Goal: Information Seeking & Learning: Understand process/instructions

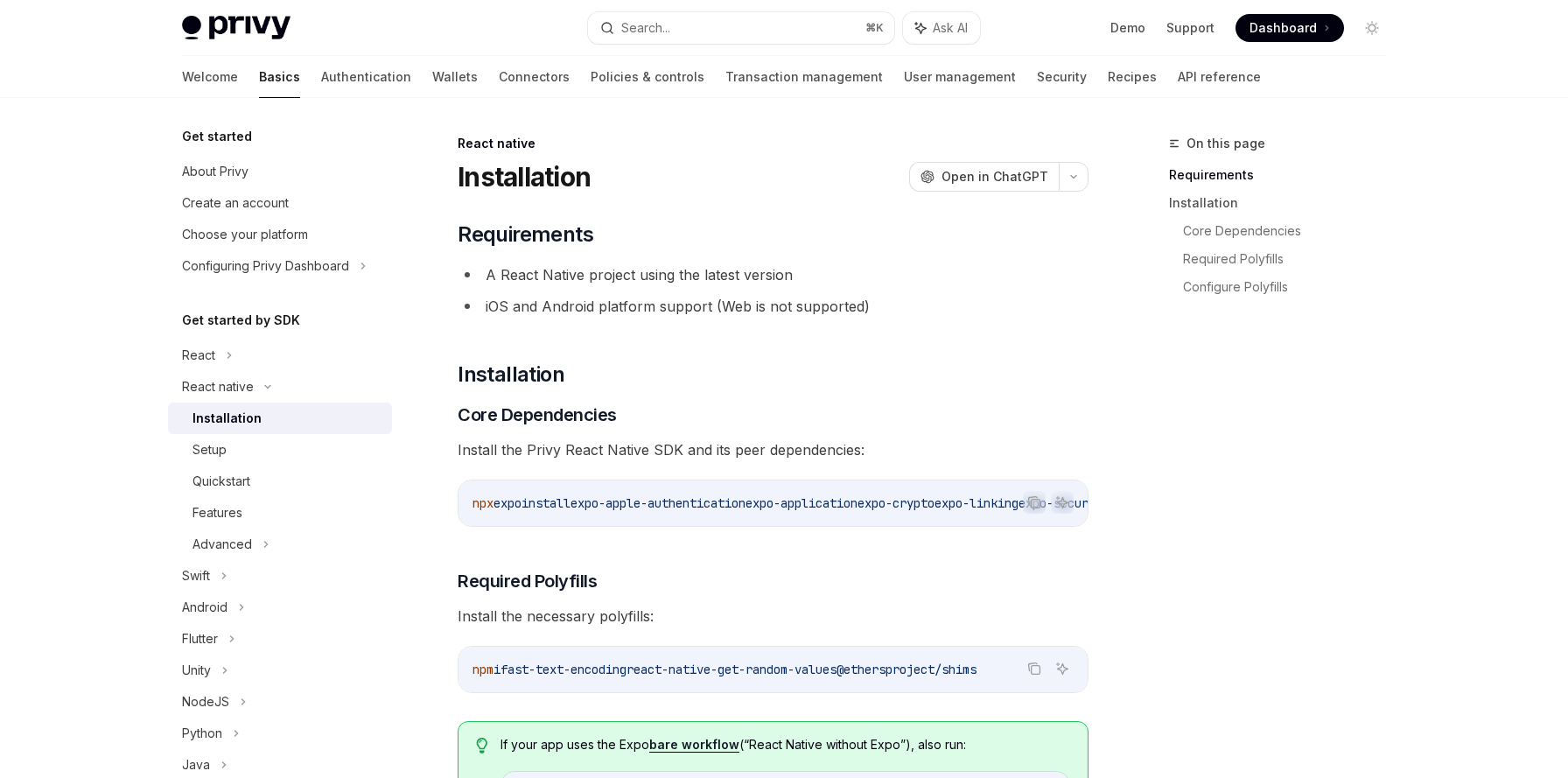
scroll to position [67, 0]
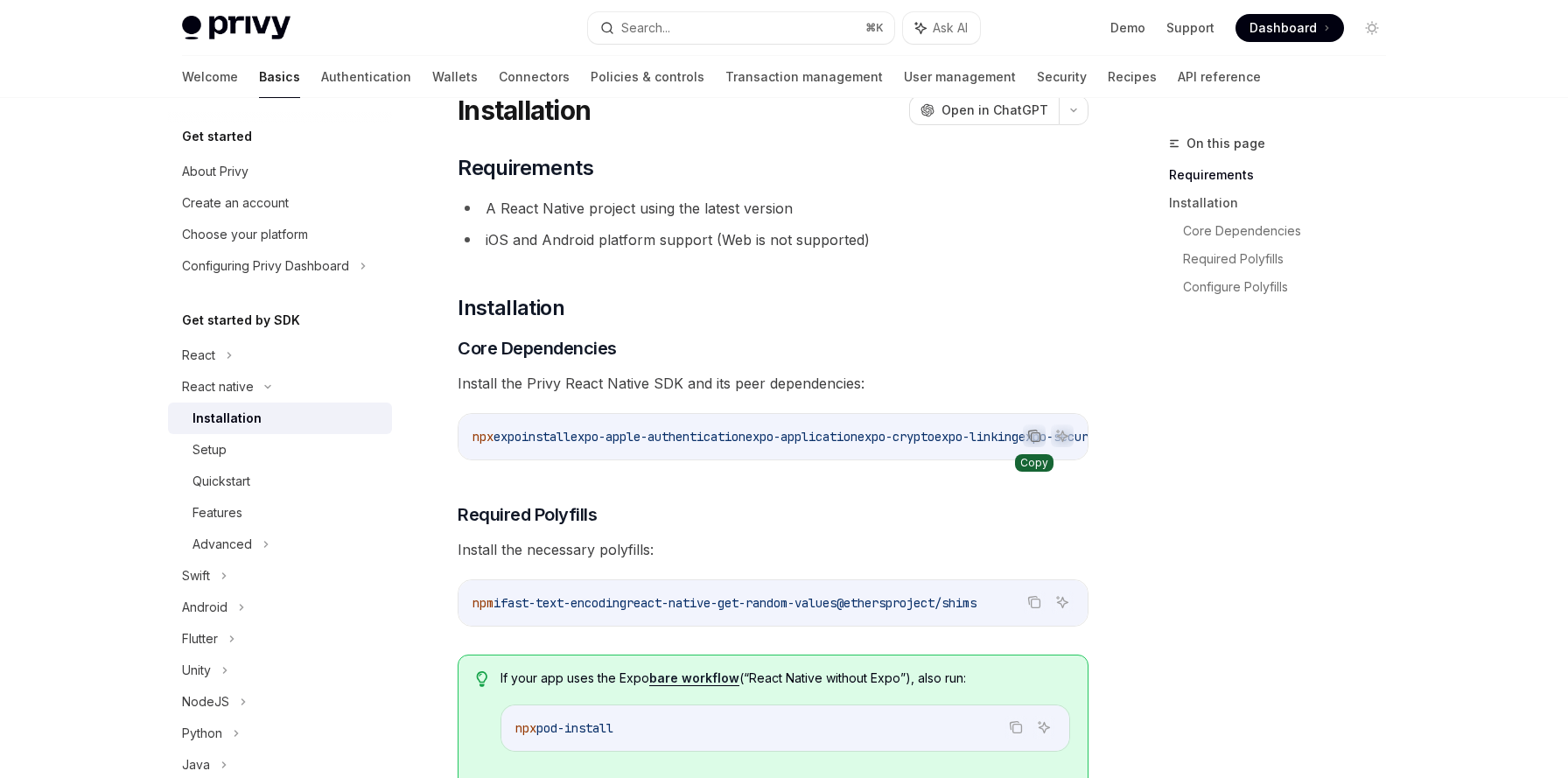
click at [1037, 436] on icon "Copy the contents from the code block" at bounding box center [1034, 435] width 14 height 14
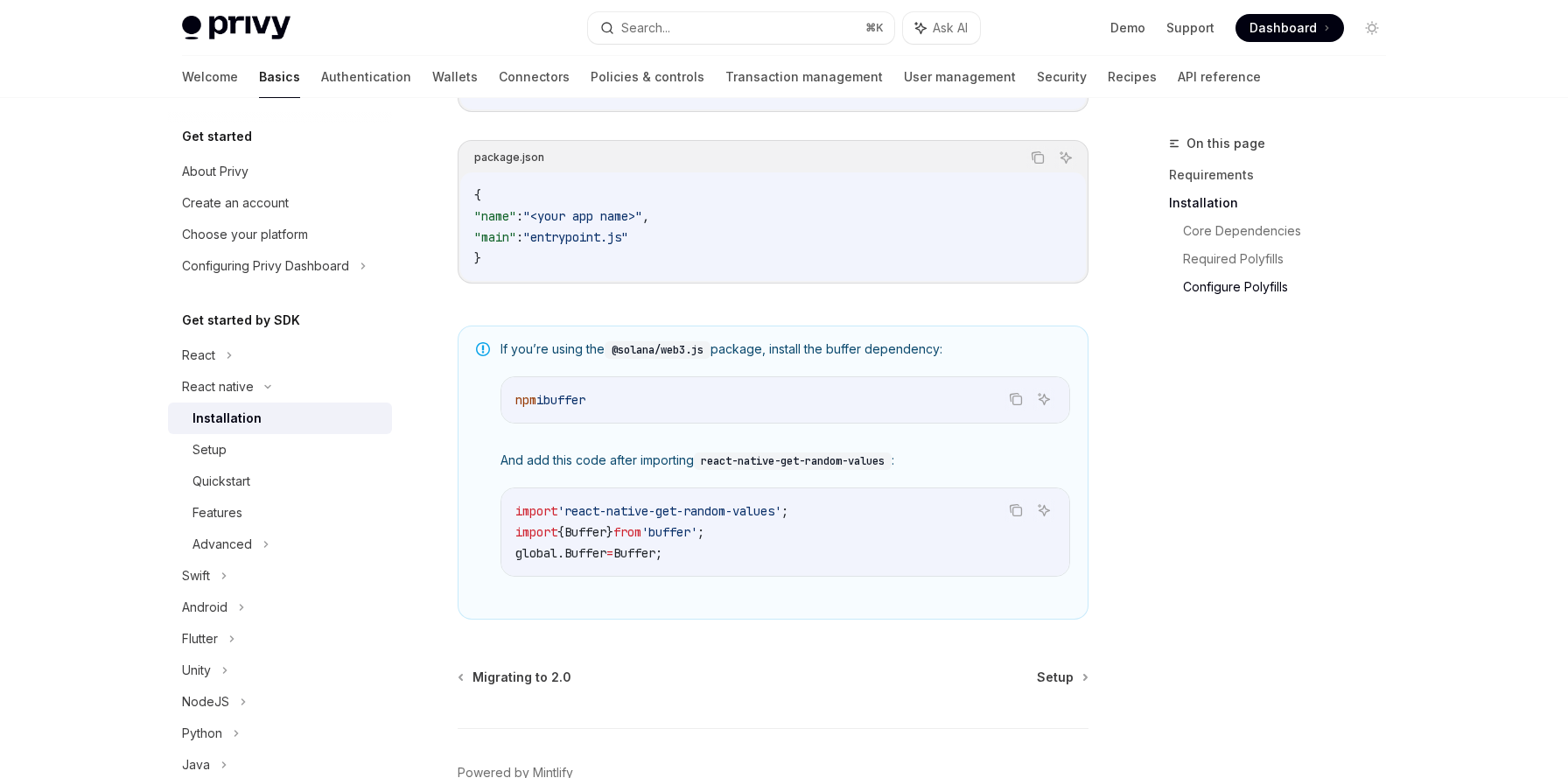
scroll to position [1104, 0]
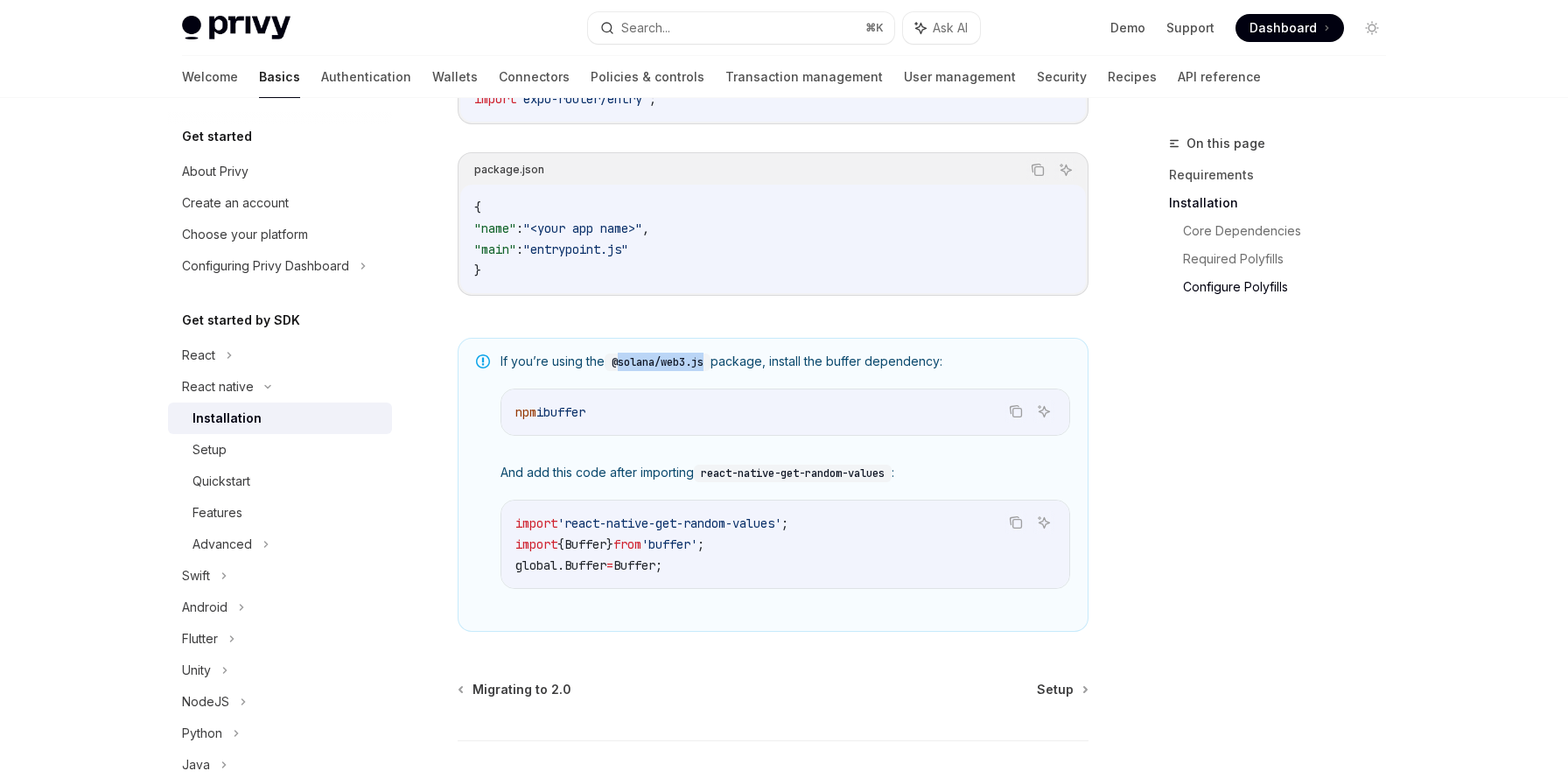
drag, startPoint x: 622, startPoint y: 372, endPoint x: 710, endPoint y: 372, distance: 88.0
click at [710, 371] on code "@solana/web3.js" at bounding box center [657, 362] width 106 height 18
copy code "solana/web3.js"
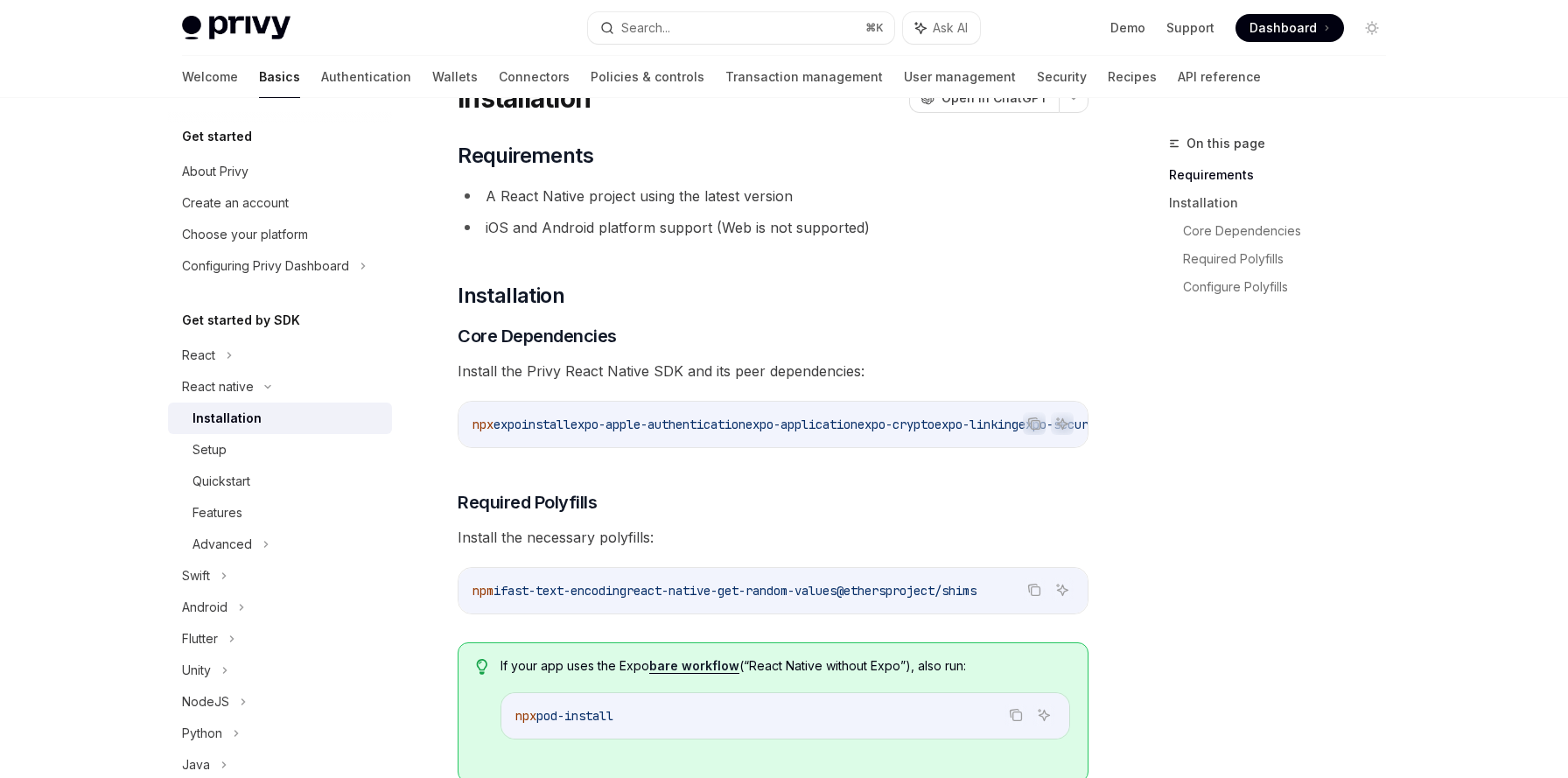
scroll to position [71, 0]
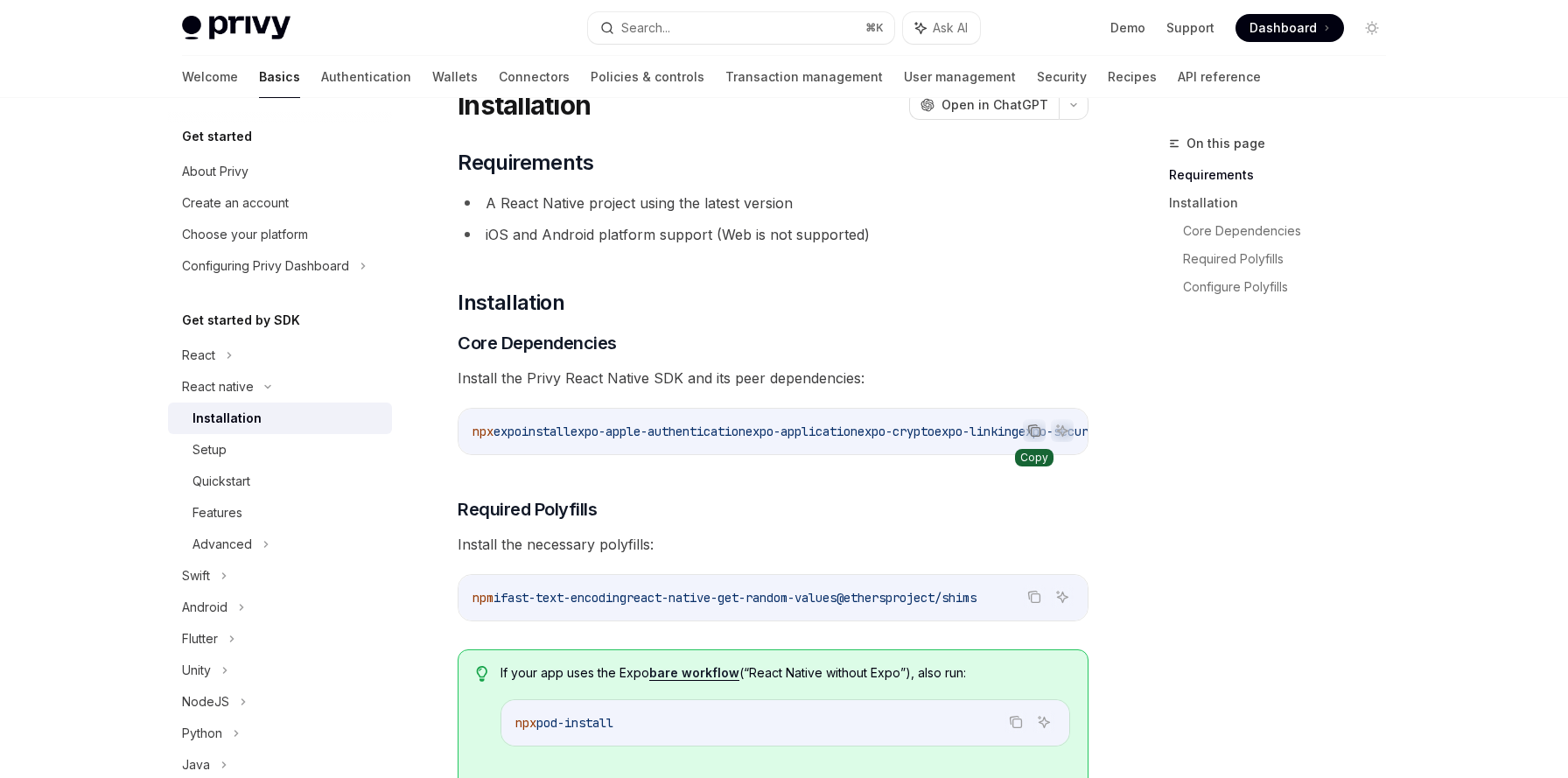
click at [1031, 432] on icon "Copy the contents from the code block" at bounding box center [1034, 430] width 14 height 14
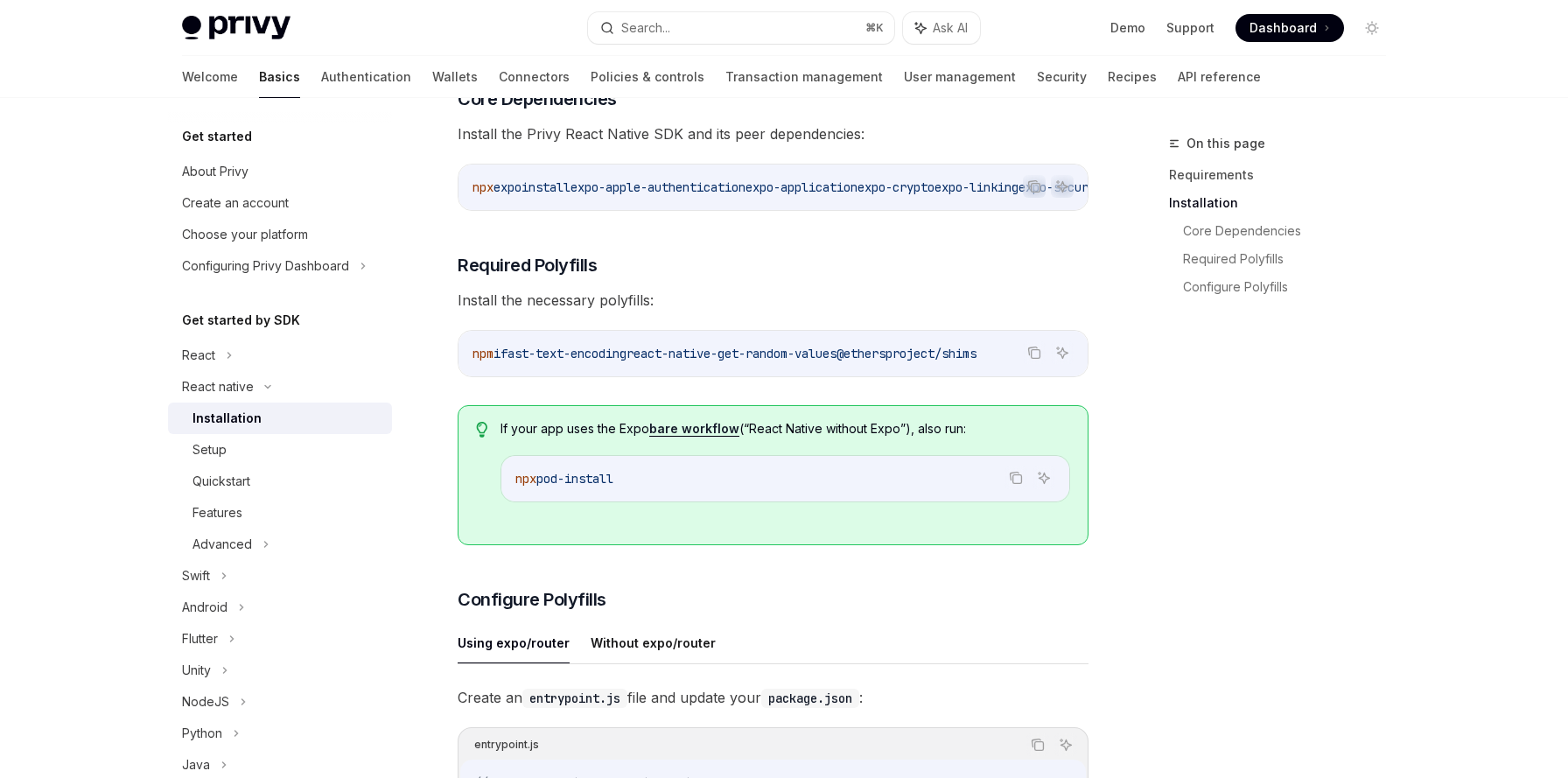
scroll to position [63, 0]
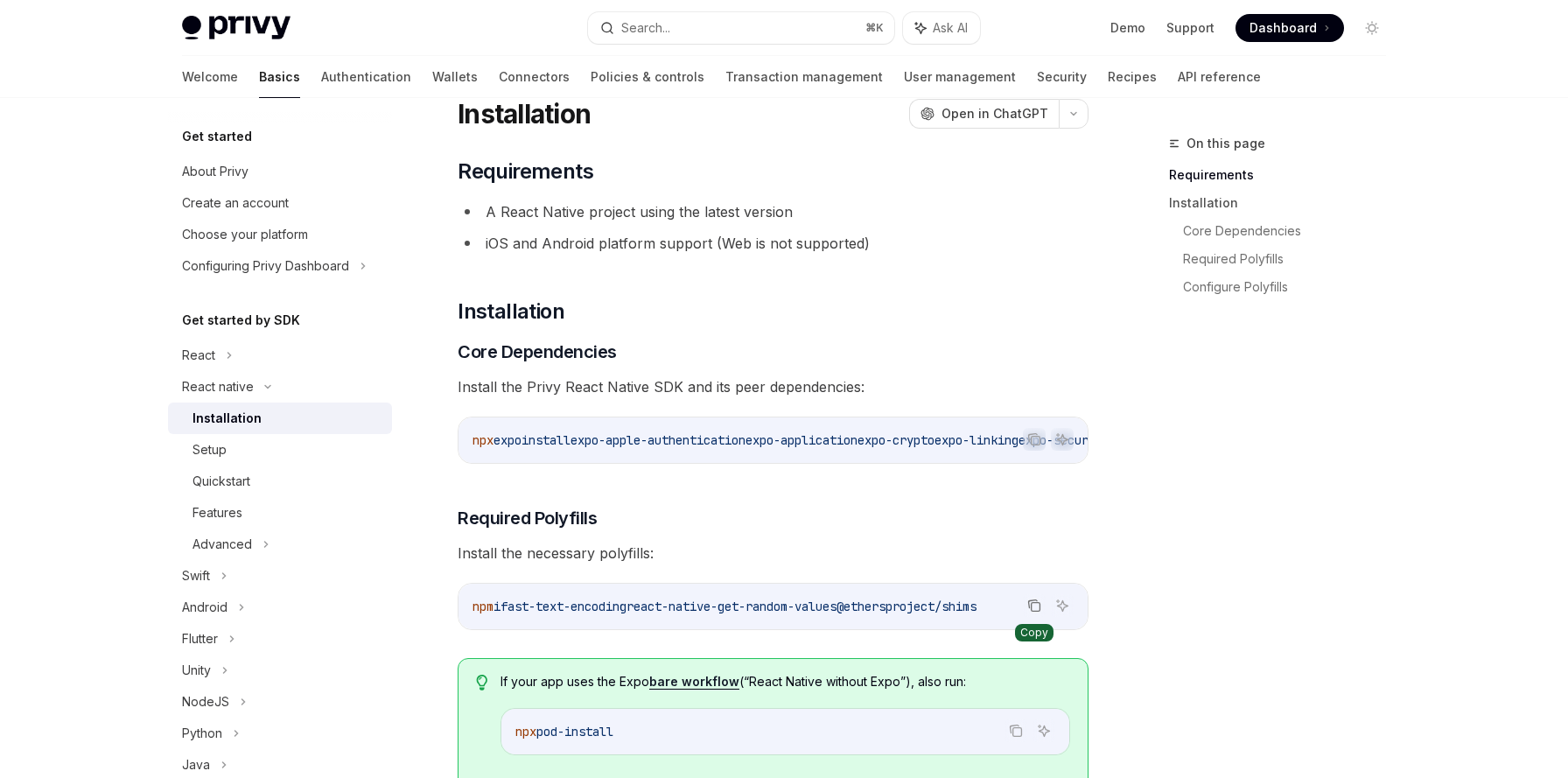
click at [1034, 612] on icon "Copy the contents from the code block" at bounding box center [1034, 605] width 14 height 14
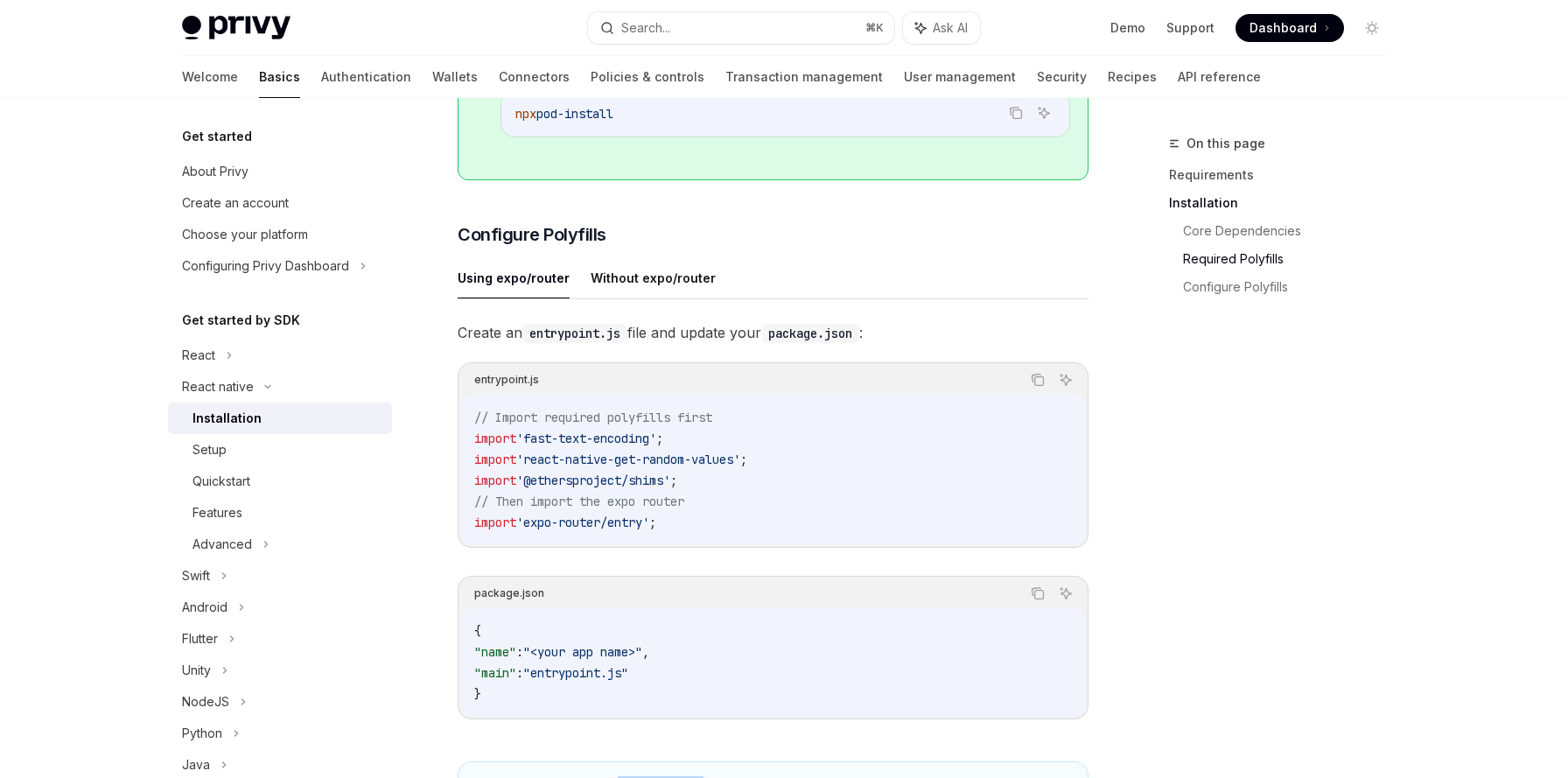
scroll to position [682, 0]
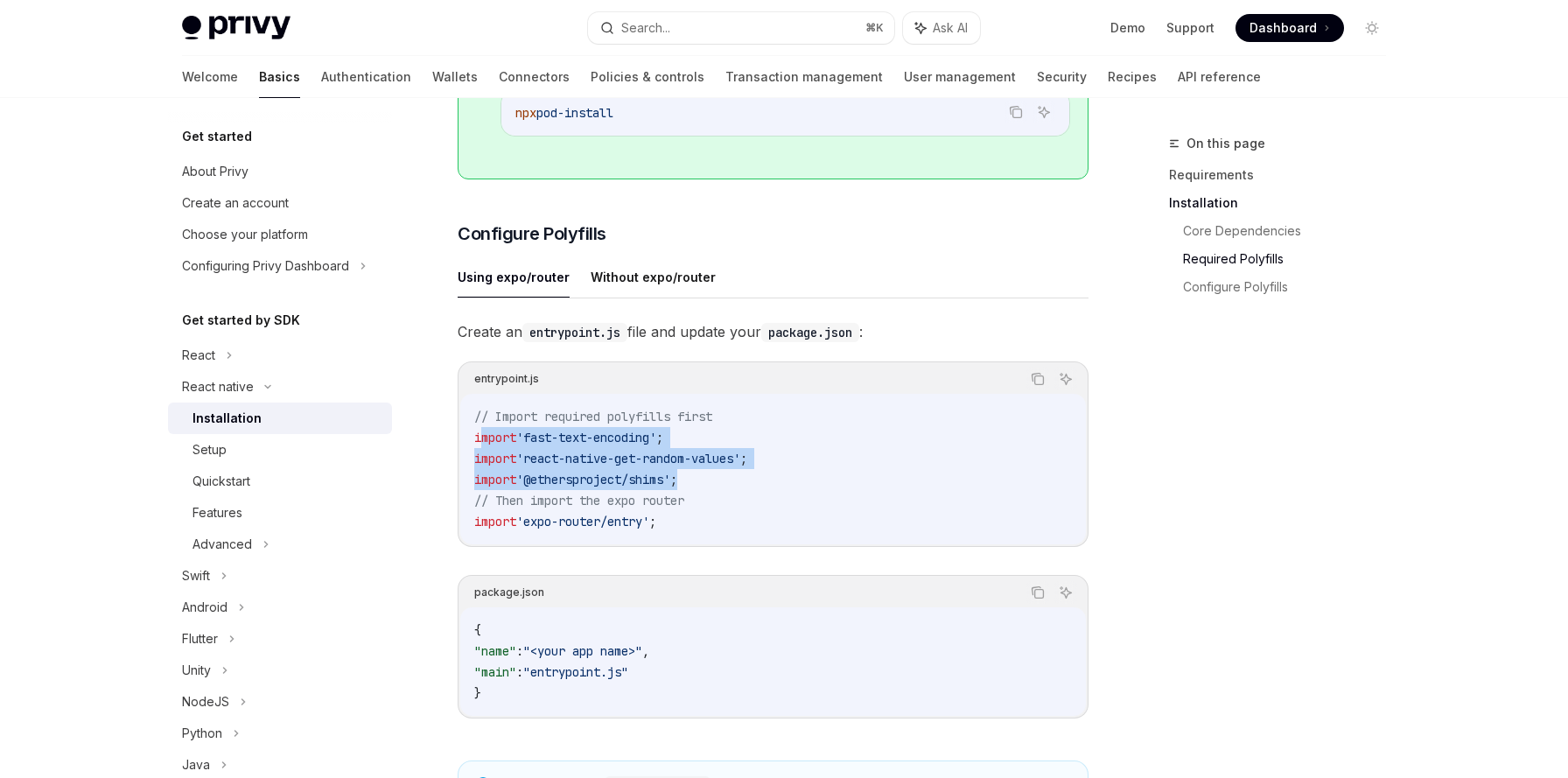
drag, startPoint x: 478, startPoint y: 446, endPoint x: 698, endPoint y: 494, distance: 225.2
click at [698, 494] on code "// Import required polyfills first import 'fast-text-encoding' ; import 'react-…" at bounding box center [772, 469] width 597 height 126
drag, startPoint x: 474, startPoint y: 447, endPoint x: 702, endPoint y: 490, distance: 232.0
click at [702, 490] on code "// Import required polyfills first import 'fast-text-encoding' ; import 'react-…" at bounding box center [772, 469] width 597 height 126
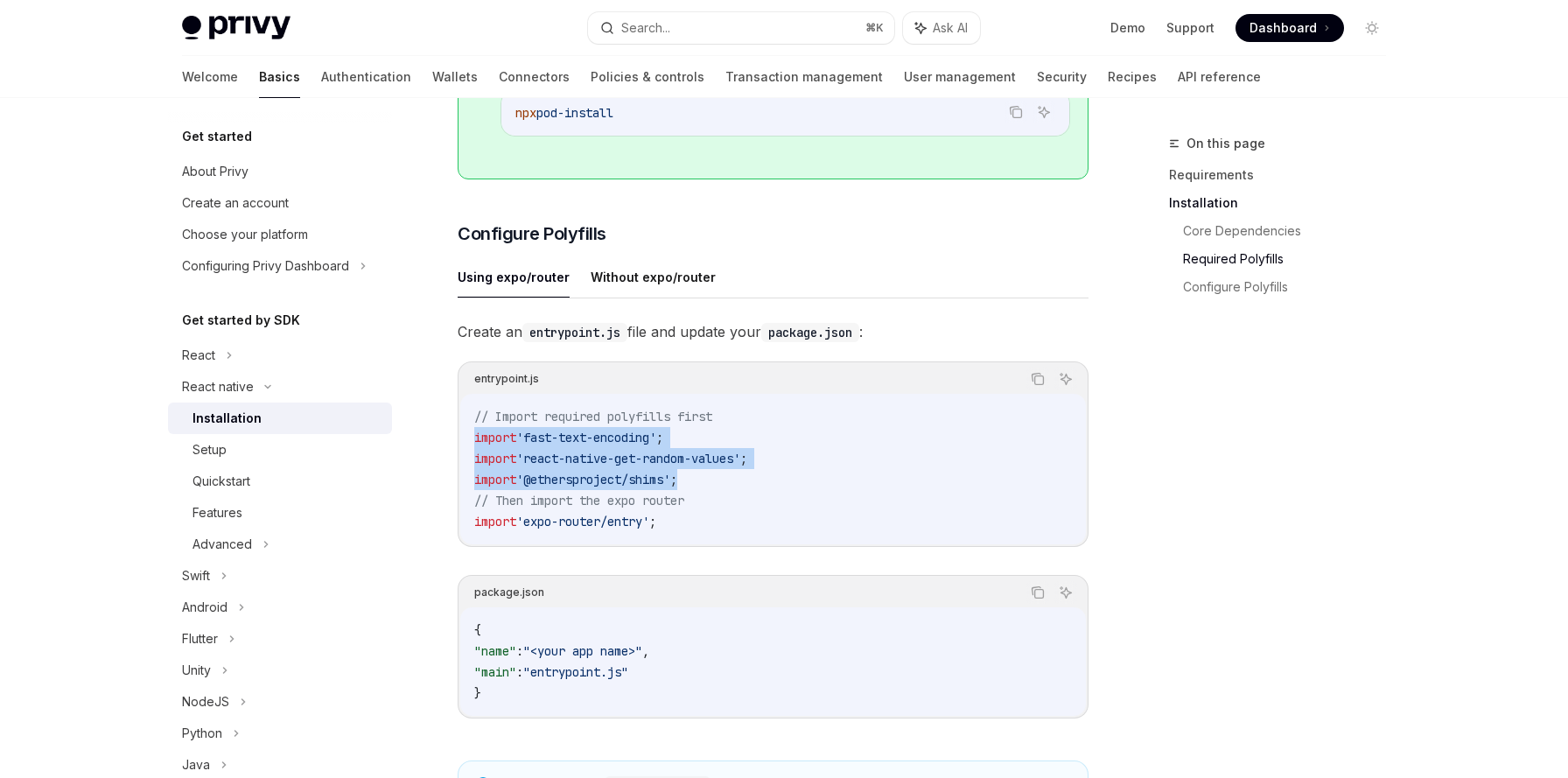
copy code "import 'fast-text-encoding' ; import 'react-native-get-random-values' ; import …"
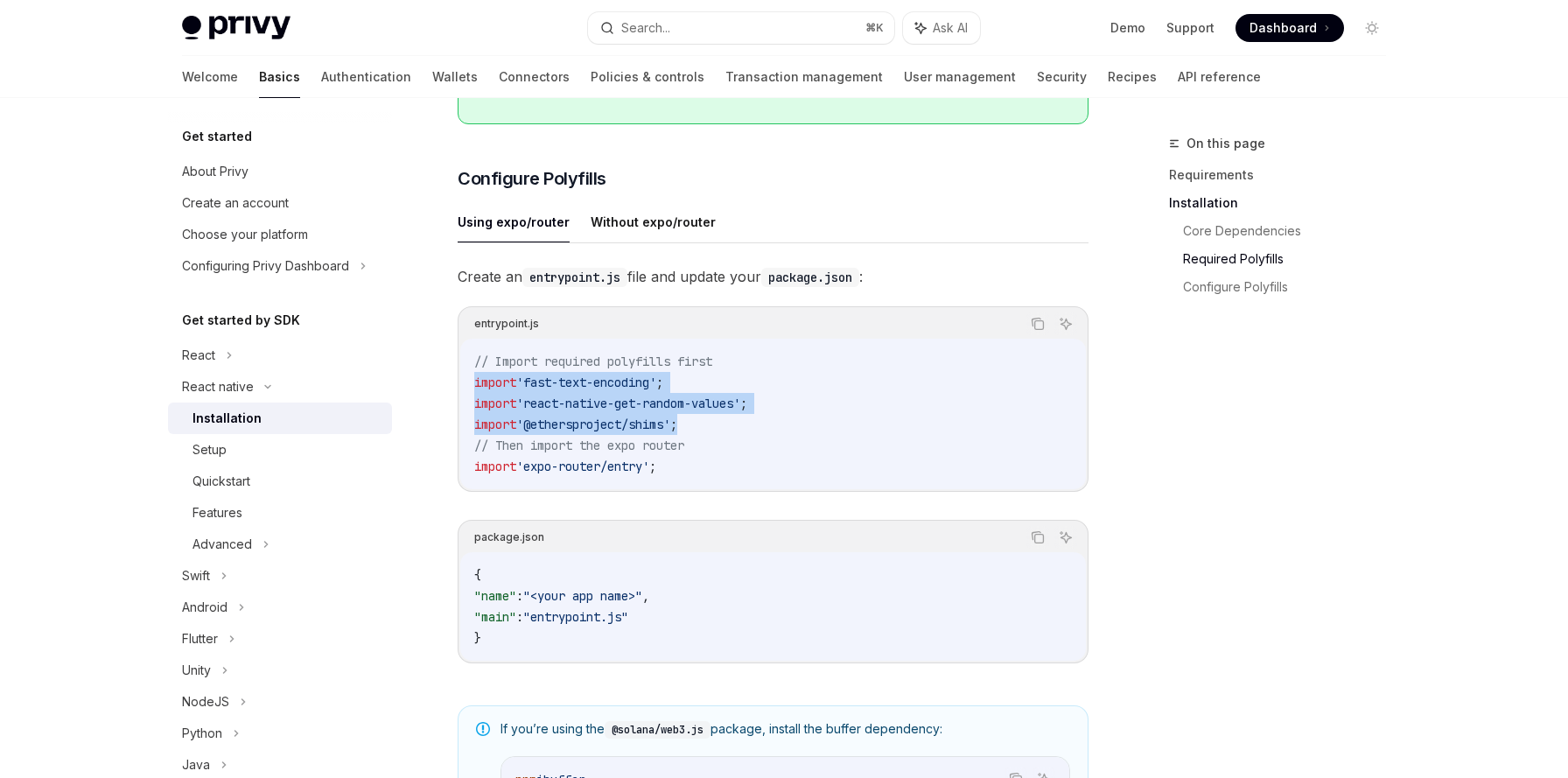
scroll to position [752, 0]
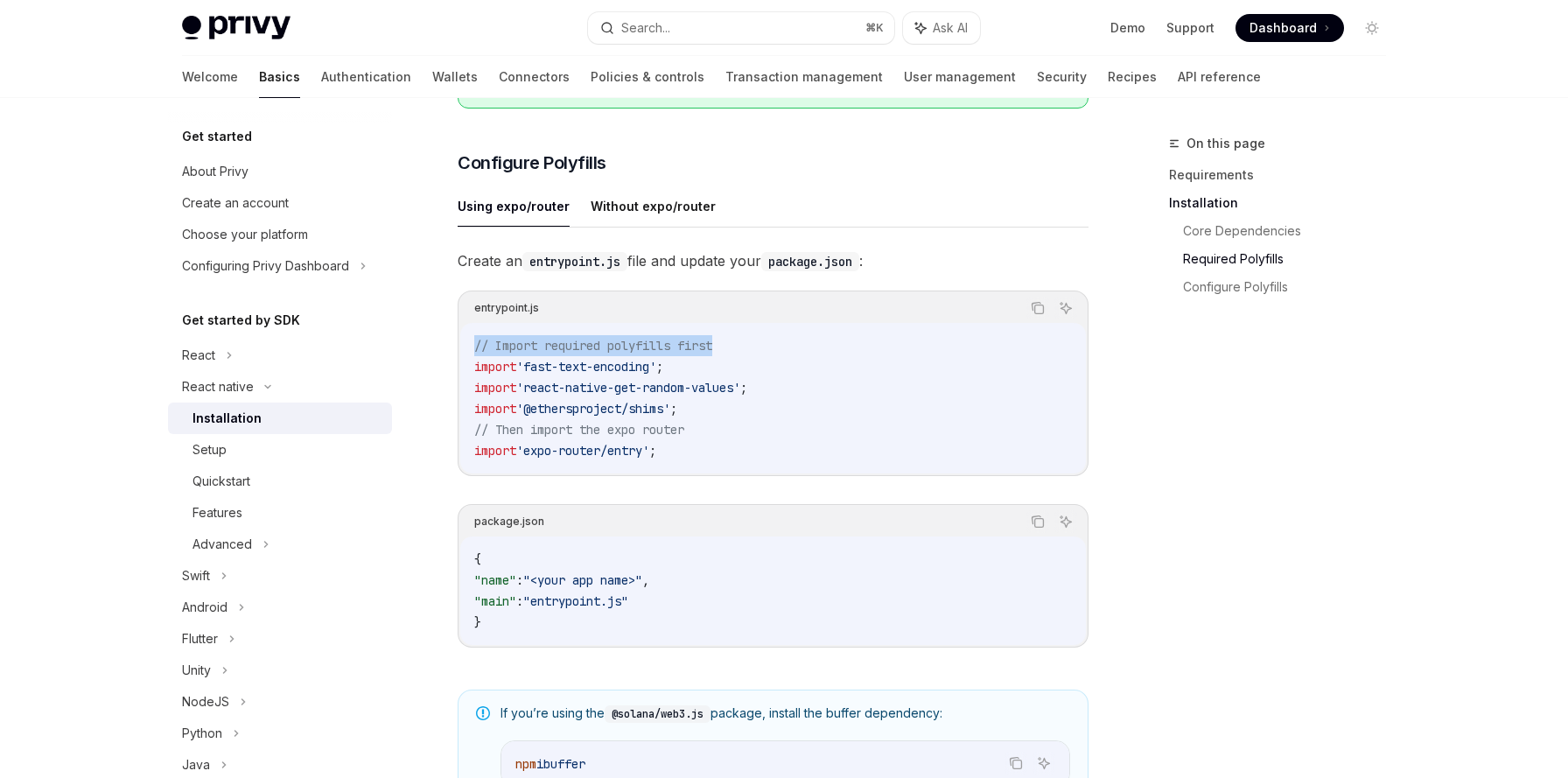
drag, startPoint x: 475, startPoint y: 352, endPoint x: 757, endPoint y: 350, distance: 282.0
click at [757, 350] on code "// Import required polyfills first import 'fast-text-encoding' ; import 'react-…" at bounding box center [772, 398] width 597 height 126
copy span "// Import required polyfills first"
click at [680, 445] on code "// Import required polyfills first import 'fast-text-encoding' ; import 'react-…" at bounding box center [772, 398] width 597 height 126
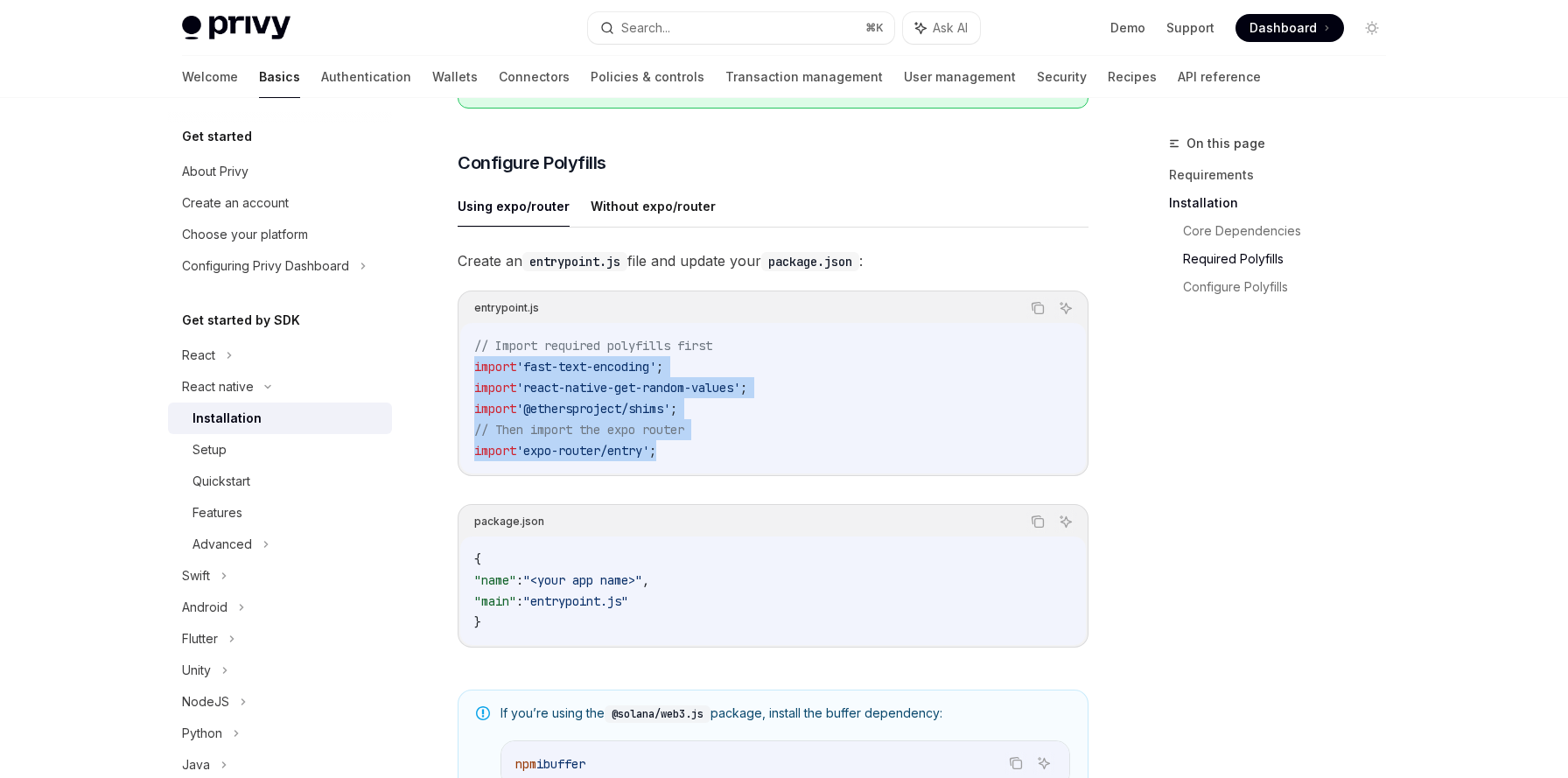
drag, startPoint x: 477, startPoint y: 375, endPoint x: 693, endPoint y: 453, distance: 229.7
click at [693, 453] on code "// Import required polyfills first import 'fast-text-encoding' ; import 'react-…" at bounding box center [772, 398] width 597 height 126
copy code "import 'fast-text-encoding' ; import 'react-native-get-random-values' ; import …"
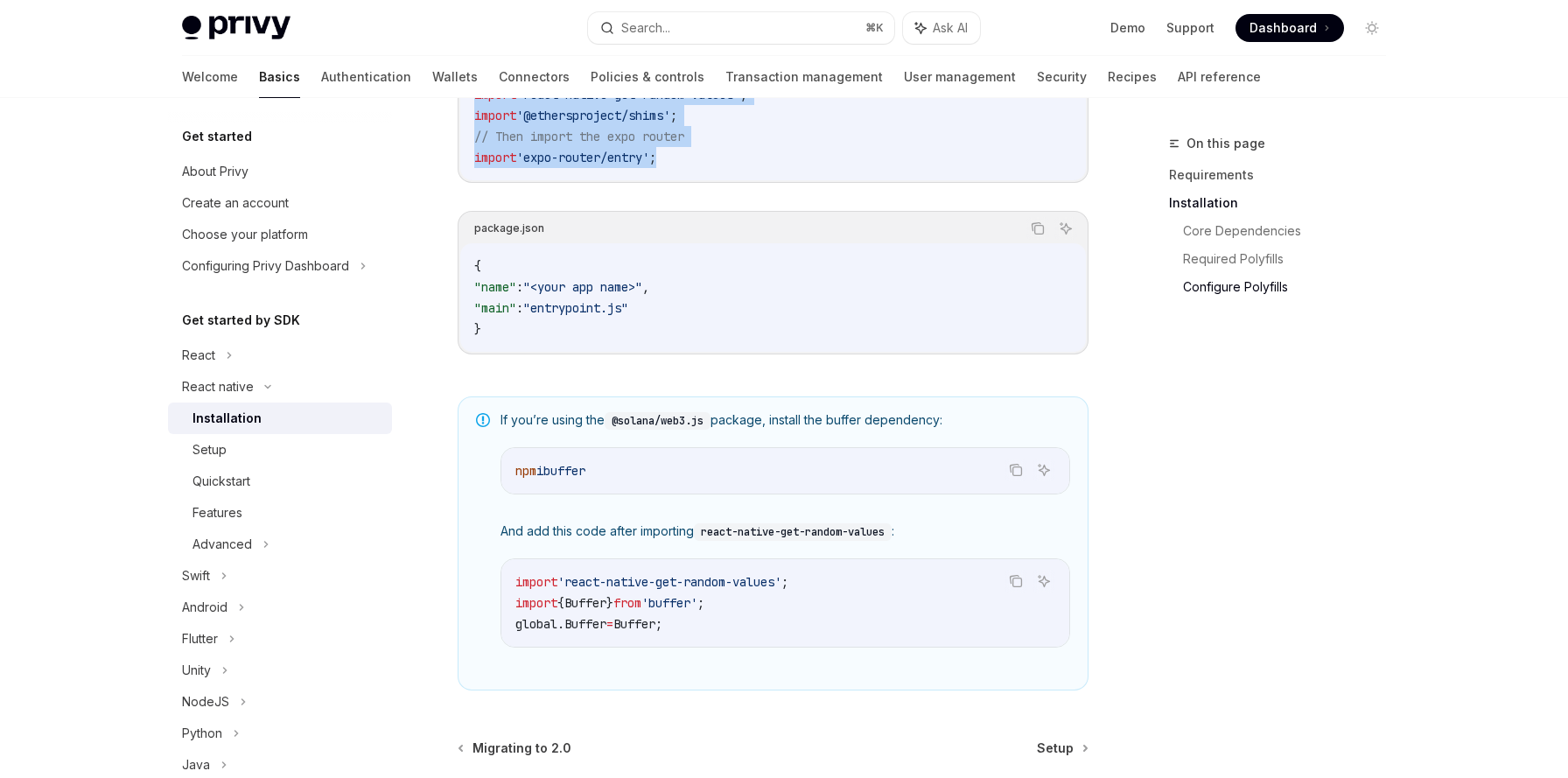
scroll to position [1075, 0]
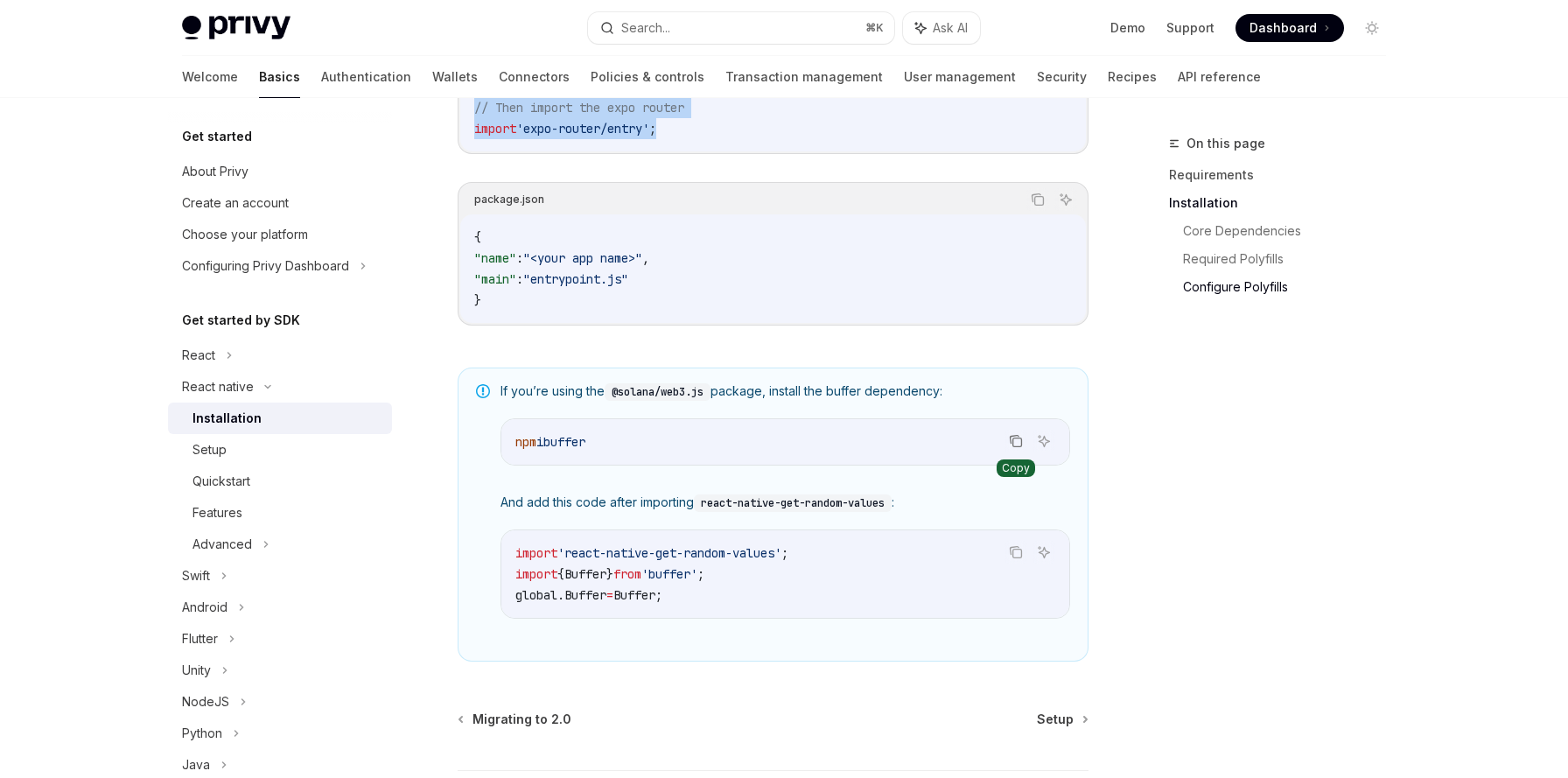
click at [1018, 445] on icon "Copy the contents from the code block" at bounding box center [1015, 440] width 14 height 14
click at [1013, 448] on icon "Copy the contents from the code block" at bounding box center [1015, 440] width 14 height 14
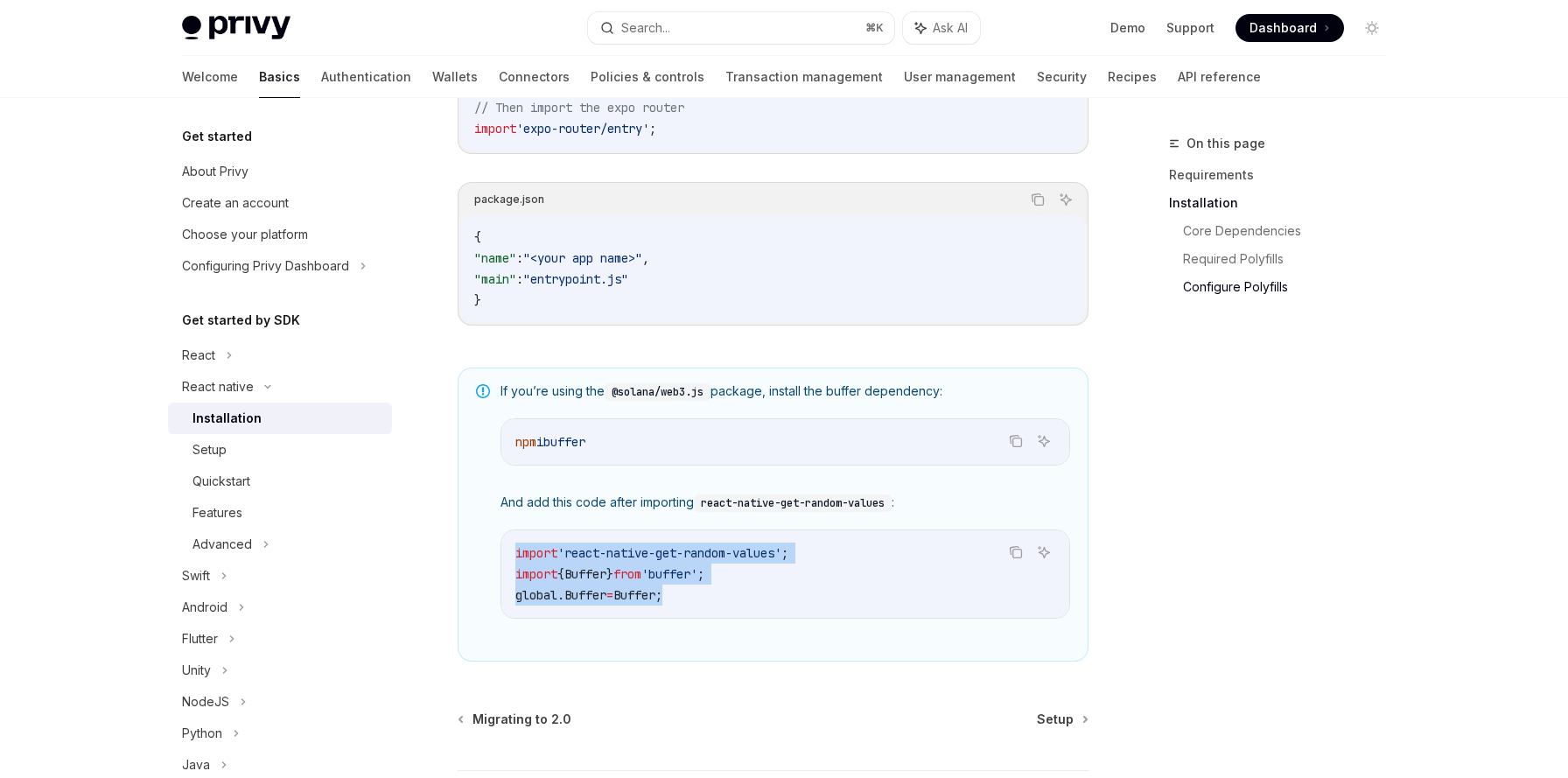
drag, startPoint x: 517, startPoint y: 561, endPoint x: 697, endPoint y: 598, distance: 183.8
click at [697, 598] on code "import 'react-native-get-random-values' ; import { Buffer } from 'buffer' ; glo…" at bounding box center [785, 574] width 540 height 63
copy code "import 'react-native-get-random-values' ; import { Buffer } from 'buffer' ; glo…"
drag, startPoint x: 516, startPoint y: 450, endPoint x: 622, endPoint y: 457, distance: 106.2
click at [622, 453] on code "npm i buffer" at bounding box center [785, 441] width 540 height 21
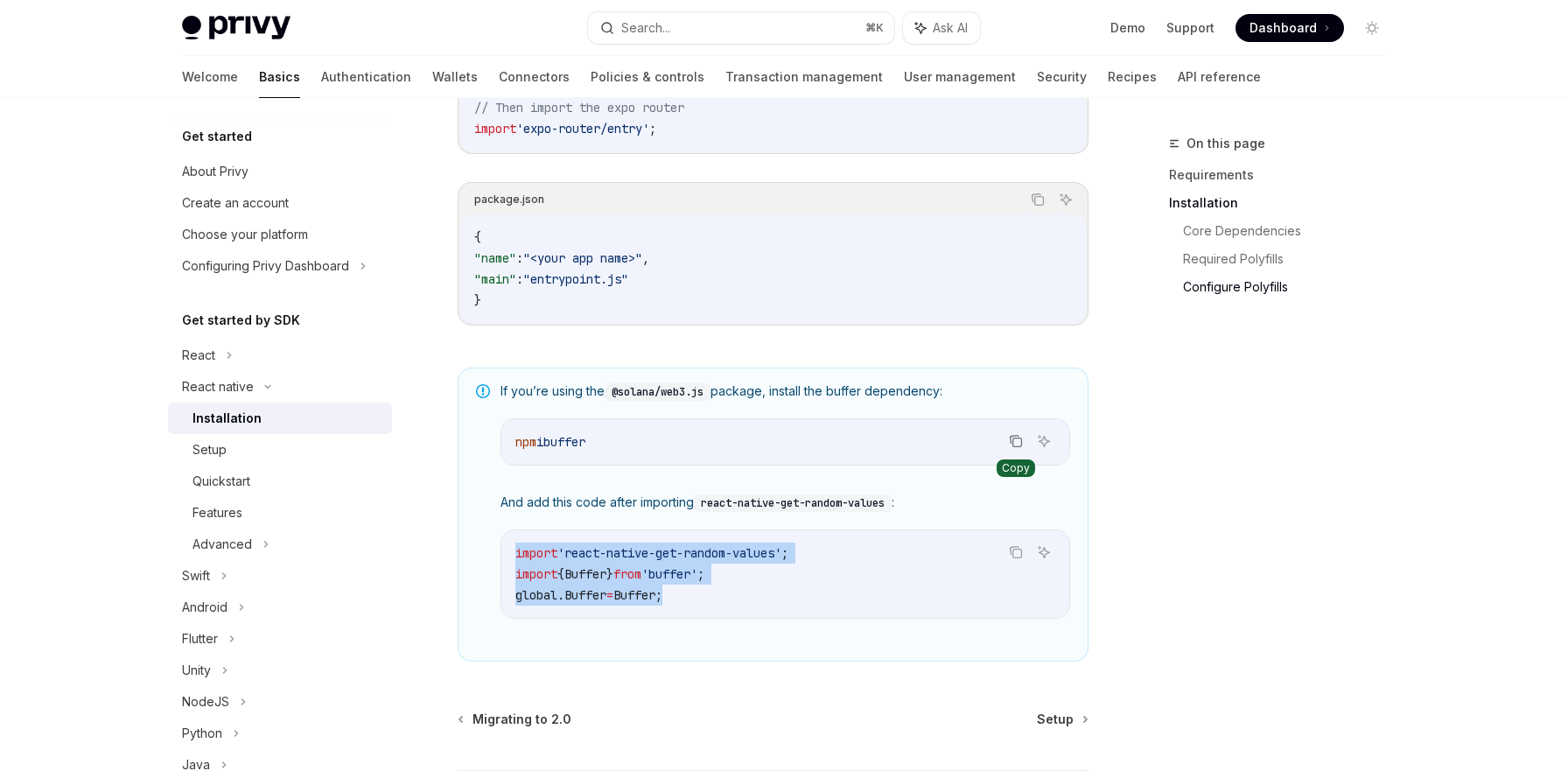
click at [1013, 439] on button "Copy the contents from the code block" at bounding box center [1015, 440] width 23 height 23
click at [1059, 728] on span "Setup" at bounding box center [1055, 719] width 37 height 18
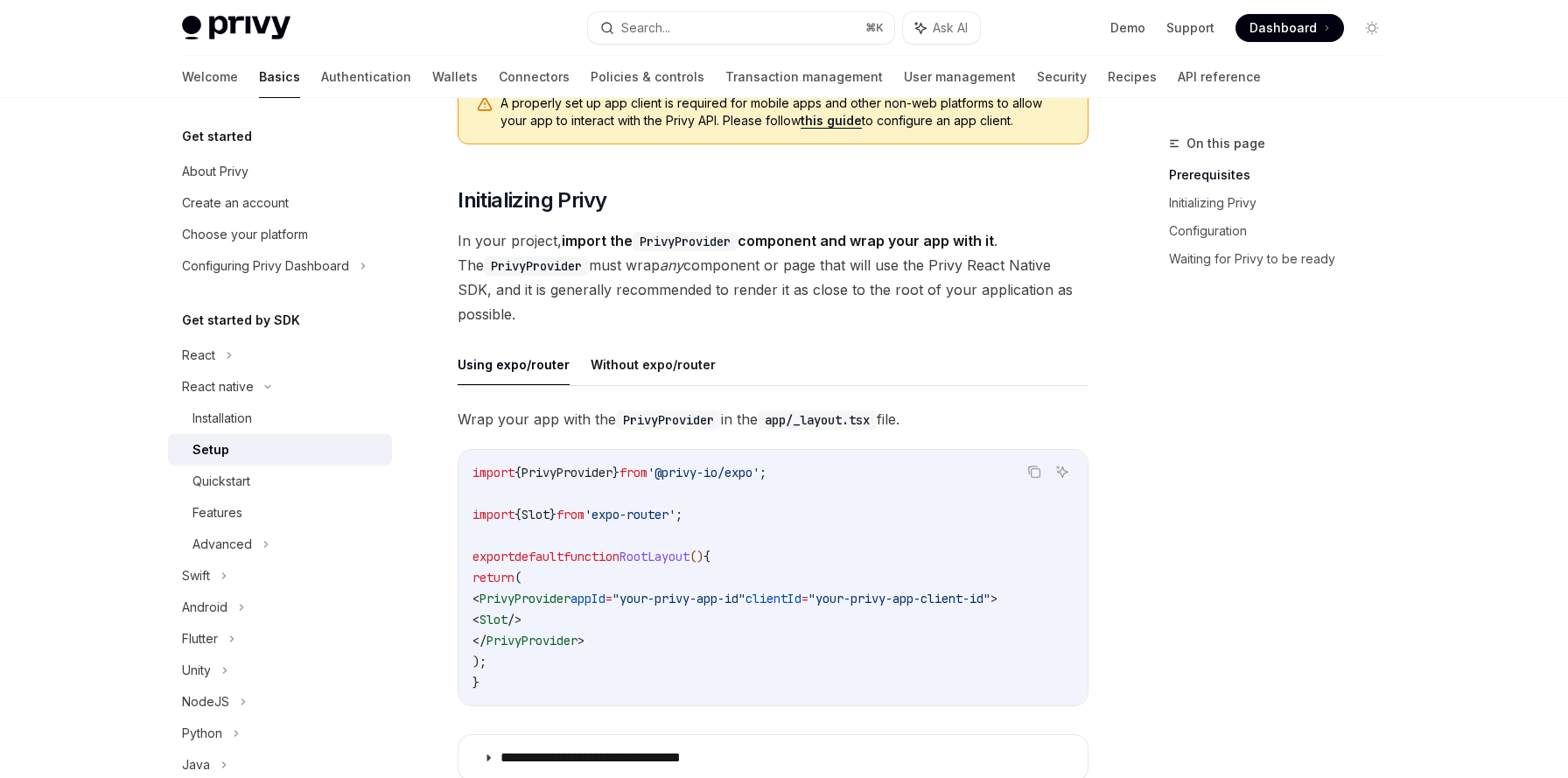
scroll to position [307, 0]
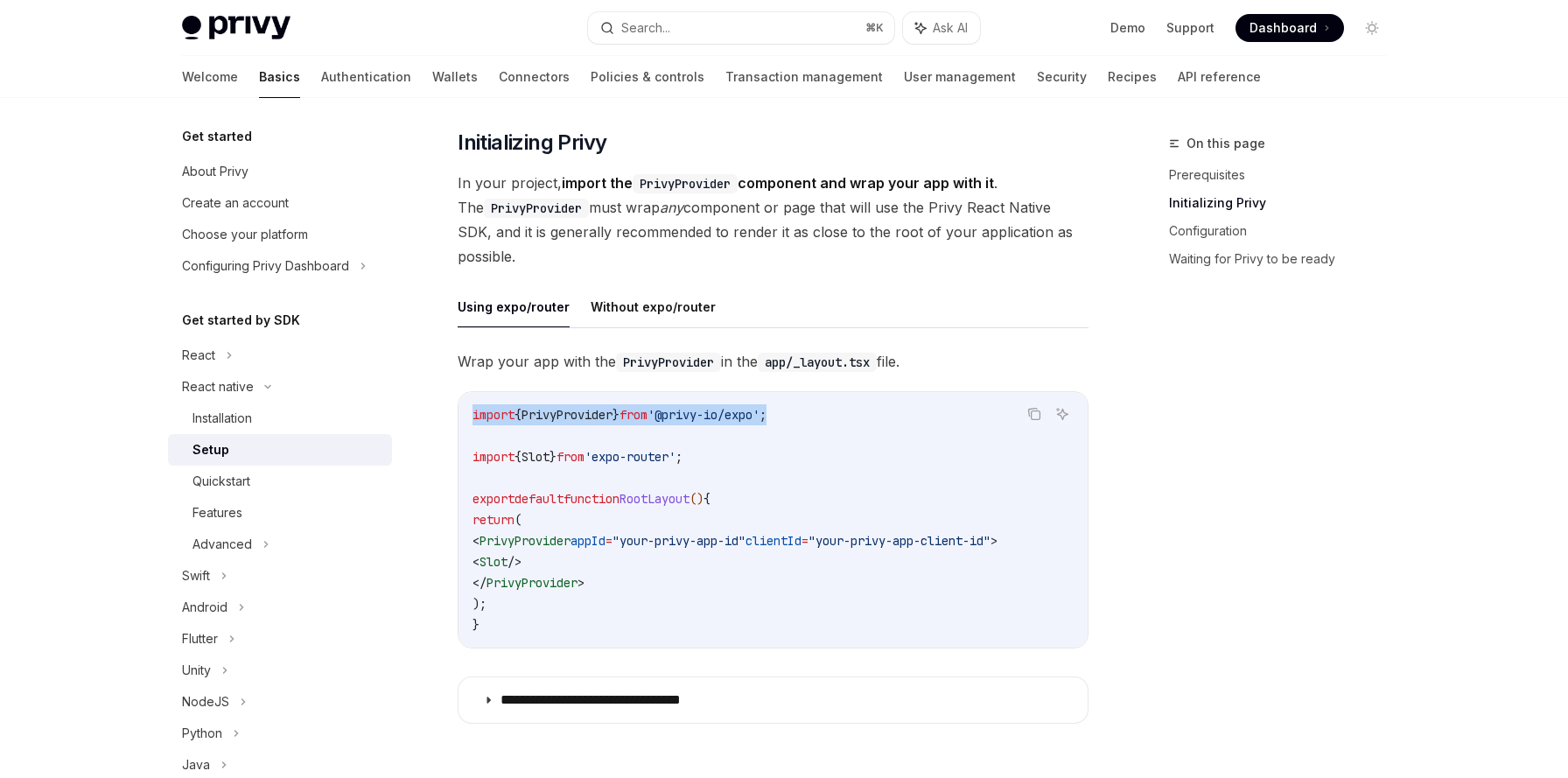
drag, startPoint x: 473, startPoint y: 415, endPoint x: 808, endPoint y: 411, distance: 335.0
click at [808, 411] on code "import { PrivyProvider } from '@privy-io/expo' ; import { Slot } from 'expo-rou…" at bounding box center [773, 519] width 601 height 231
copy span "import { PrivyProvider } from '@privy-io/expo' ;"
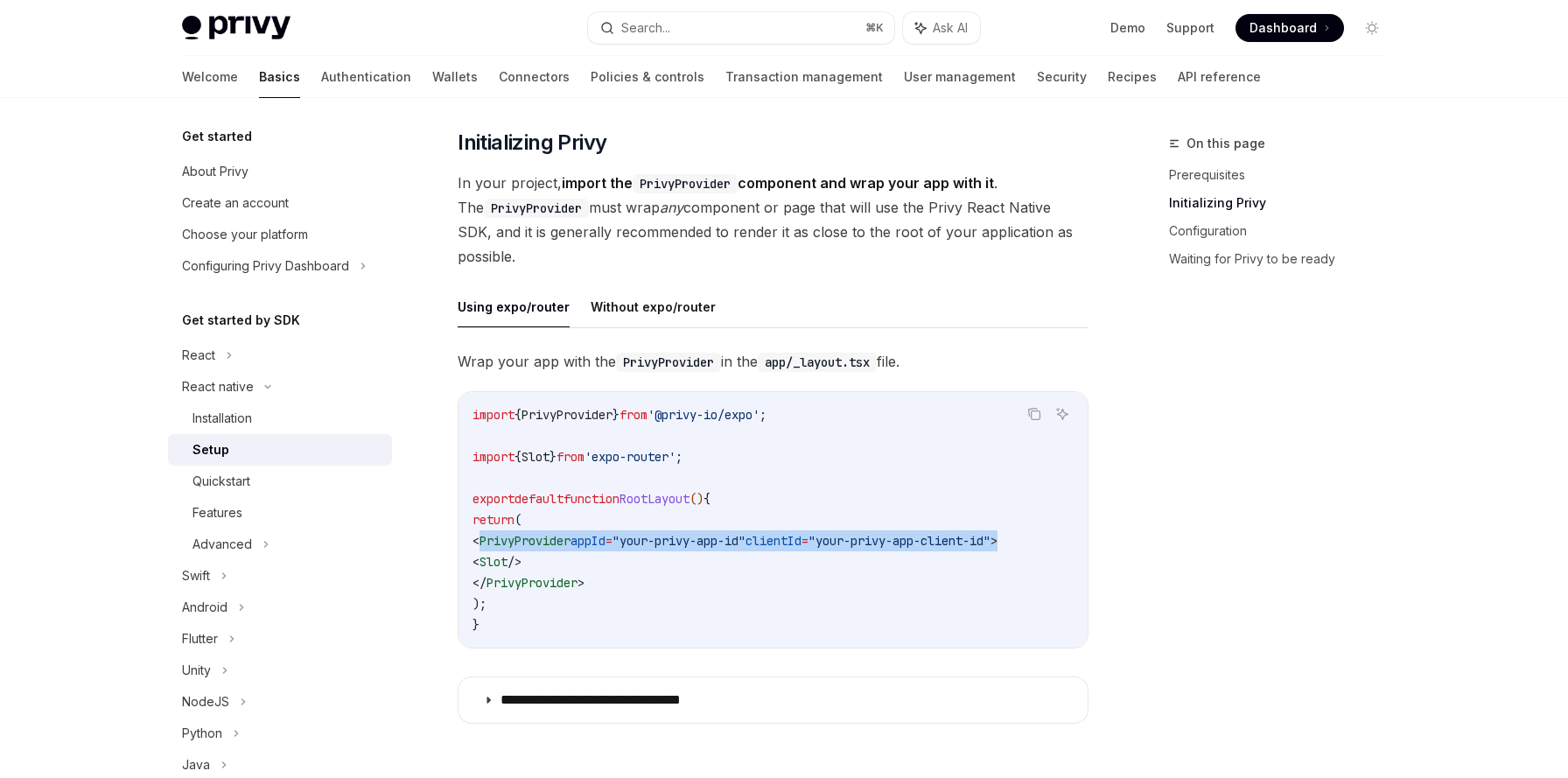
drag, startPoint x: 506, startPoint y: 544, endPoint x: 1070, endPoint y: 535, distance: 564.1
click at [1070, 535] on code "import { PrivyProvider } from '@privy-io/expo' ; import { Slot } from 'expo-rou…" at bounding box center [773, 519] width 601 height 231
copy span "PrivyProvider appId = "your-privy-app-id" clientId = "your-privy-app-client-id"…"
drag, startPoint x: 504, startPoint y: 544, endPoint x: 1070, endPoint y: 542, distance: 566.0
click at [1070, 542] on code "import { PrivyProvider } from '@privy-io/expo' ; import { Slot } from 'expo-rou…" at bounding box center [773, 519] width 601 height 231
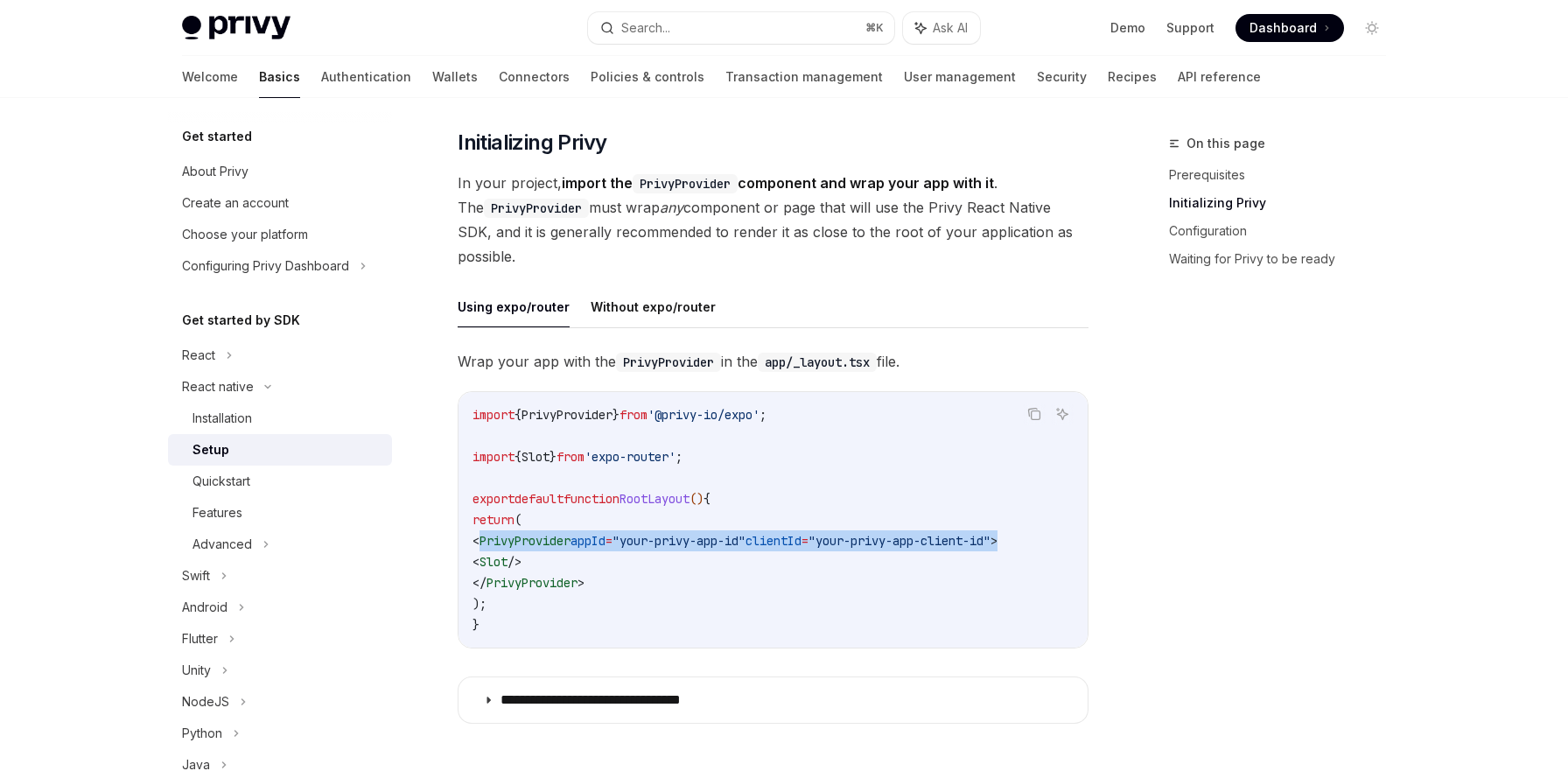
copy span "< PrivyProvider appId = "your-privy-app-id" clientId = "your-privy-app-client-i…"
click at [639, 303] on button "Without expo/router" at bounding box center [653, 307] width 125 height 41
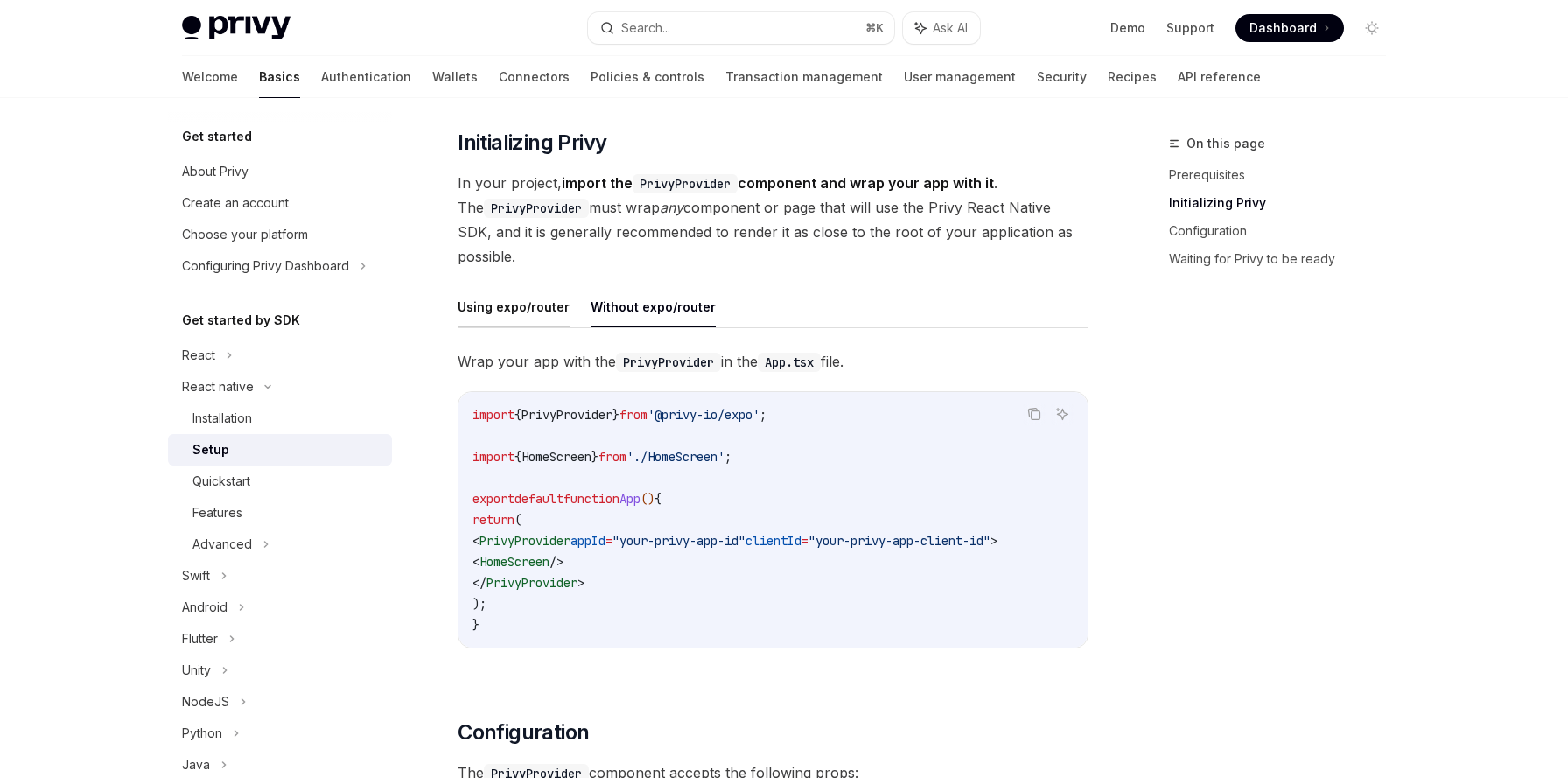
click at [518, 312] on button "Using expo/router" at bounding box center [513, 307] width 112 height 41
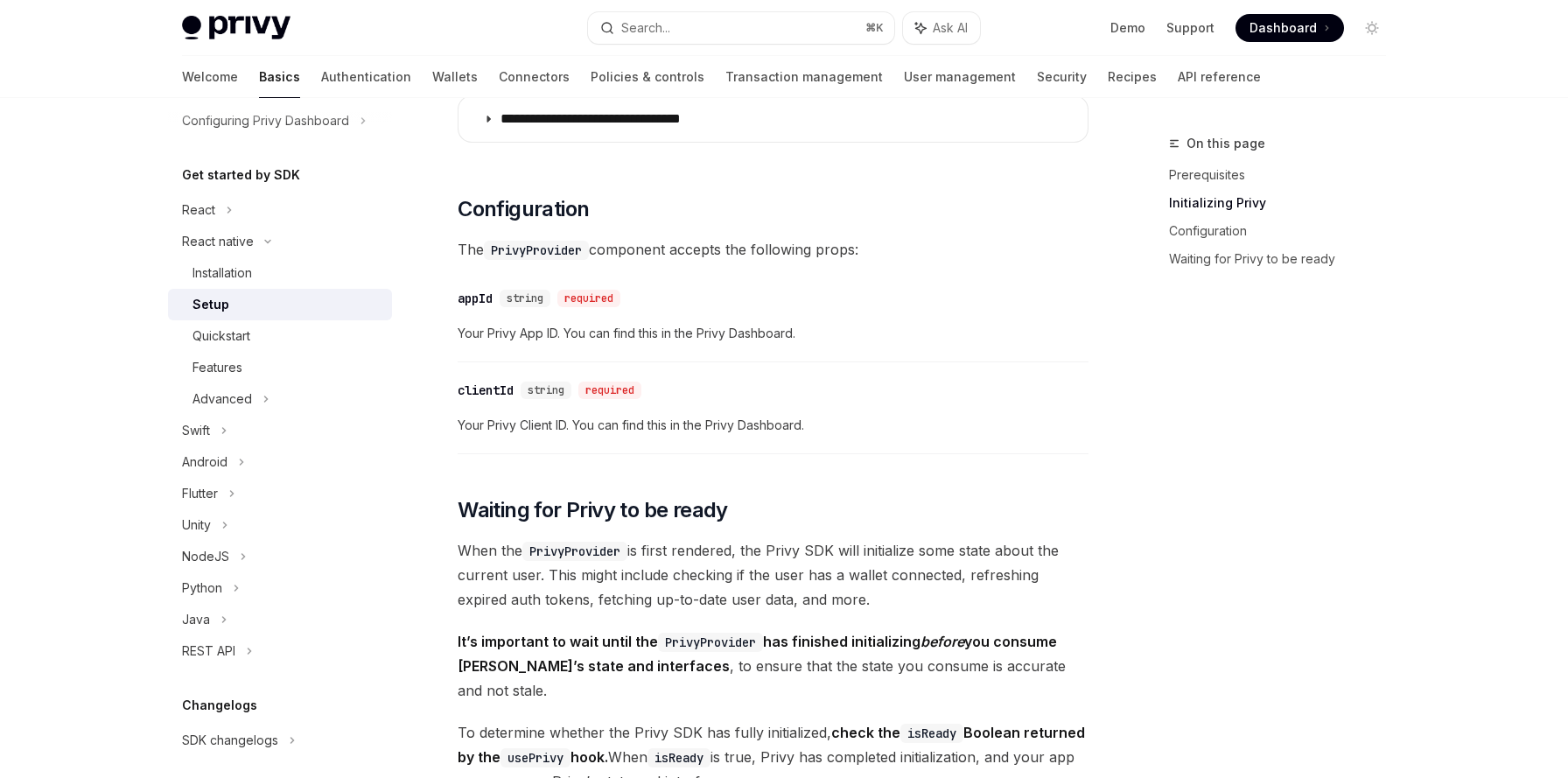
scroll to position [121, 0]
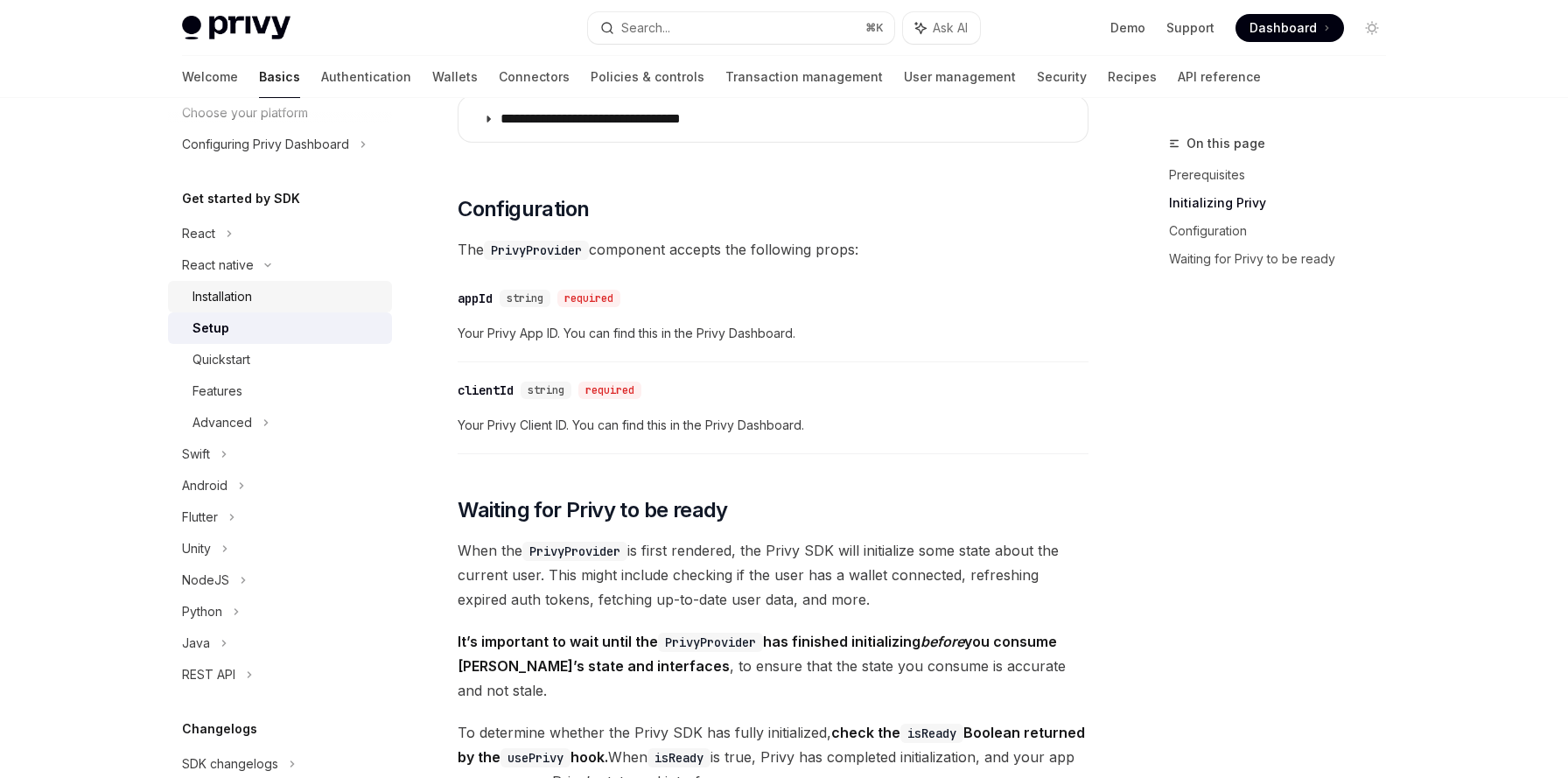
click at [223, 292] on div "Installation" at bounding box center [223, 297] width 59 height 21
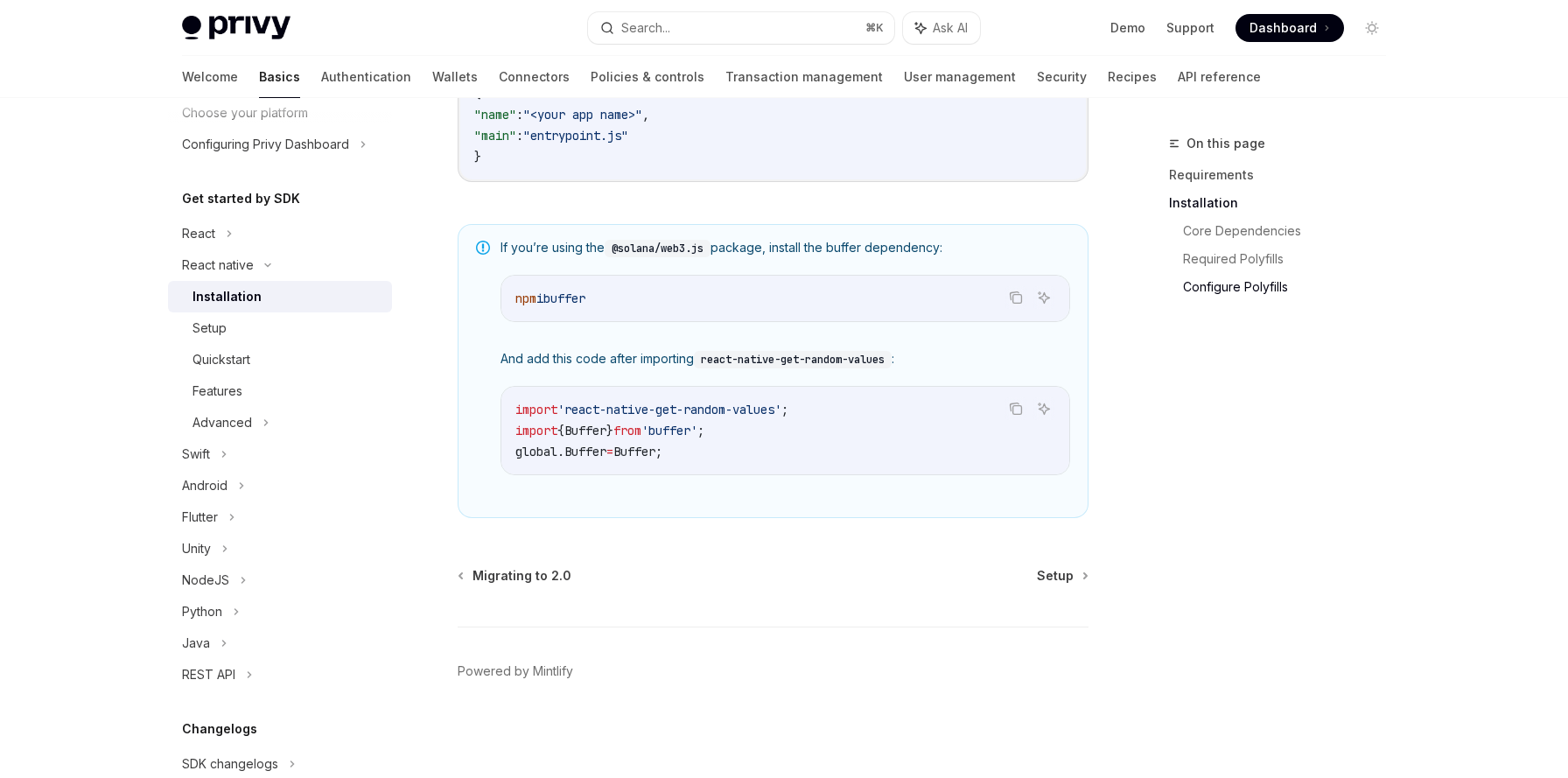
scroll to position [1224, 0]
click at [232, 322] on div "Setup" at bounding box center [287, 327] width 189 height 21
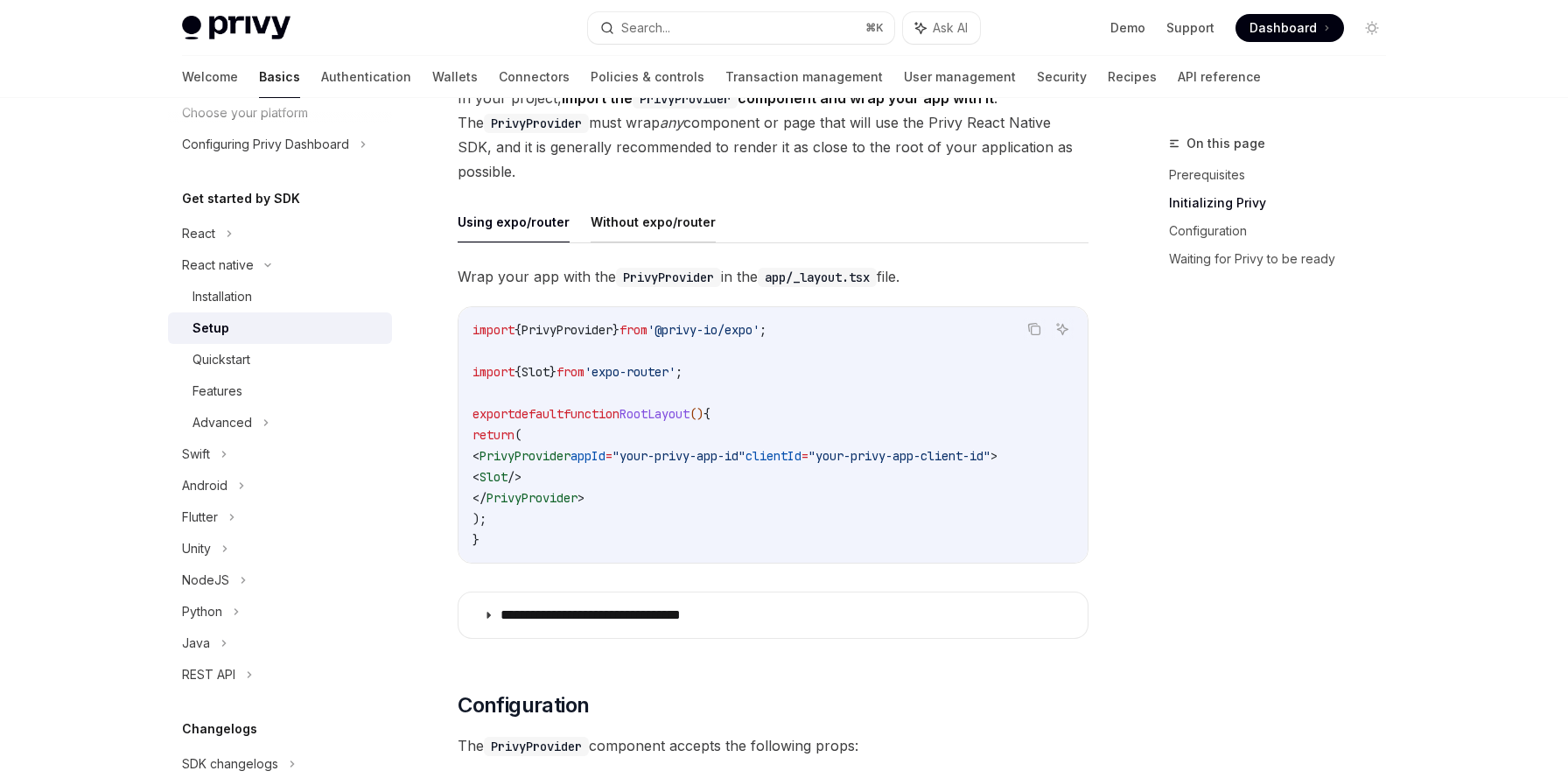
scroll to position [394, 0]
click at [479, 453] on span "<" at bounding box center [477, 453] width 7 height 16
drag, startPoint x: 504, startPoint y: 454, endPoint x: 1088, endPoint y: 452, distance: 584.0
click at [1088, 452] on div "Copy Ask AI import { PrivyProvider } from '@privy-io/expo' ; import { Slot } fr…" at bounding box center [772, 432] width 631 height 257
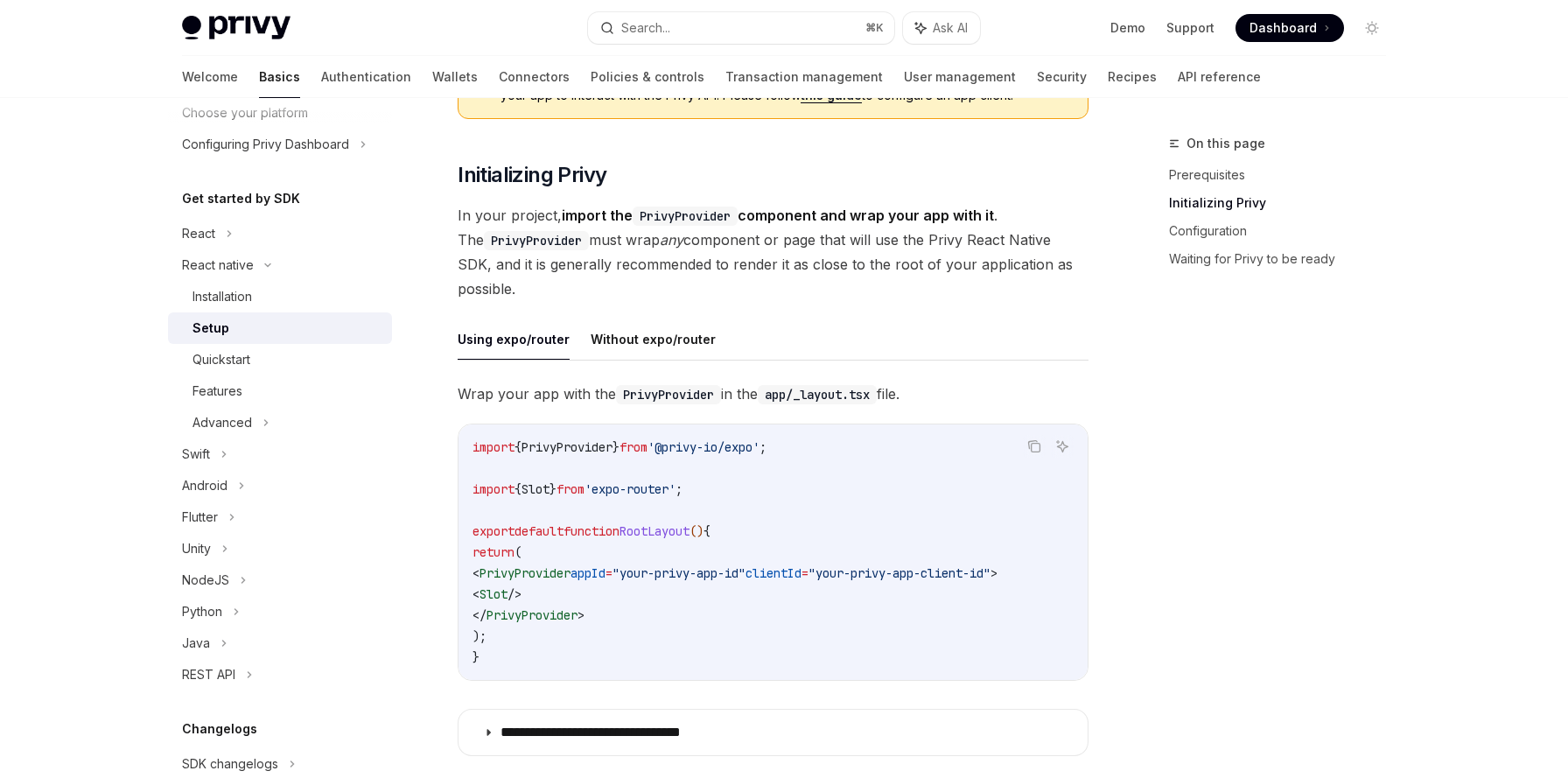
scroll to position [382, 0]
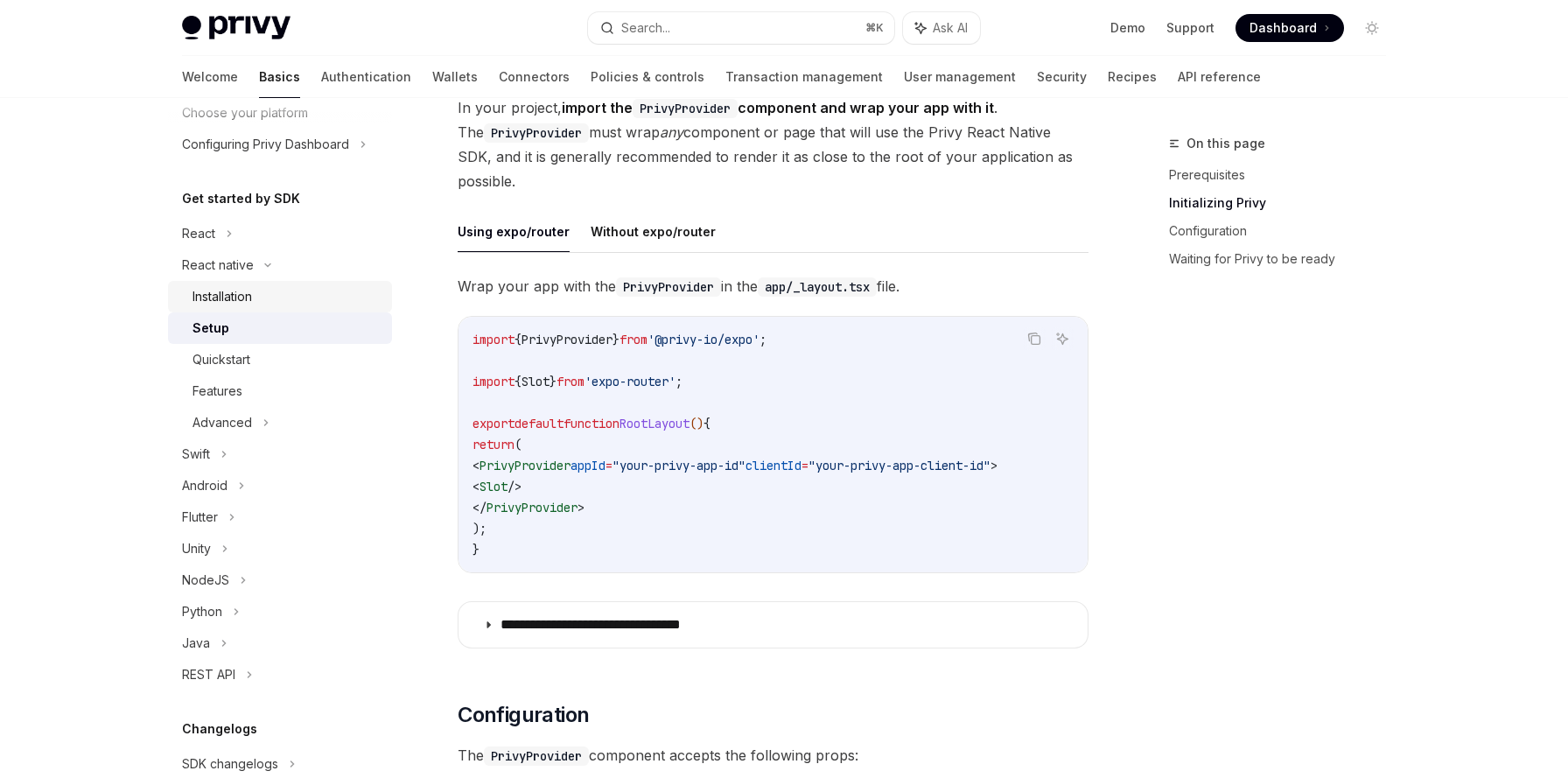
click at [217, 300] on div "Installation" at bounding box center [223, 297] width 59 height 21
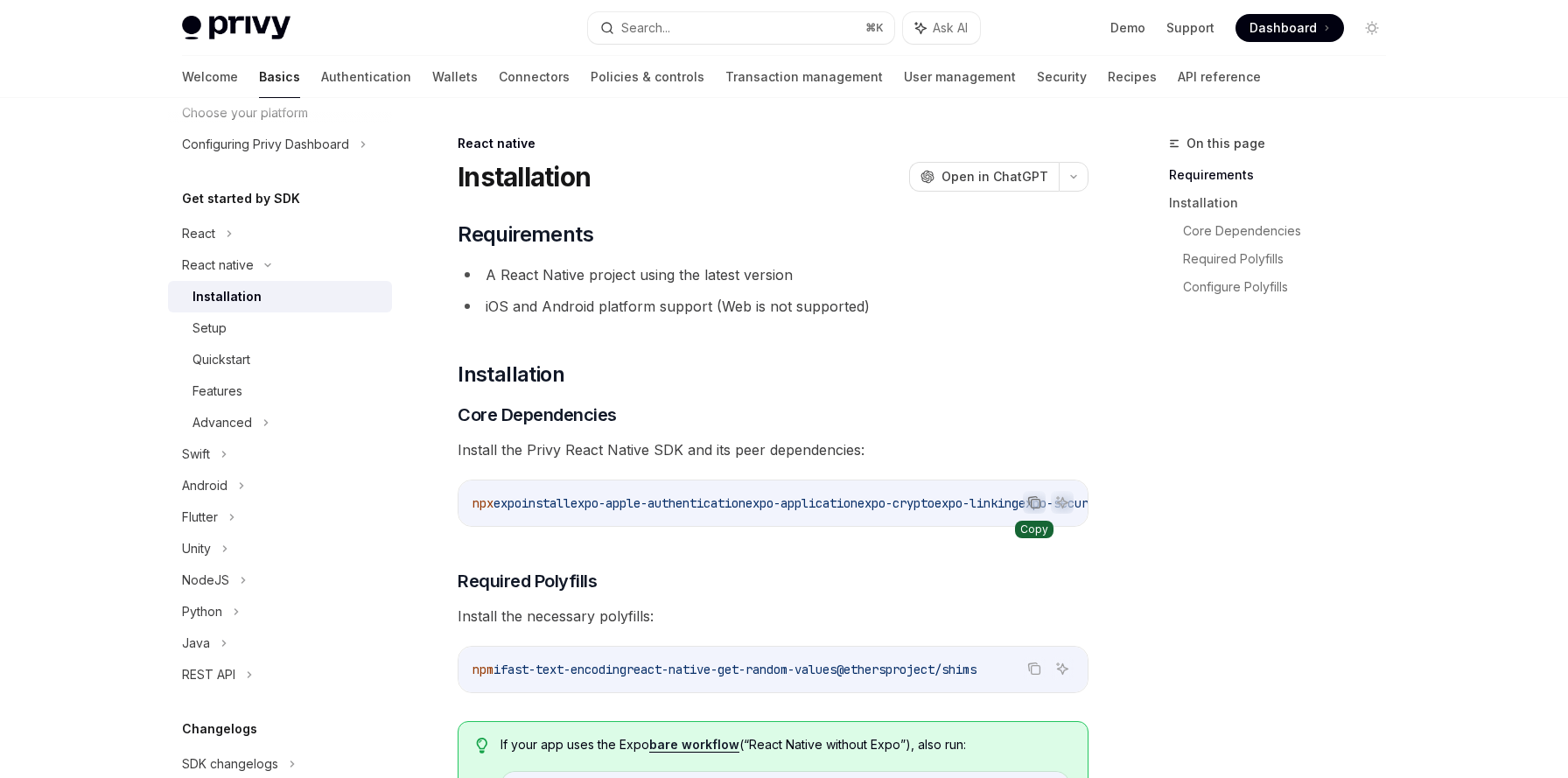
click at [1028, 509] on button "Copy the contents from the code block" at bounding box center [1034, 502] width 23 height 23
click at [1033, 670] on icon "Copy the contents from the code block" at bounding box center [1033, 667] width 8 height 7
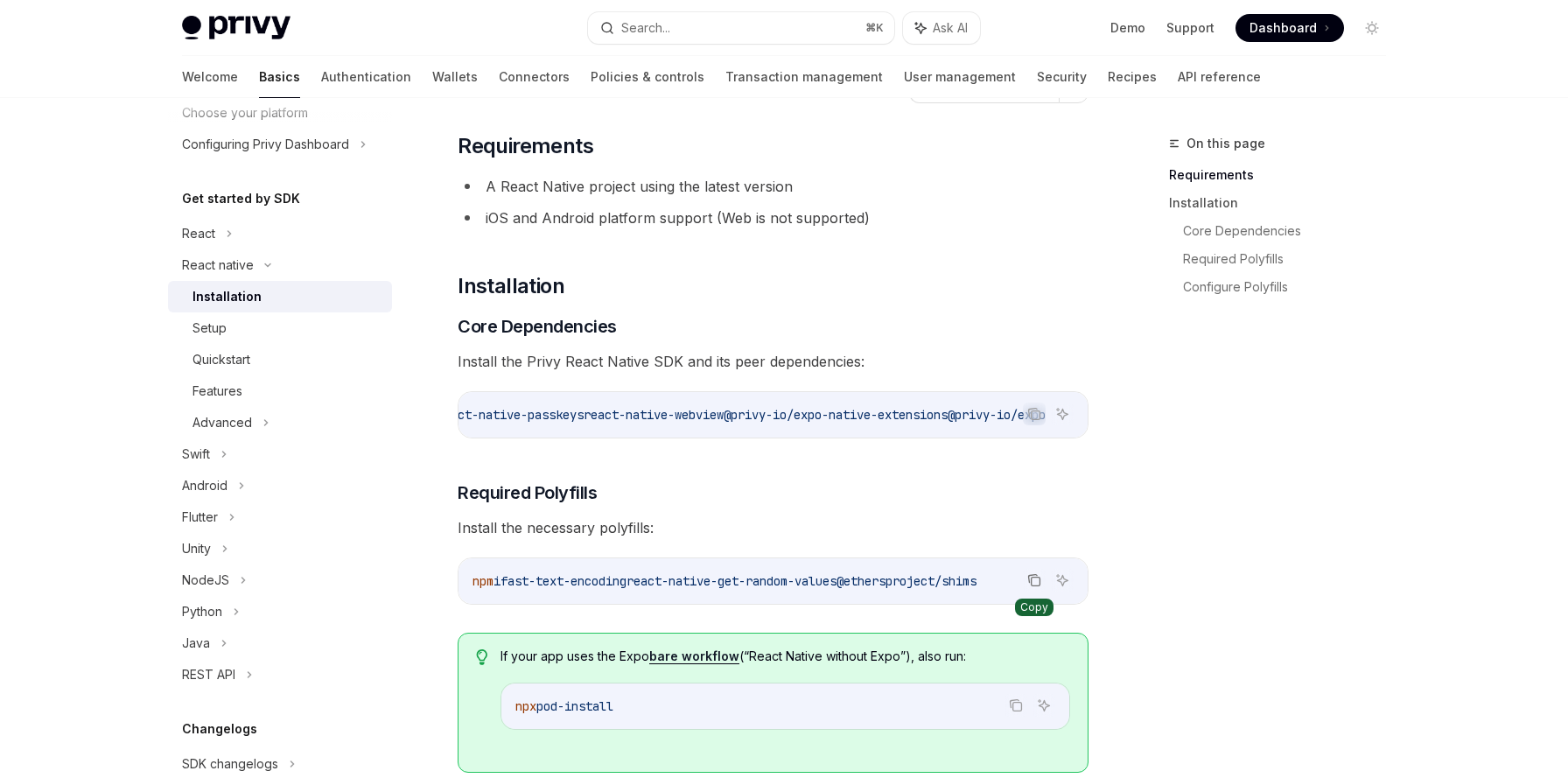
scroll to position [110, 0]
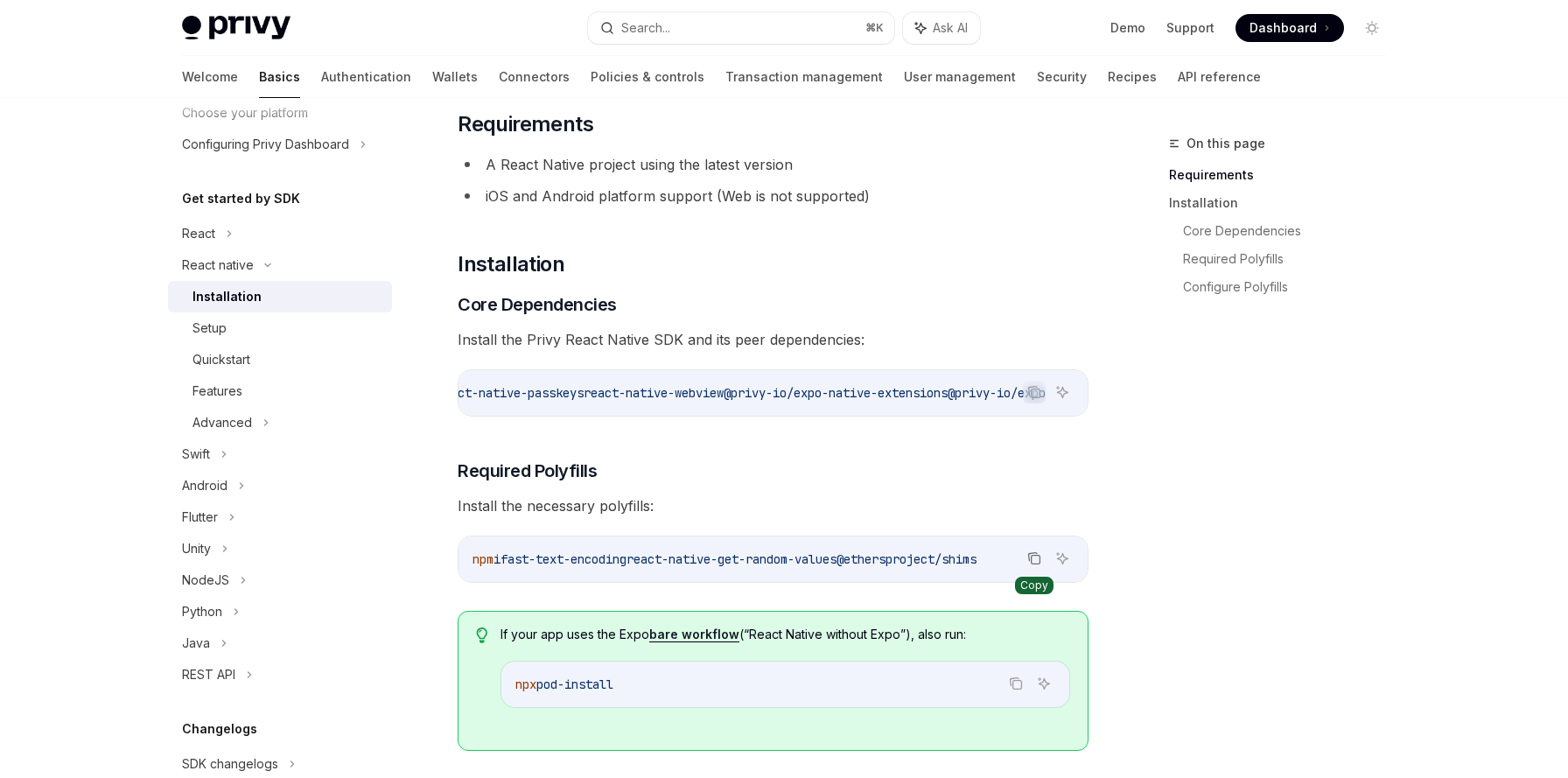
click at [917, 567] on span "@ethersproject/shims" at bounding box center [906, 558] width 140 height 16
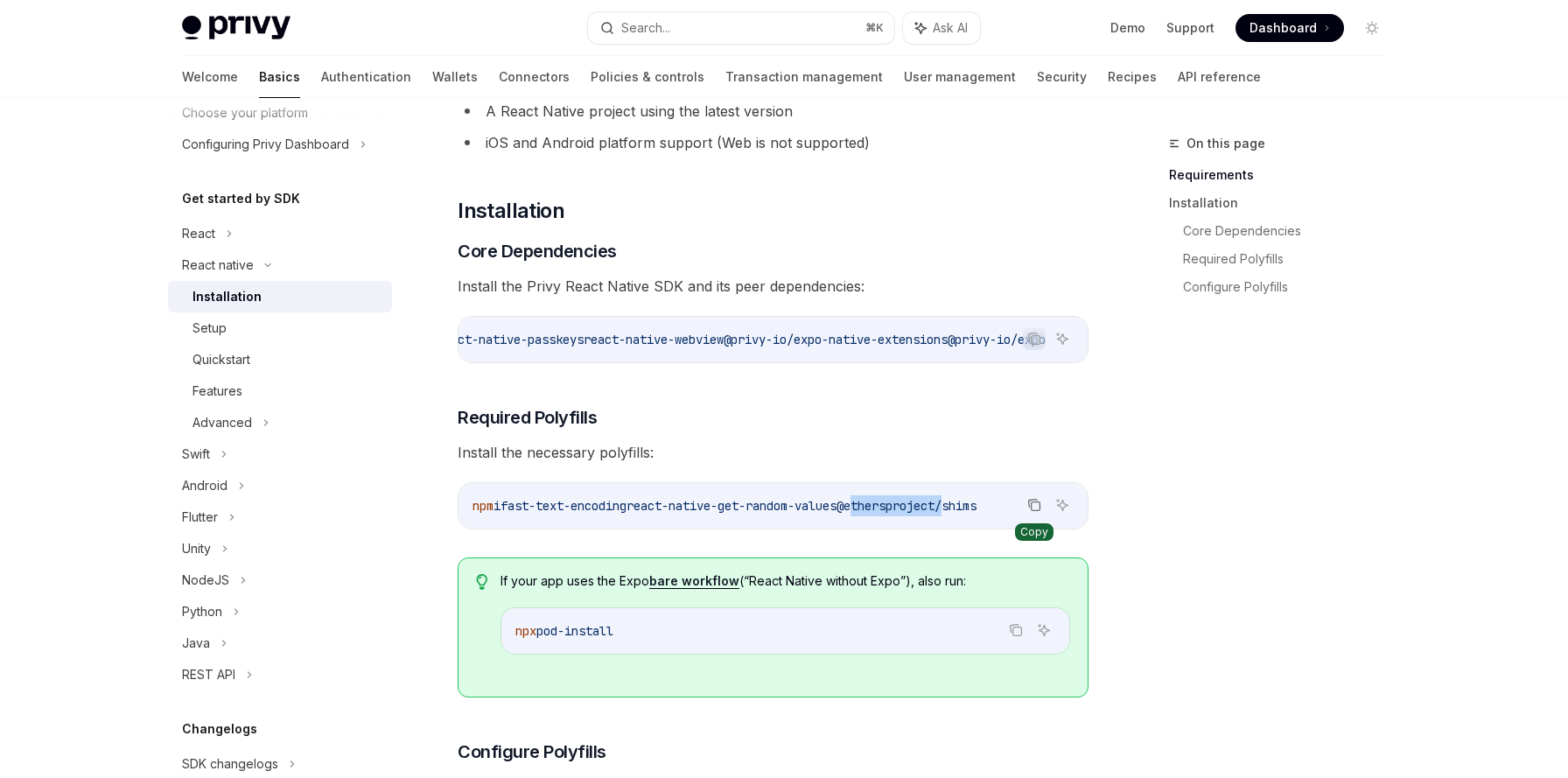
scroll to position [160, 0]
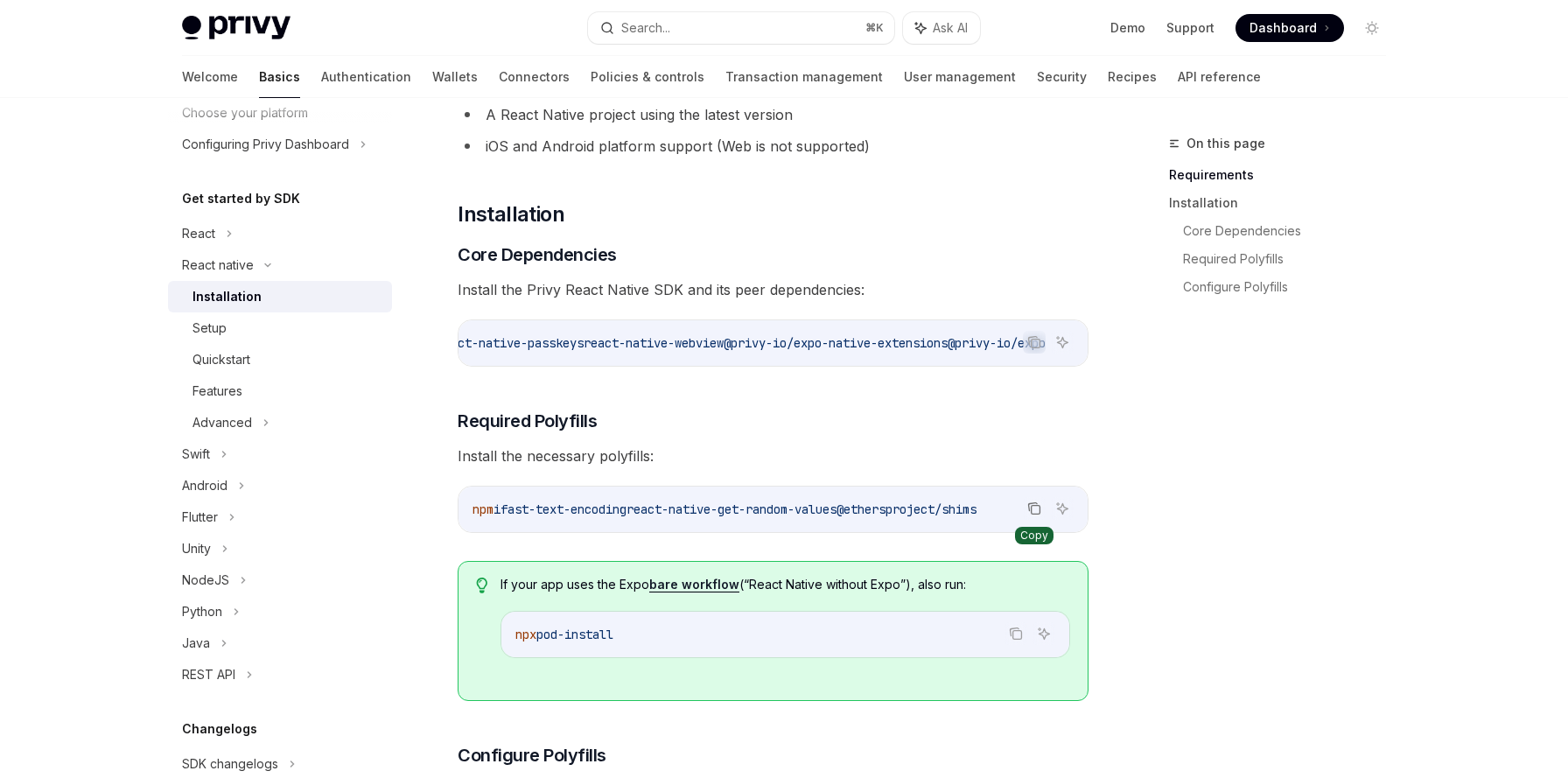
click at [879, 517] on span "@ethersproject/shims" at bounding box center [906, 509] width 140 height 16
drag, startPoint x: 892, startPoint y: 519, endPoint x: 1021, endPoint y: 517, distance: 129.0
click at [976, 517] on span "@ethersproject/shims" at bounding box center [906, 509] width 140 height 16
copy span "ethersproject/shim"
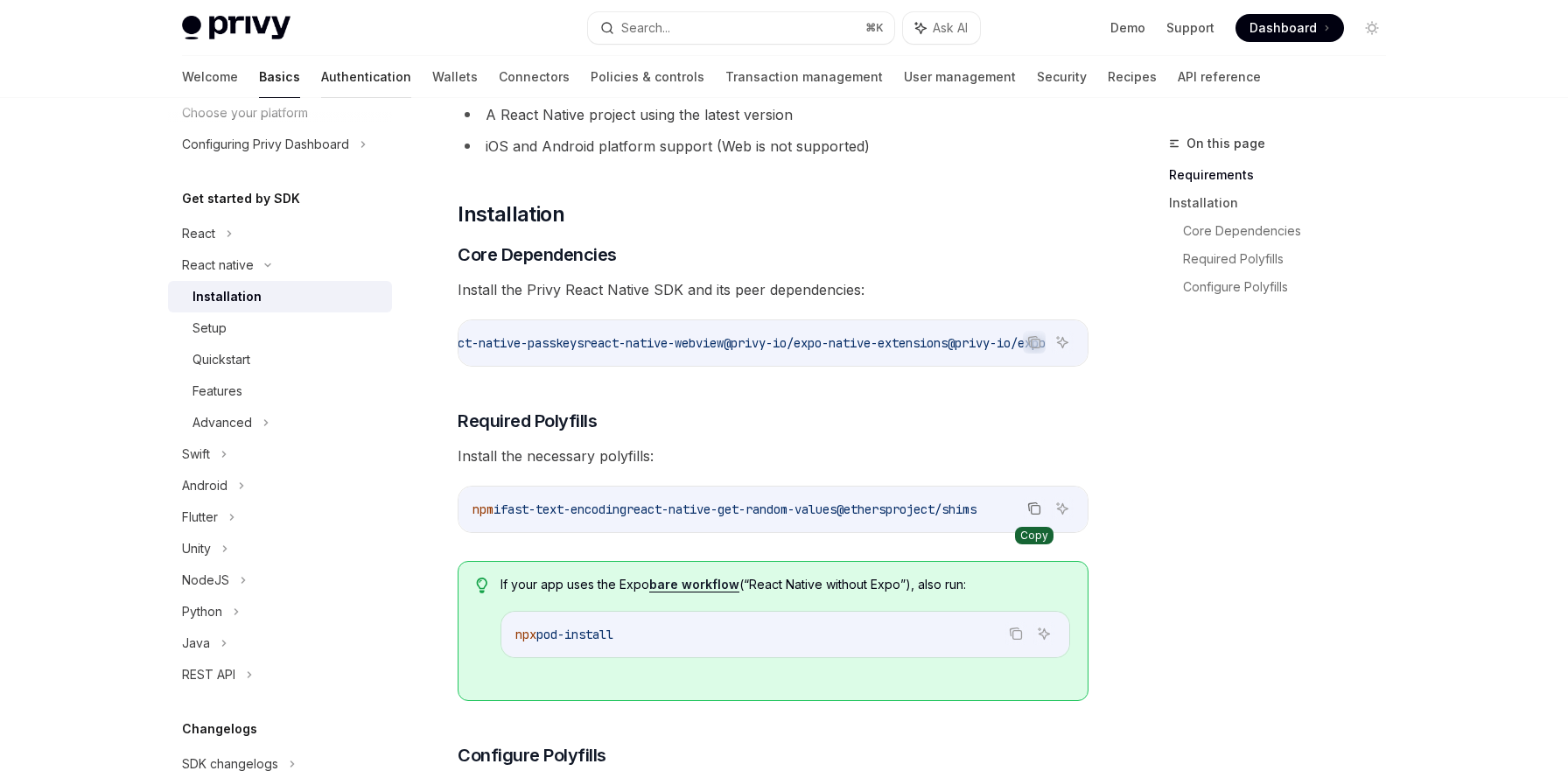
click at [321, 70] on link "Authentication" at bounding box center [365, 76] width 90 height 42
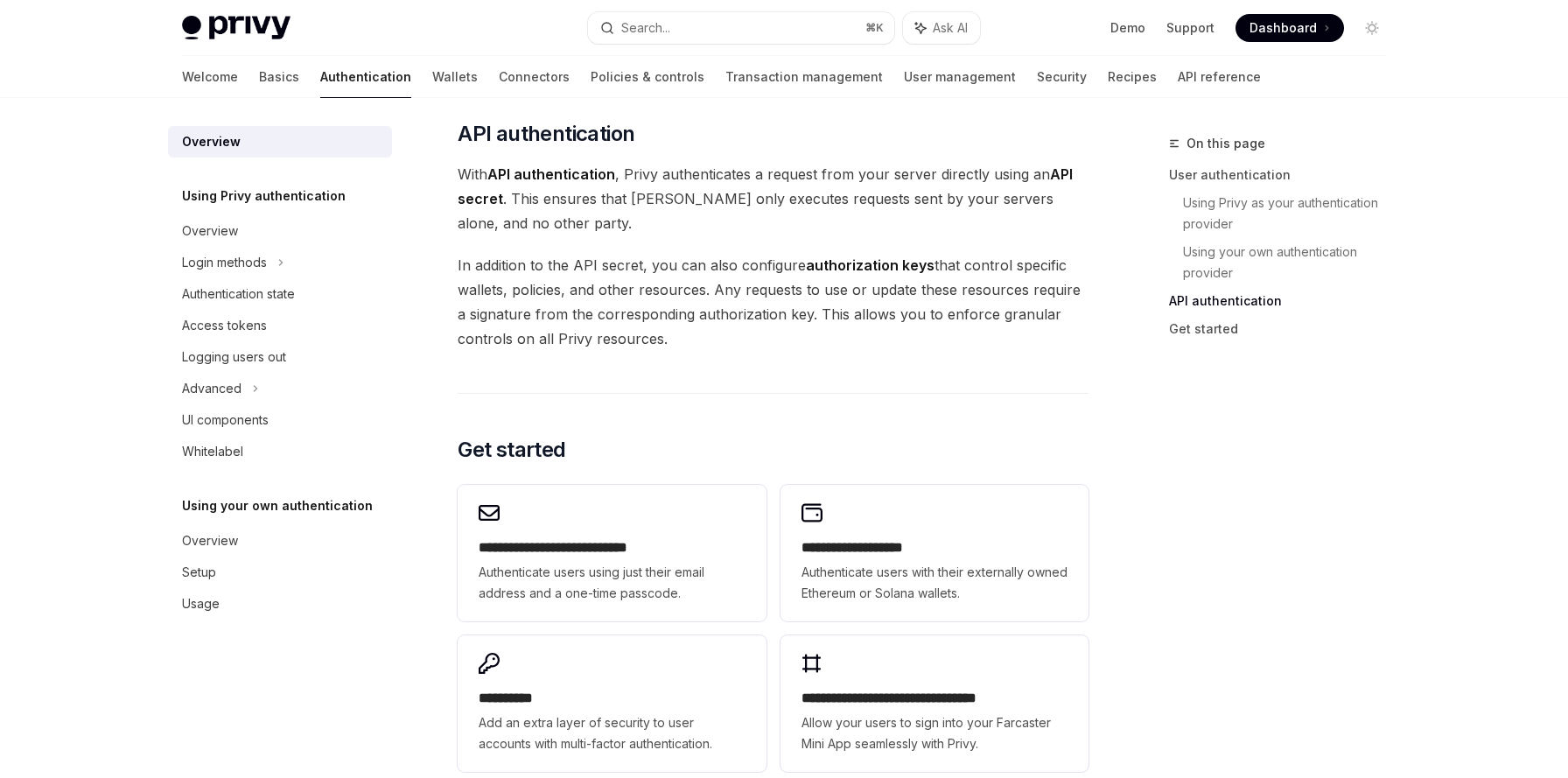
scroll to position [1292, 0]
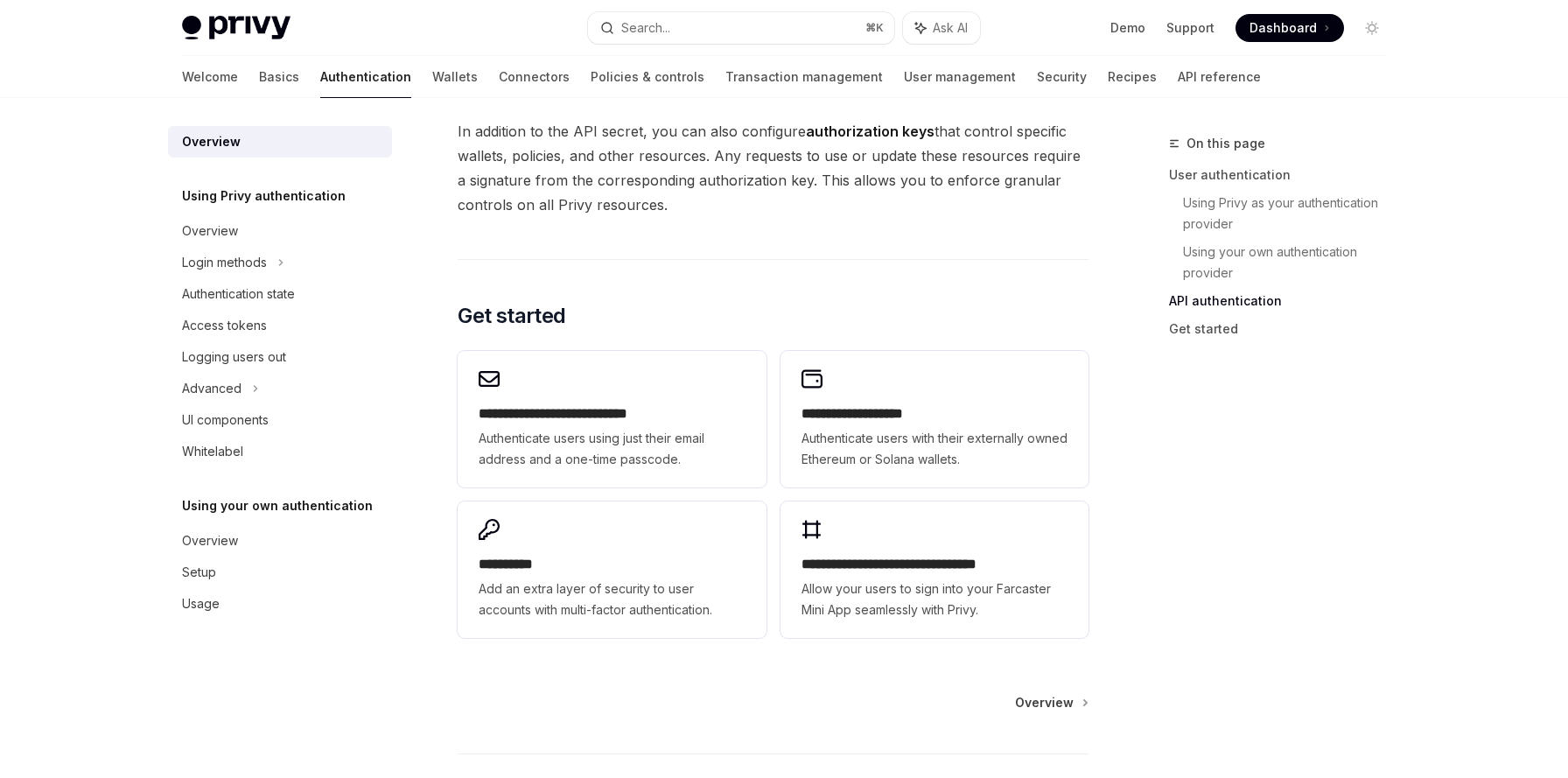
click at [605, 415] on h2 "**********" at bounding box center [611, 414] width 266 height 21
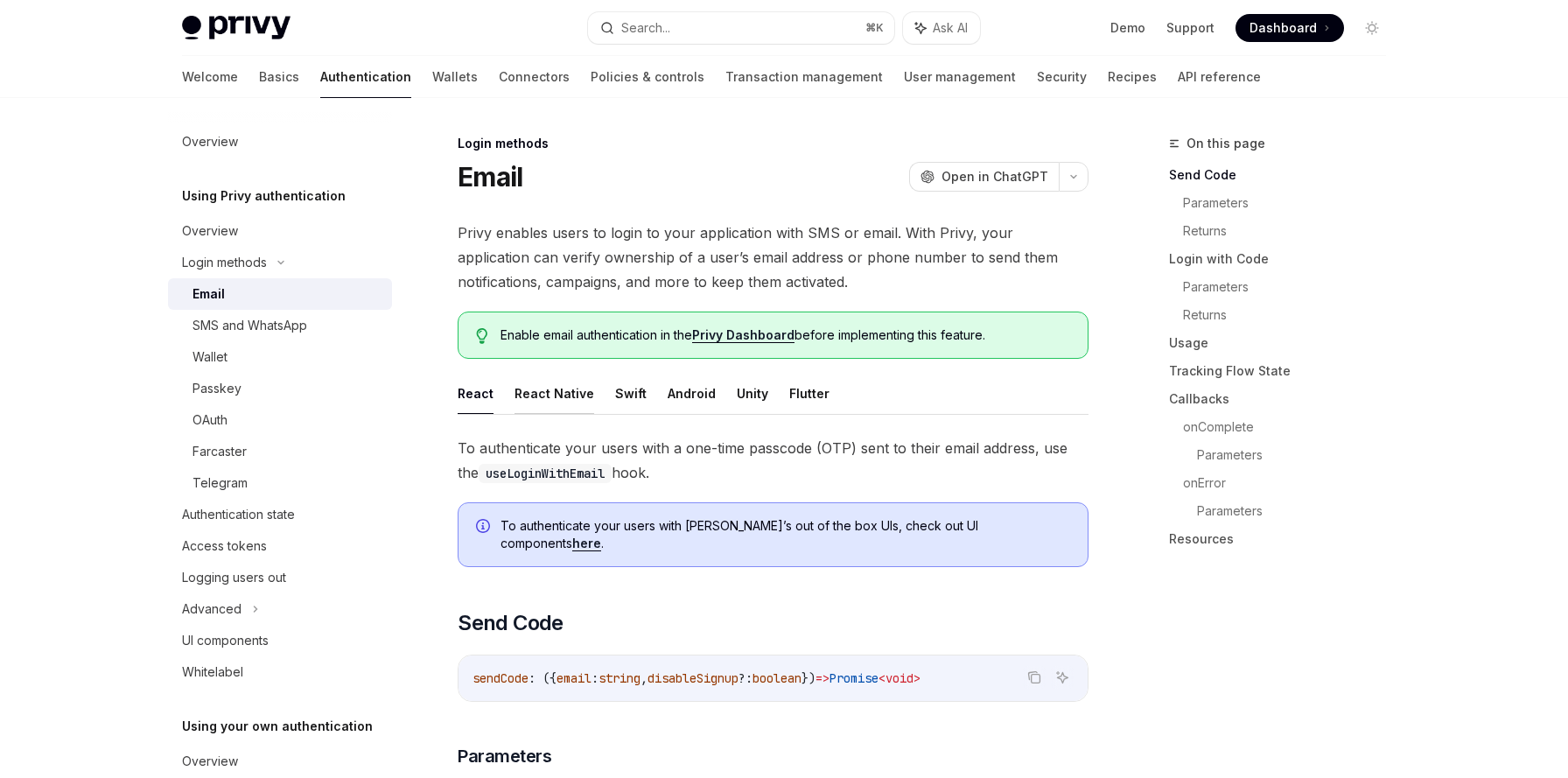
click at [542, 388] on button "React Native" at bounding box center [555, 393] width 80 height 41
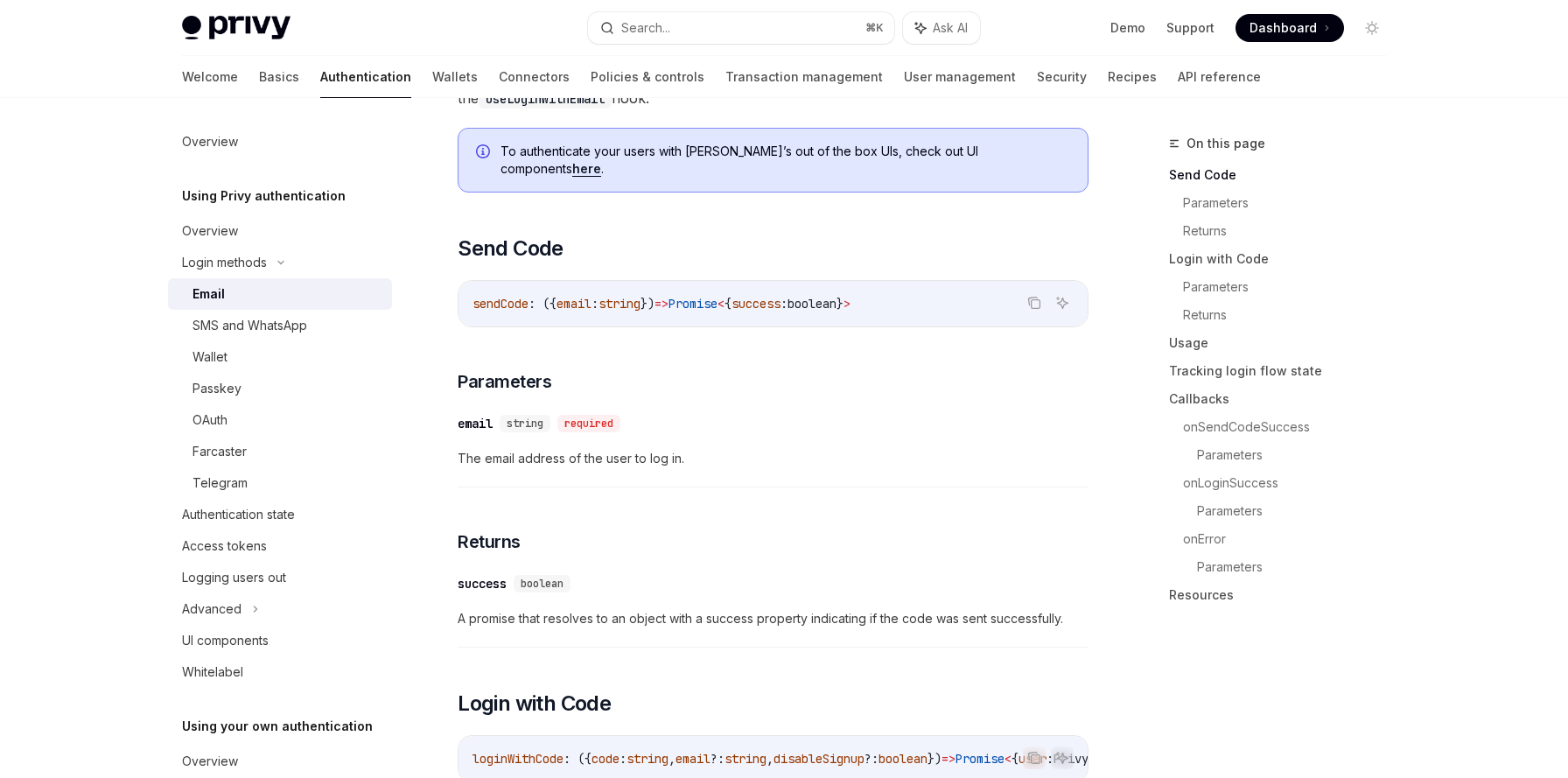
scroll to position [331, 0]
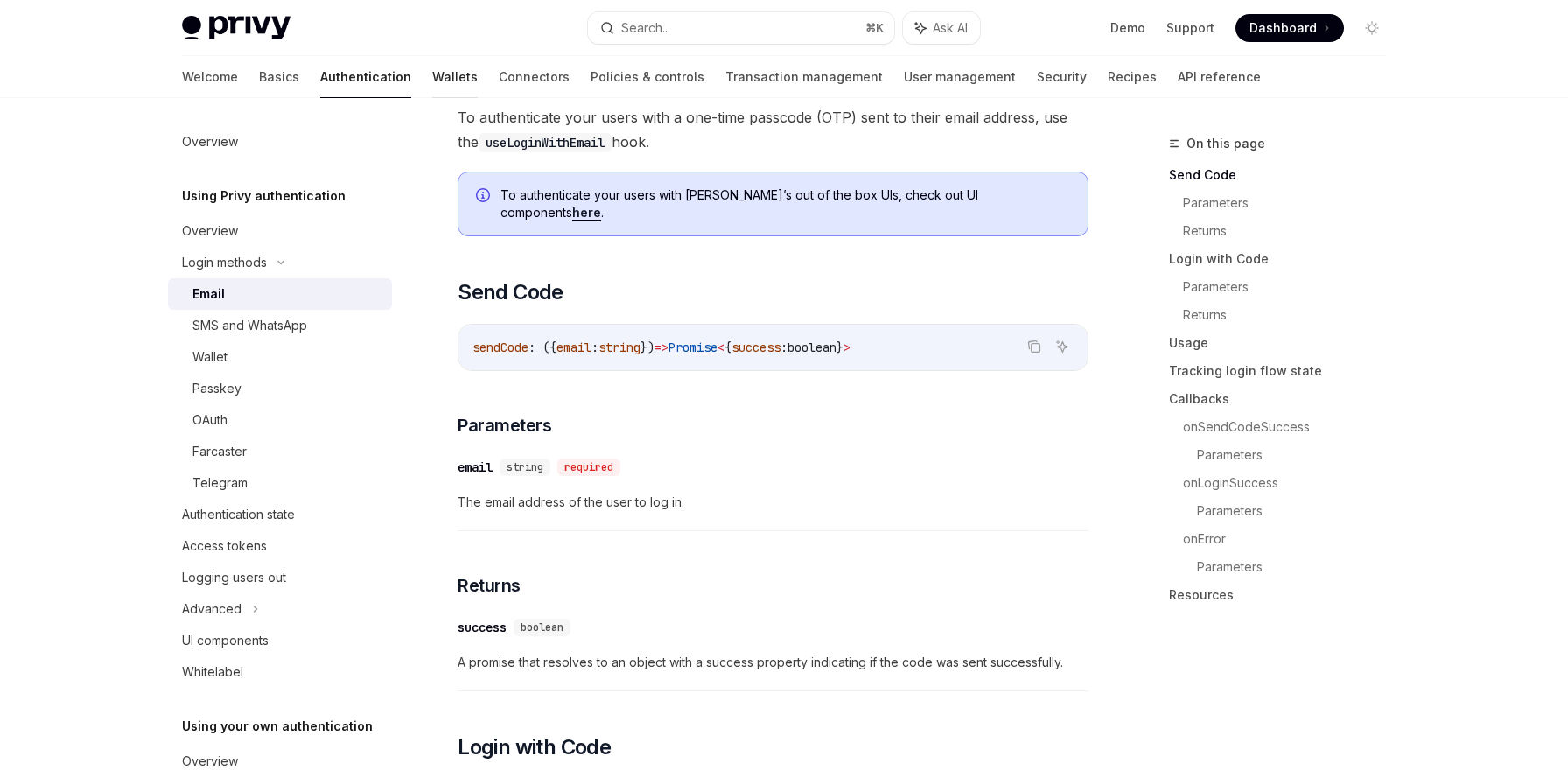
click at [432, 83] on link "Wallets" at bounding box center [454, 76] width 45 height 42
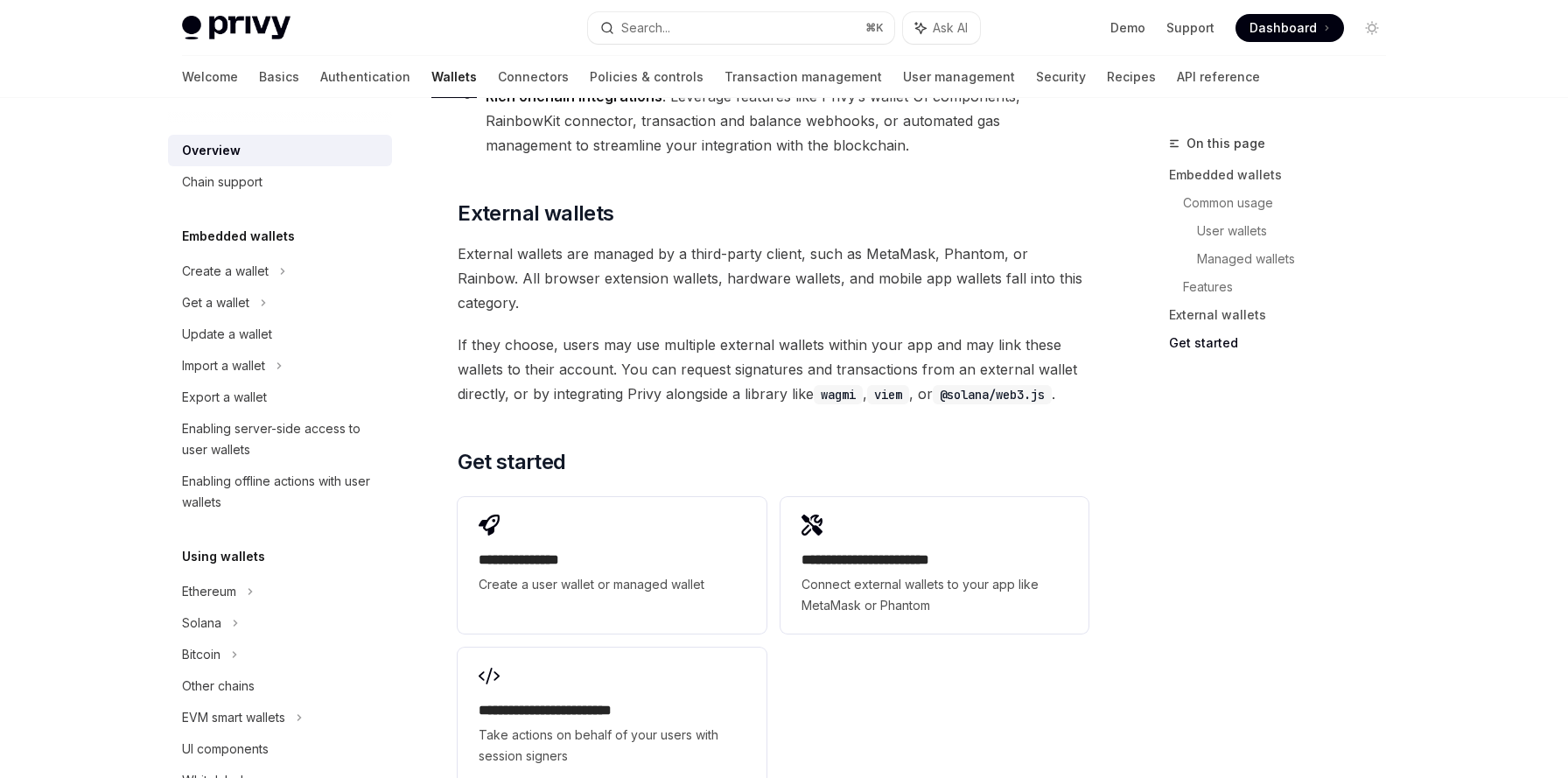
scroll to position [2532, 0]
click at [590, 75] on link "Policies & controls" at bounding box center [646, 76] width 114 height 42
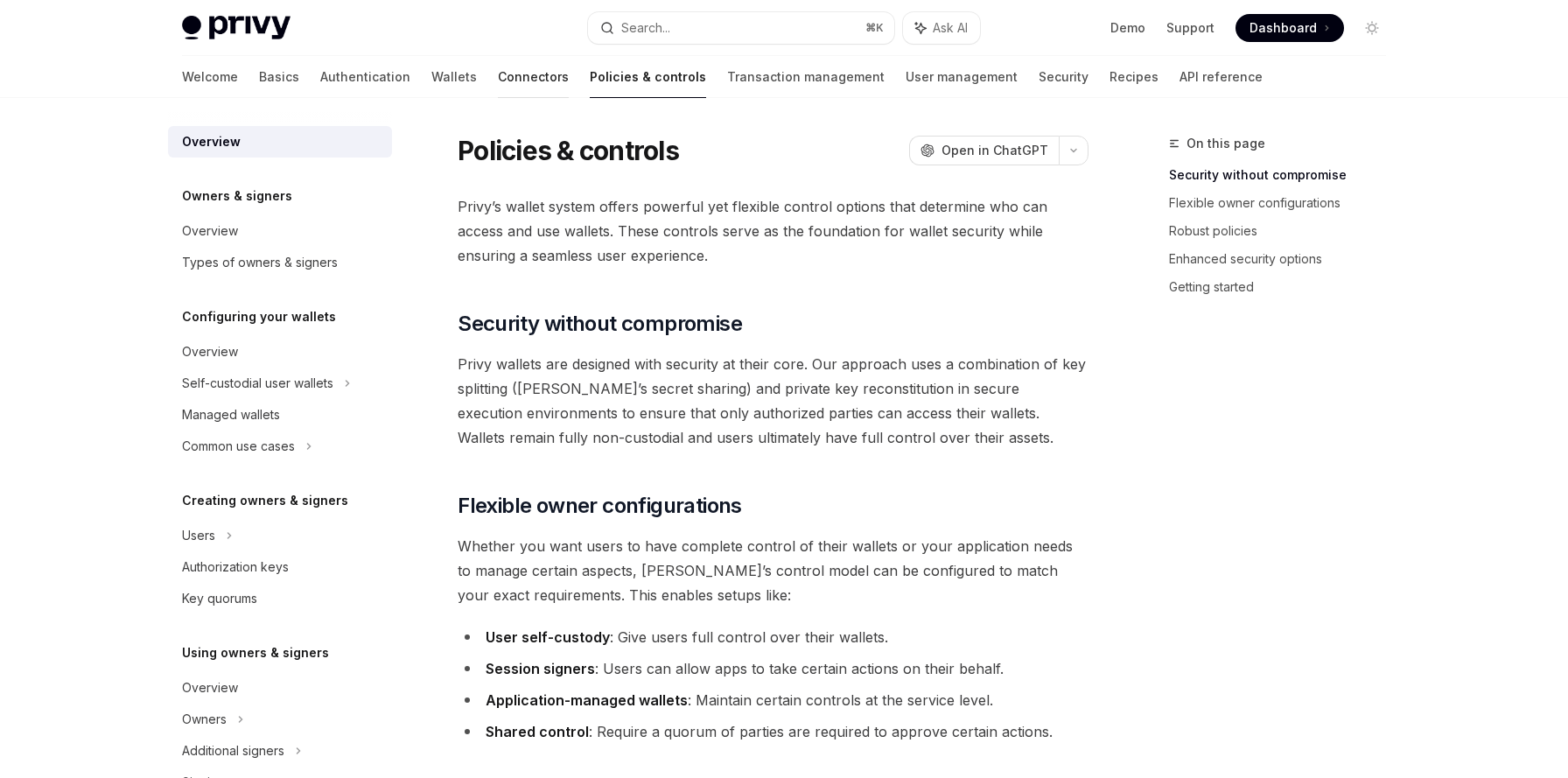
click at [498, 85] on link "Connectors" at bounding box center [533, 76] width 70 height 42
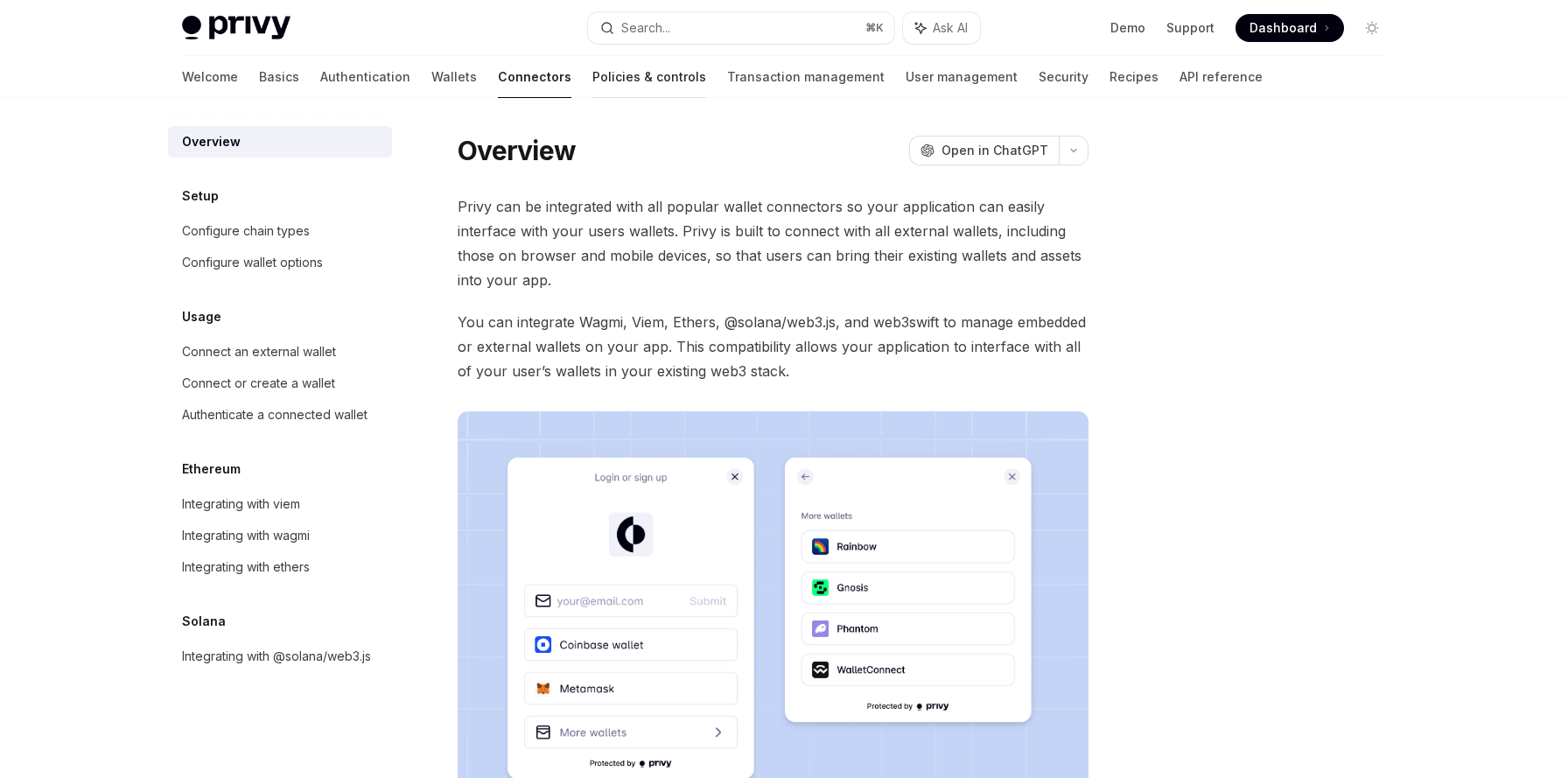
click at [593, 75] on link "Policies & controls" at bounding box center [649, 76] width 114 height 42
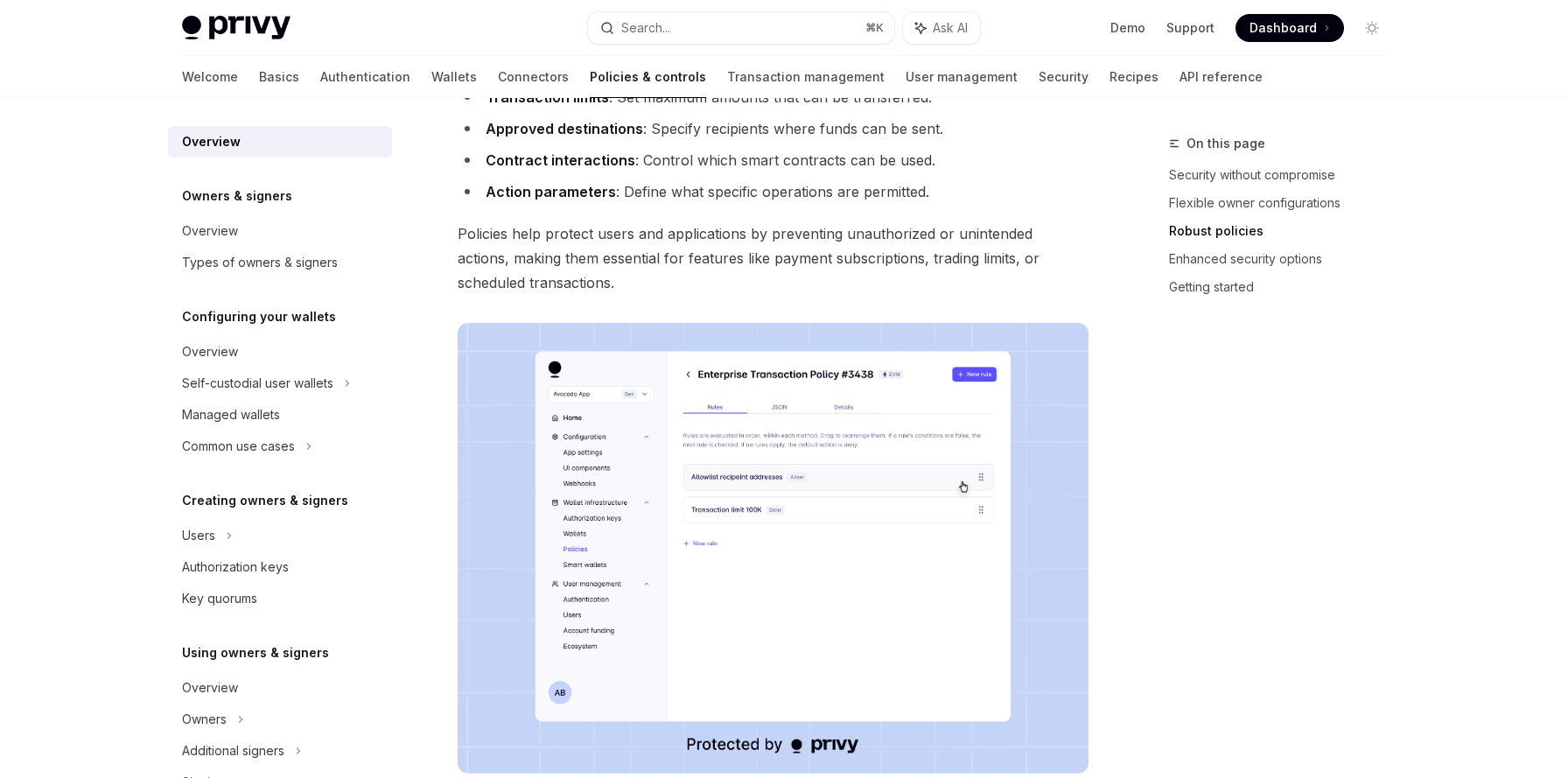
scroll to position [841, 0]
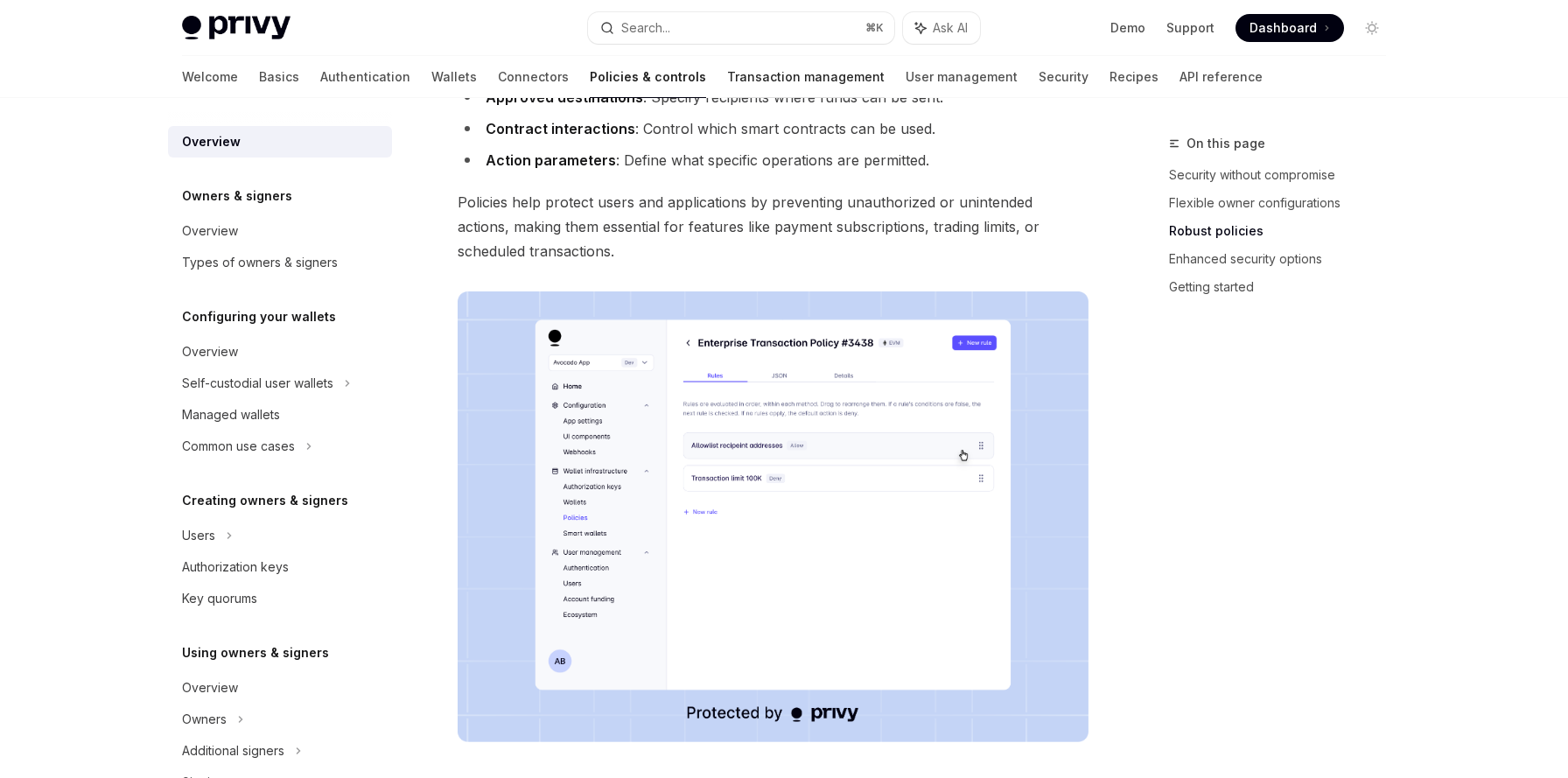
click at [727, 74] on link "Transaction management" at bounding box center [806, 76] width 158 height 42
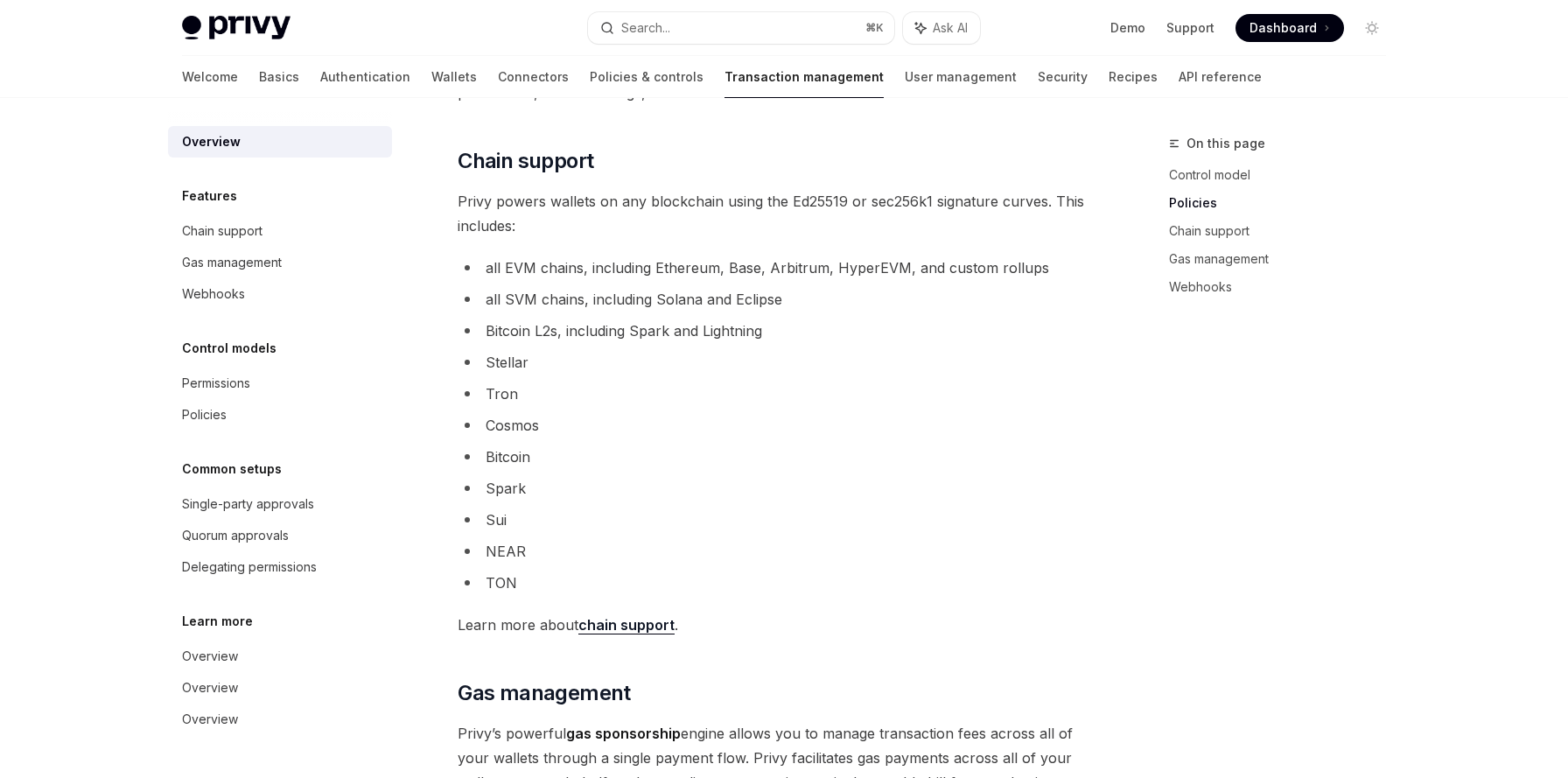
scroll to position [920, 0]
click at [905, 87] on link "User management" at bounding box center [961, 76] width 112 height 42
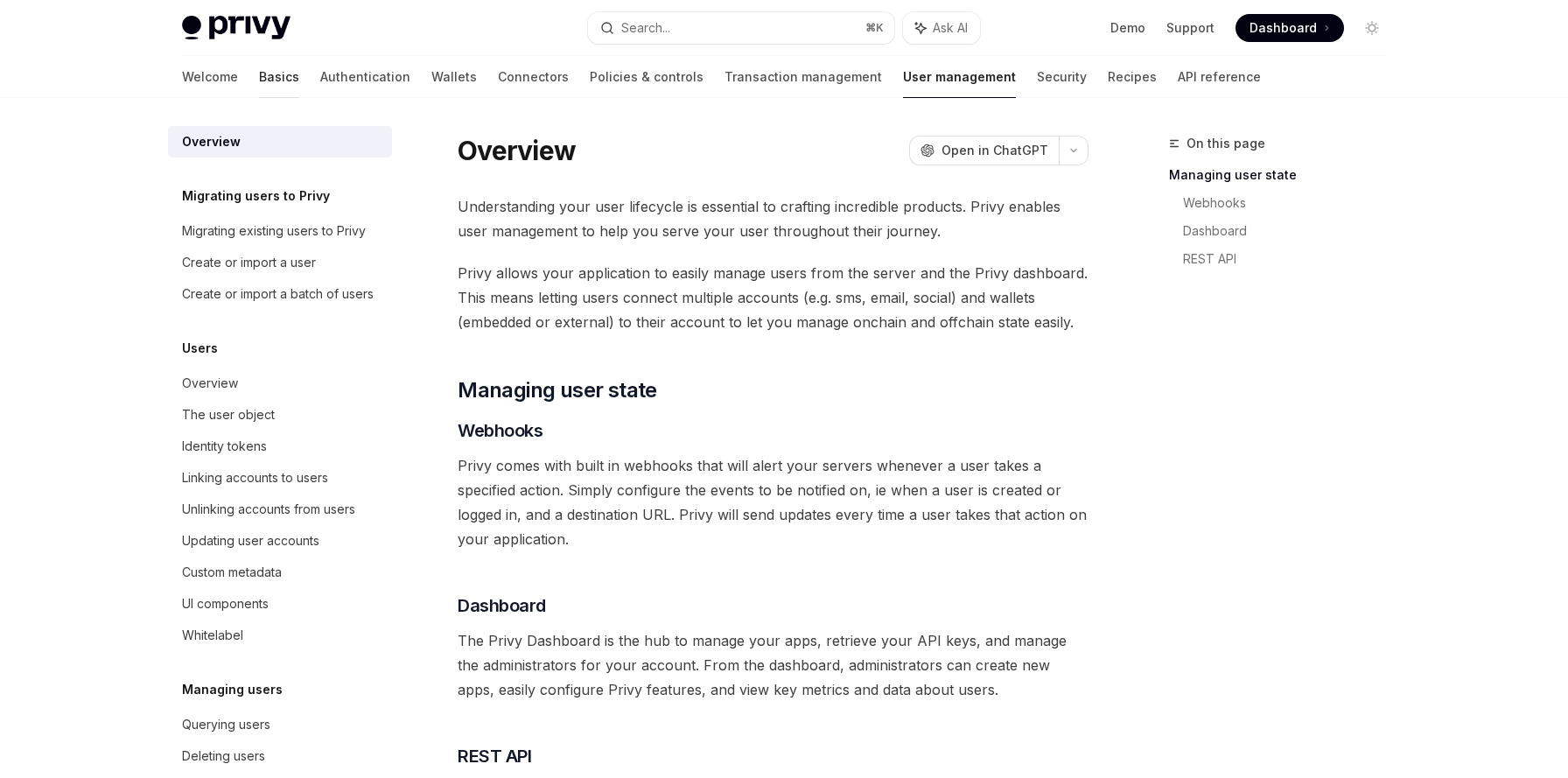
click at [259, 75] on link "Basics" at bounding box center [278, 76] width 40 height 42
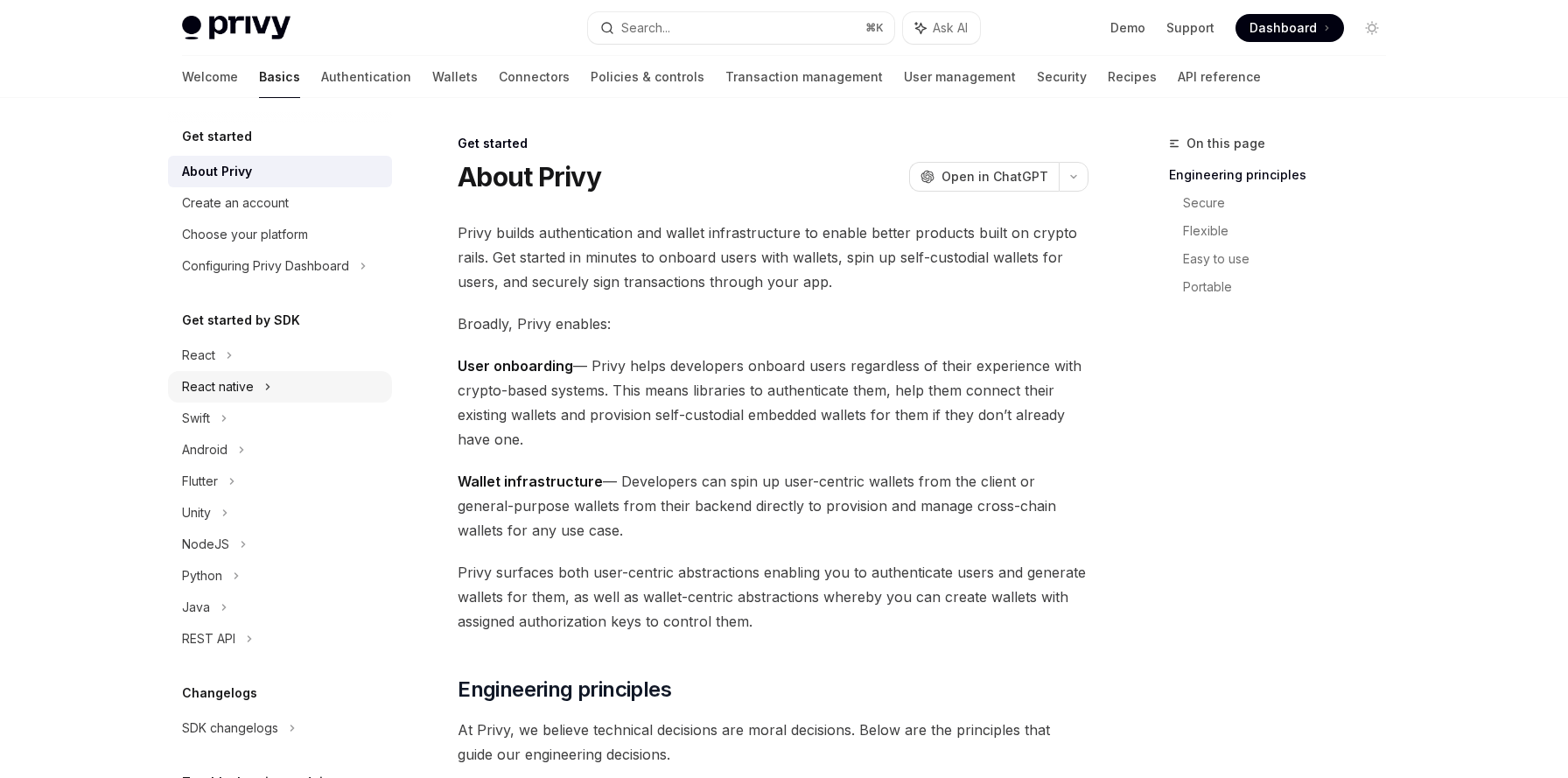
click at [302, 383] on div "React native" at bounding box center [280, 387] width 224 height 32
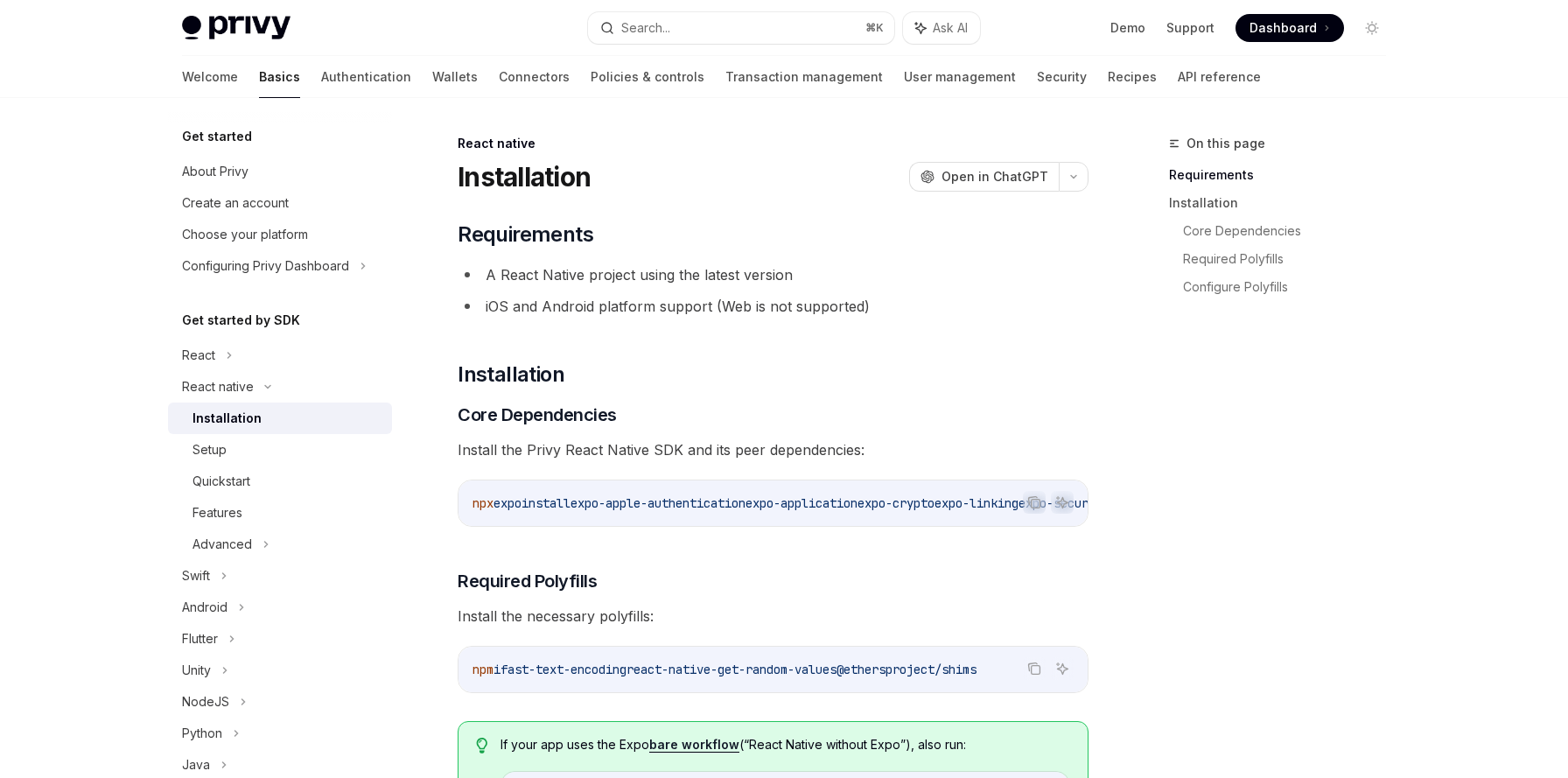
click at [282, 416] on div "Installation" at bounding box center [287, 418] width 189 height 21
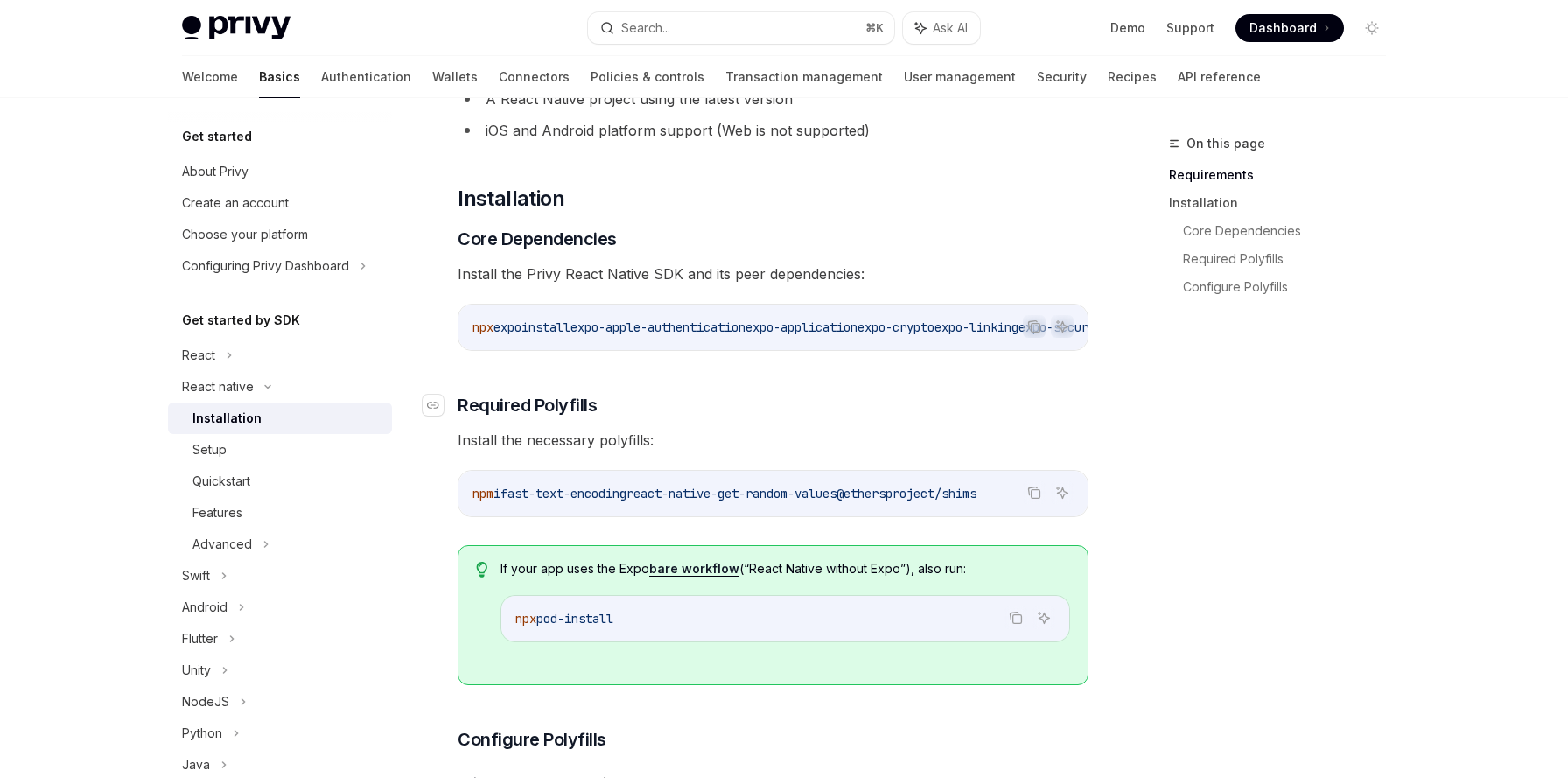
scroll to position [185, 0]
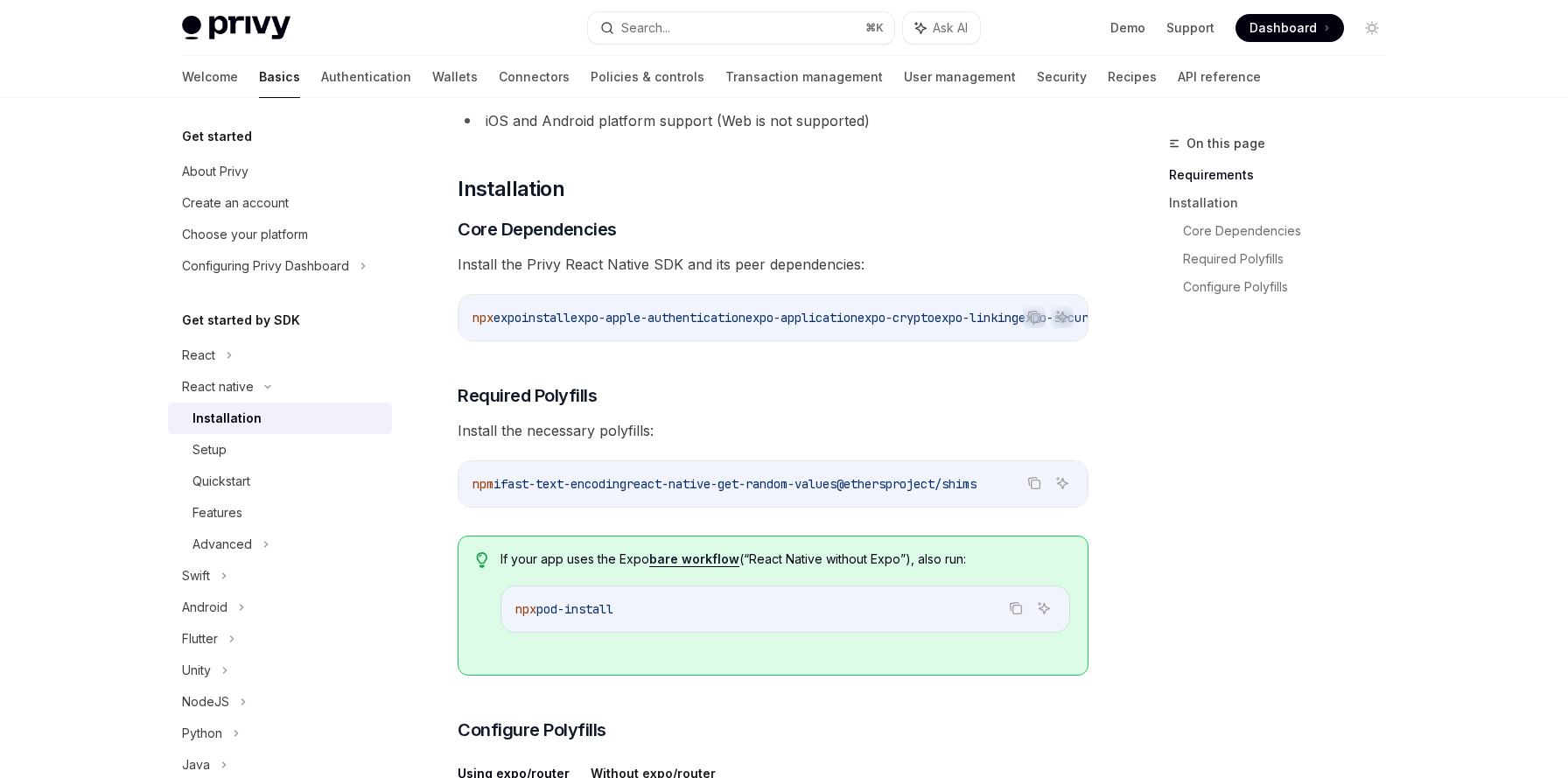
drag, startPoint x: 658, startPoint y: 494, endPoint x: 876, endPoint y: 491, distance: 218.0
click at [876, 491] on span "npm i fast-text-encoding react-native-get-random-values @ethersproject/shims" at bounding box center [724, 483] width 504 height 16
drag, startPoint x: 519, startPoint y: 491, endPoint x: 648, endPoint y: 491, distance: 129.0
click at [648, 491] on span "npm i fast-text-encoding react-native-get-random-values @ethersproject/shims" at bounding box center [724, 483] width 504 height 16
drag, startPoint x: 891, startPoint y: 489, endPoint x: 1021, endPoint y: 491, distance: 130.0
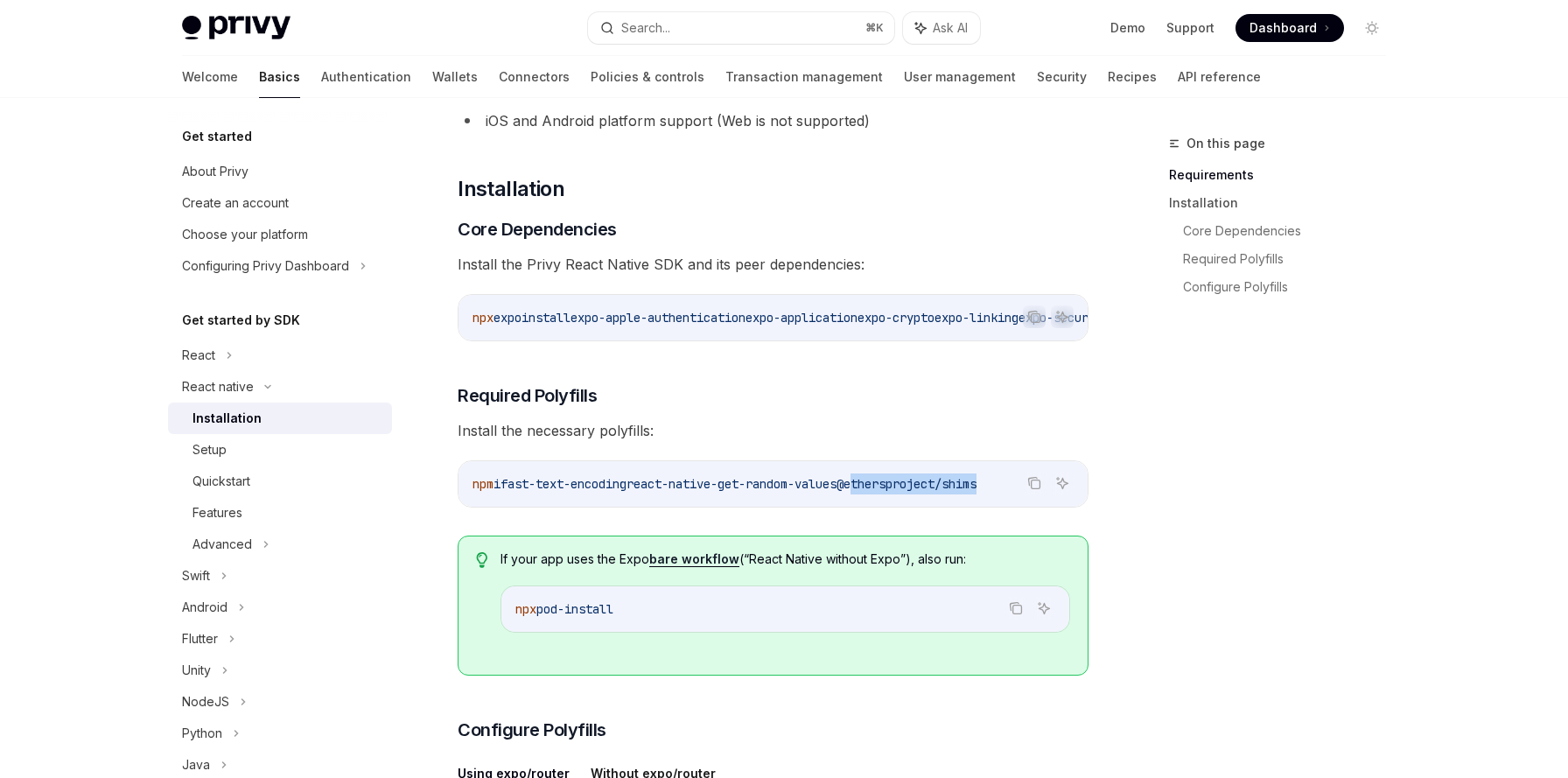
click at [976, 491] on span "@ethersproject/shims" at bounding box center [906, 483] width 140 height 16
click at [961, 488] on span "@ethersproject/shims" at bounding box center [906, 483] width 140 height 16
click at [887, 488] on span "@ethersproject/shims" at bounding box center [906, 483] width 140 height 16
drag, startPoint x: 892, startPoint y: 491, endPoint x: 1021, endPoint y: 495, distance: 129.1
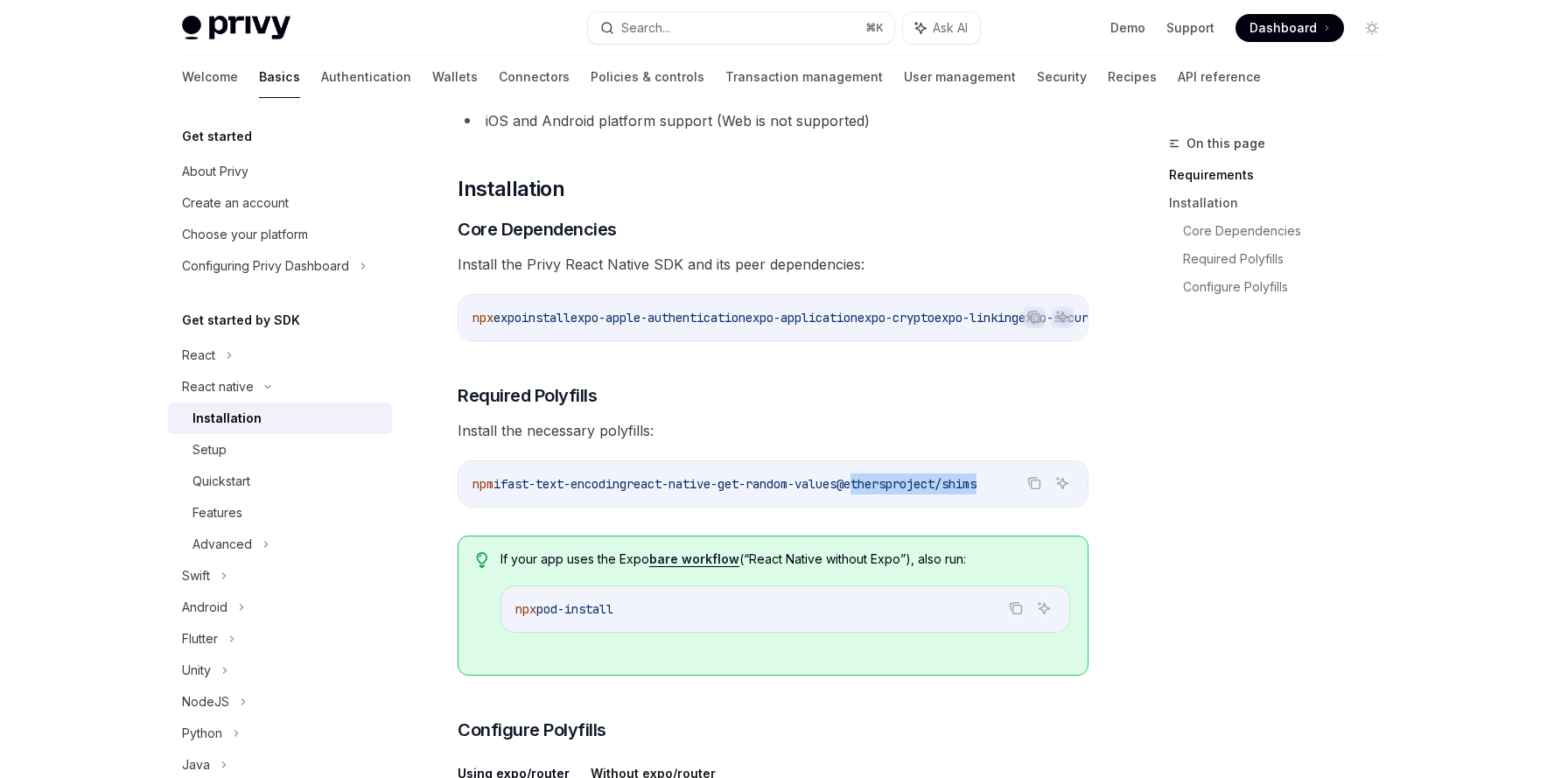
click at [976, 491] on span "@ethersproject/shims" at bounding box center [906, 483] width 140 height 16
click at [1034, 490] on icon "Copy the contents from the code block" at bounding box center [1034, 482] width 14 height 14
click at [962, 399] on h3 "​ Required Polyfills" at bounding box center [772, 395] width 631 height 24
click at [1030, 487] on icon "Copy the contents from the code block" at bounding box center [1034, 482] width 14 height 14
click at [764, 648] on div "If your app uses the Expo bare workflow (“React Native without Expo”), also run…" at bounding box center [785, 605] width 569 height 110
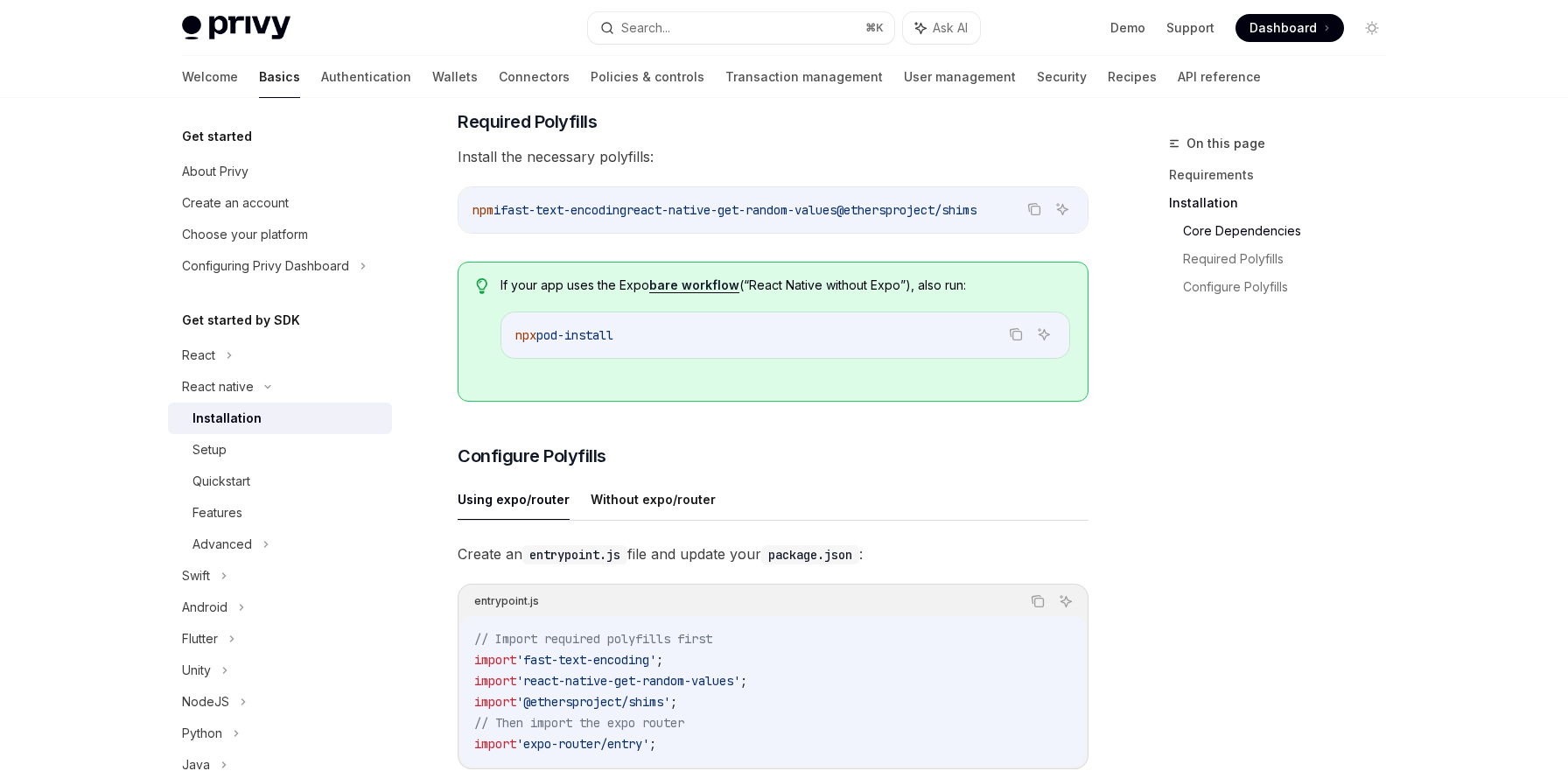
scroll to position [559, 0]
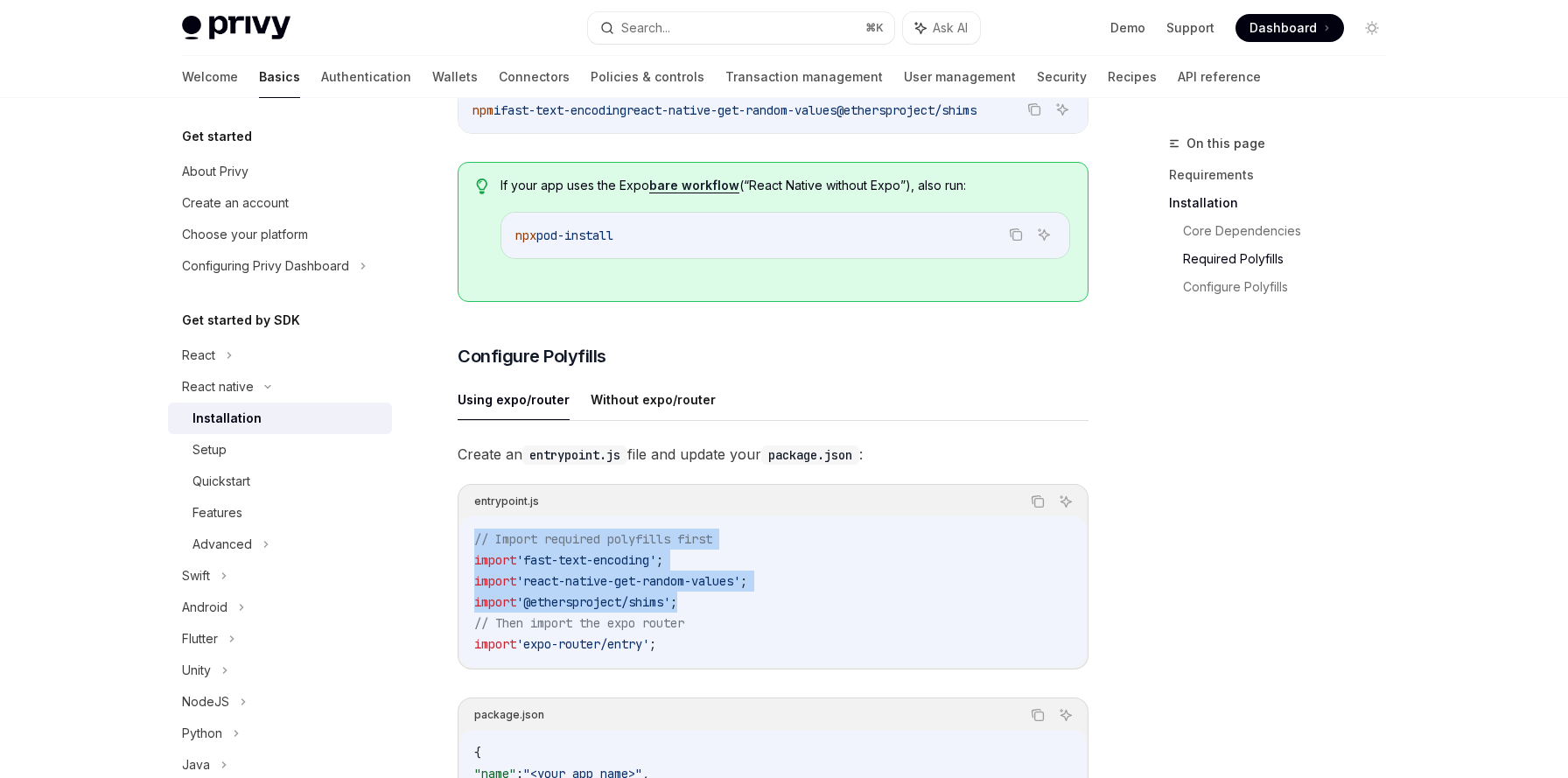
drag, startPoint x: 476, startPoint y: 550, endPoint x: 699, endPoint y: 613, distance: 231.7
click at [699, 613] on code "// Import required polyfills first import 'fast-text-encoding' ; import 'react-…" at bounding box center [772, 592] width 597 height 126
click at [692, 651] on code "// Import required polyfills first import 'fast-text-encoding' ; import 'react-…" at bounding box center [772, 592] width 597 height 126
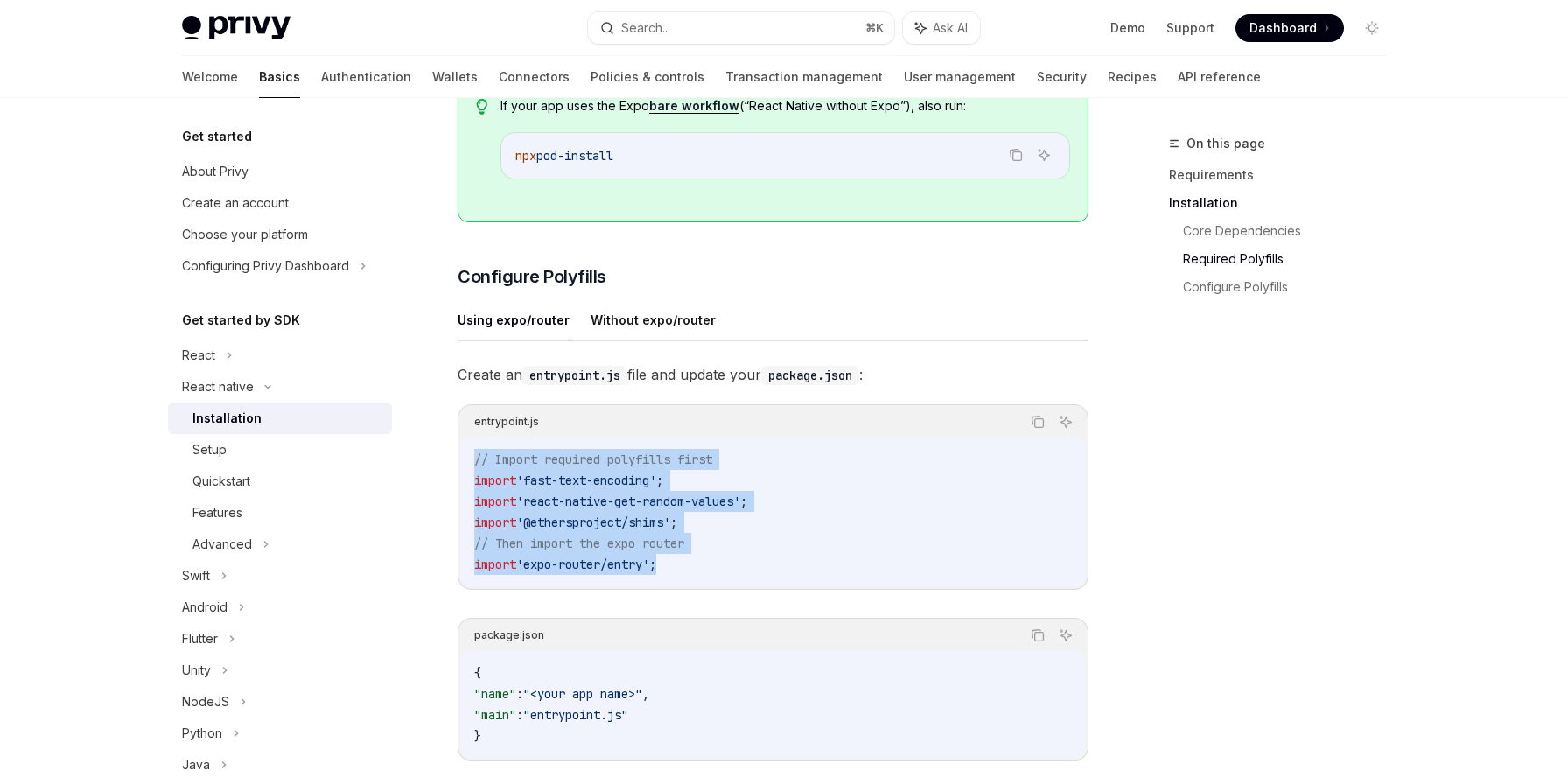
scroll to position [671, 0]
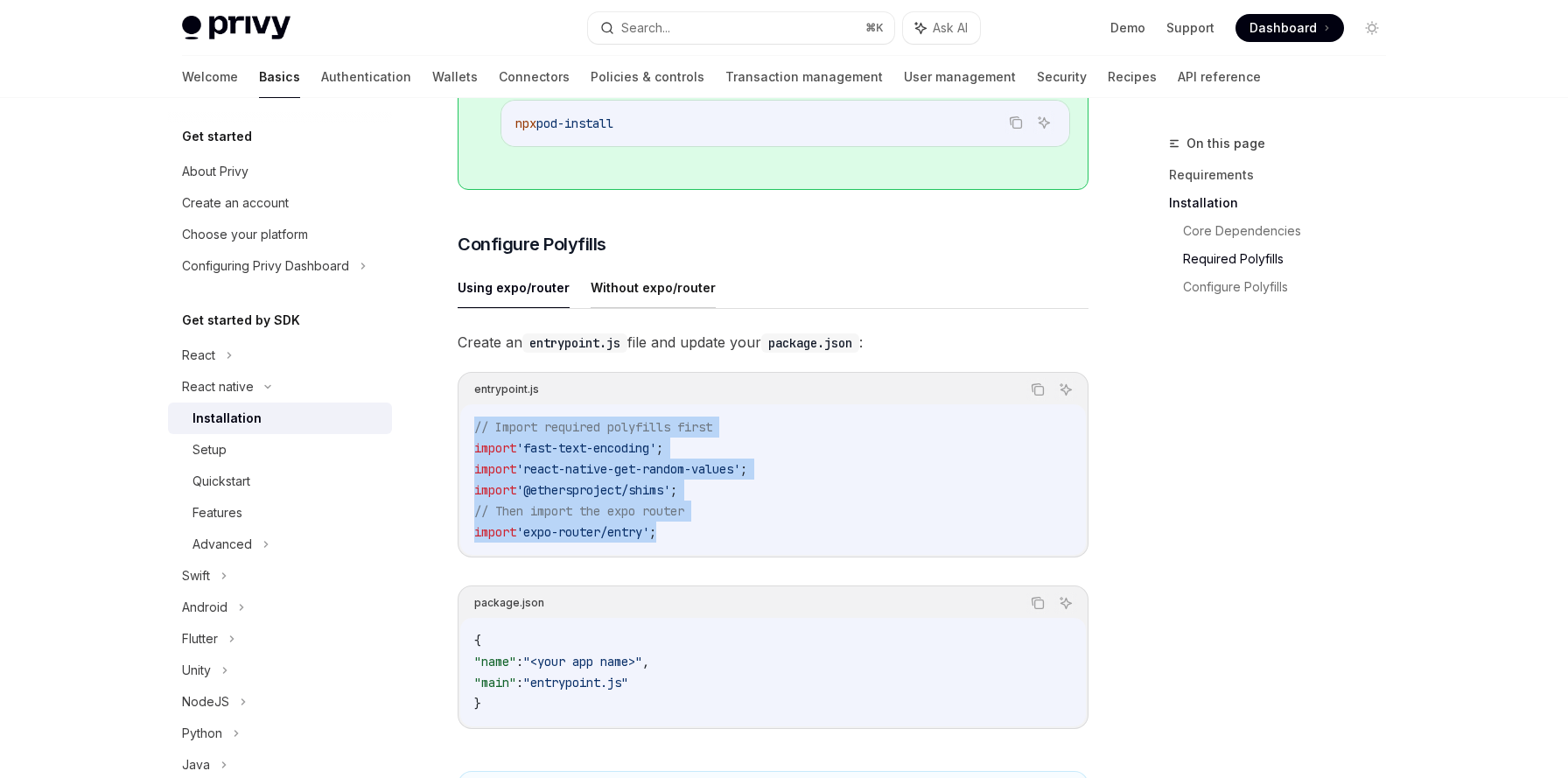
click at [656, 306] on button "Without expo/router" at bounding box center [653, 287] width 125 height 41
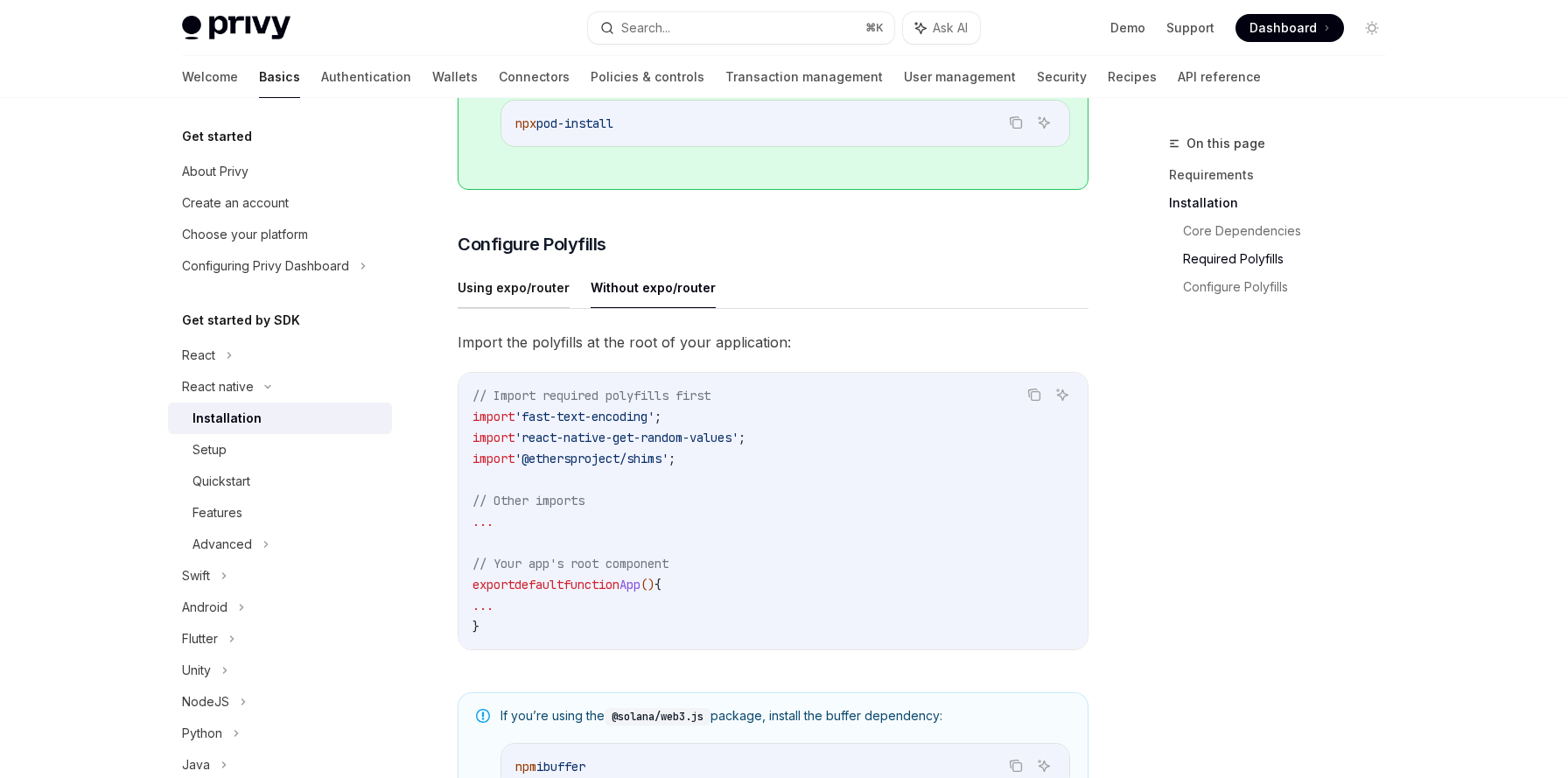
click at [542, 299] on button "Using expo/router" at bounding box center [513, 287] width 112 height 41
type textarea "*"
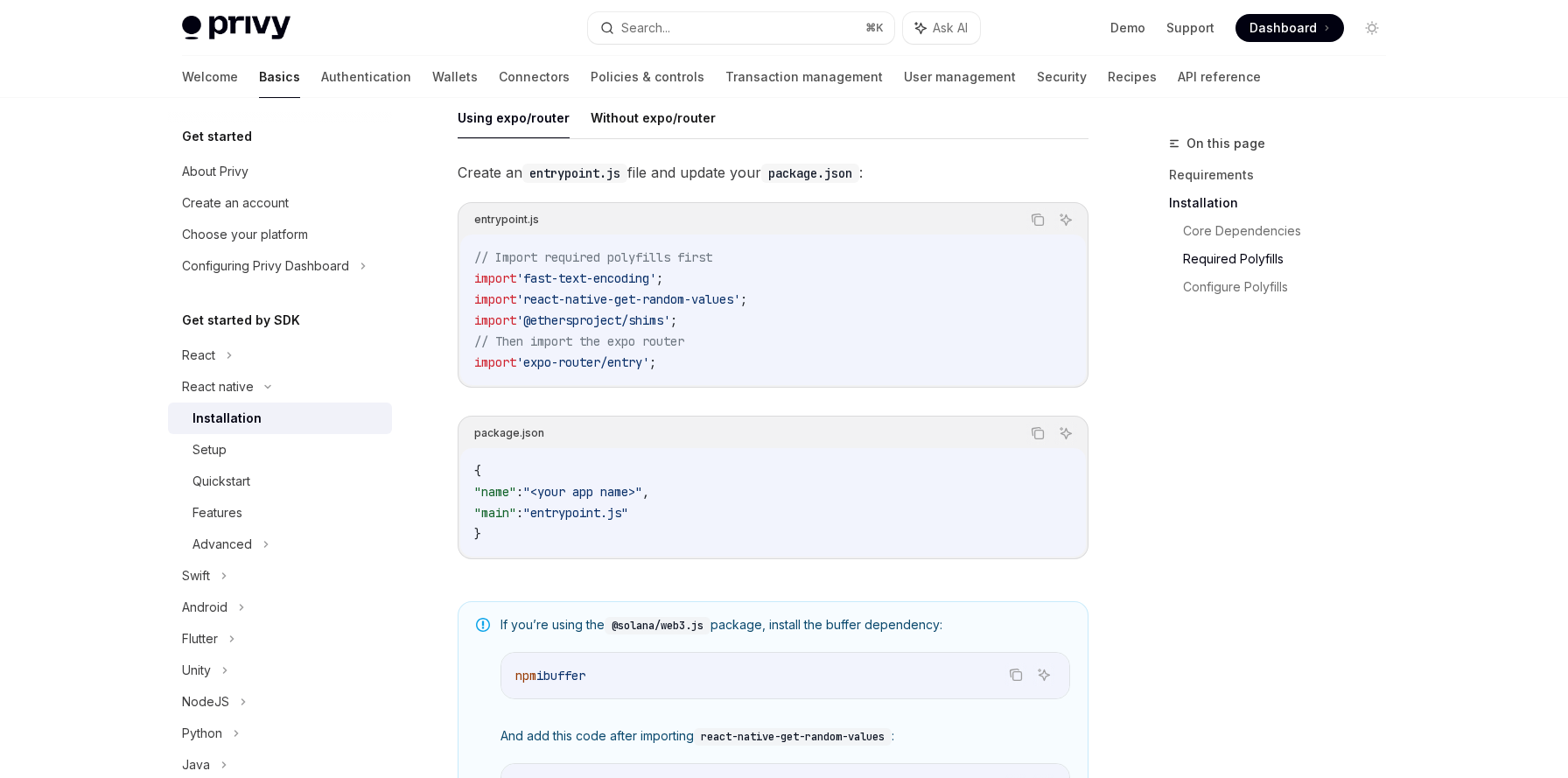
scroll to position [861, 0]
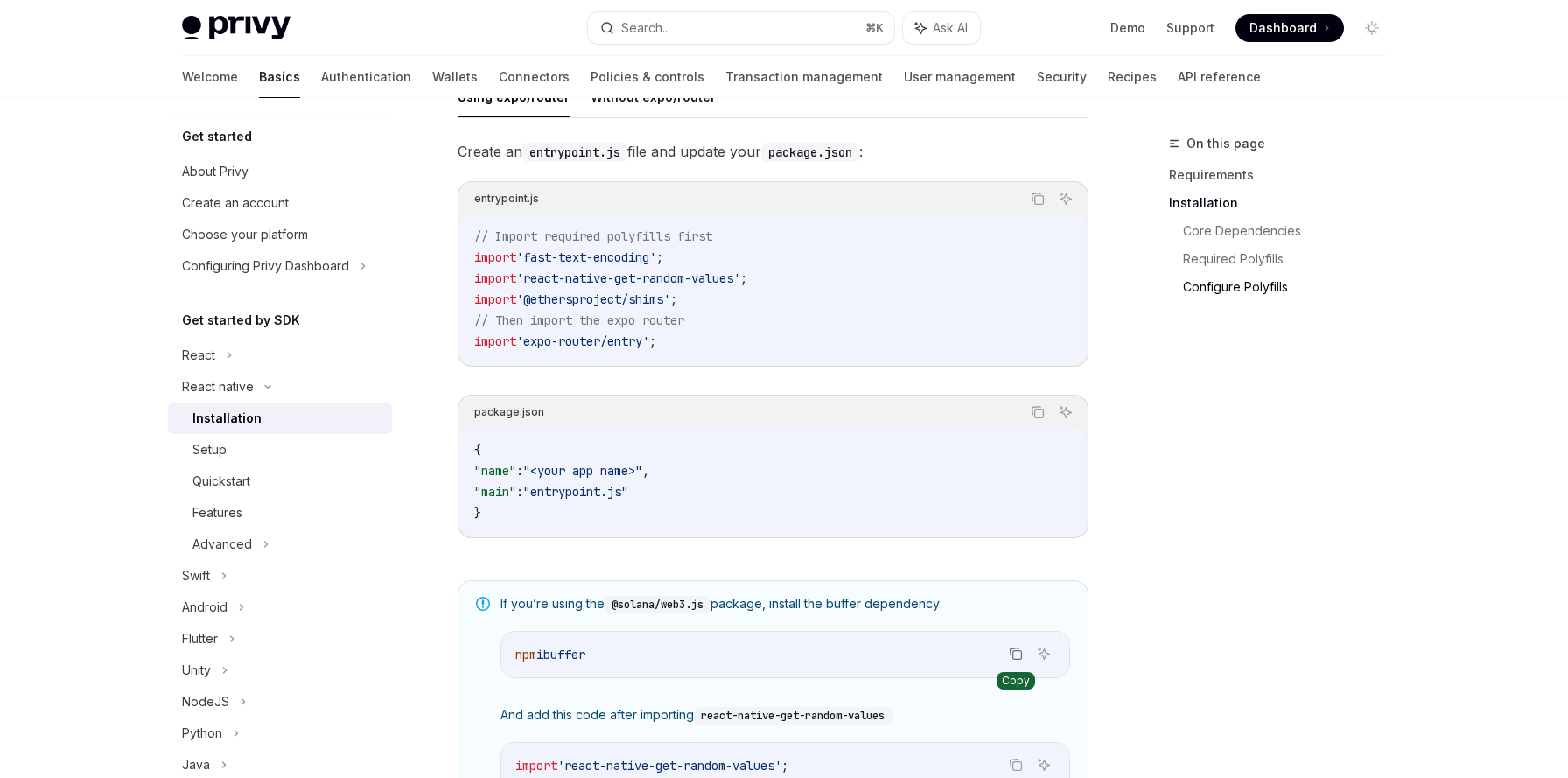
click at [1013, 660] on icon "Copy the contents from the code block" at bounding box center [1015, 653] width 14 height 14
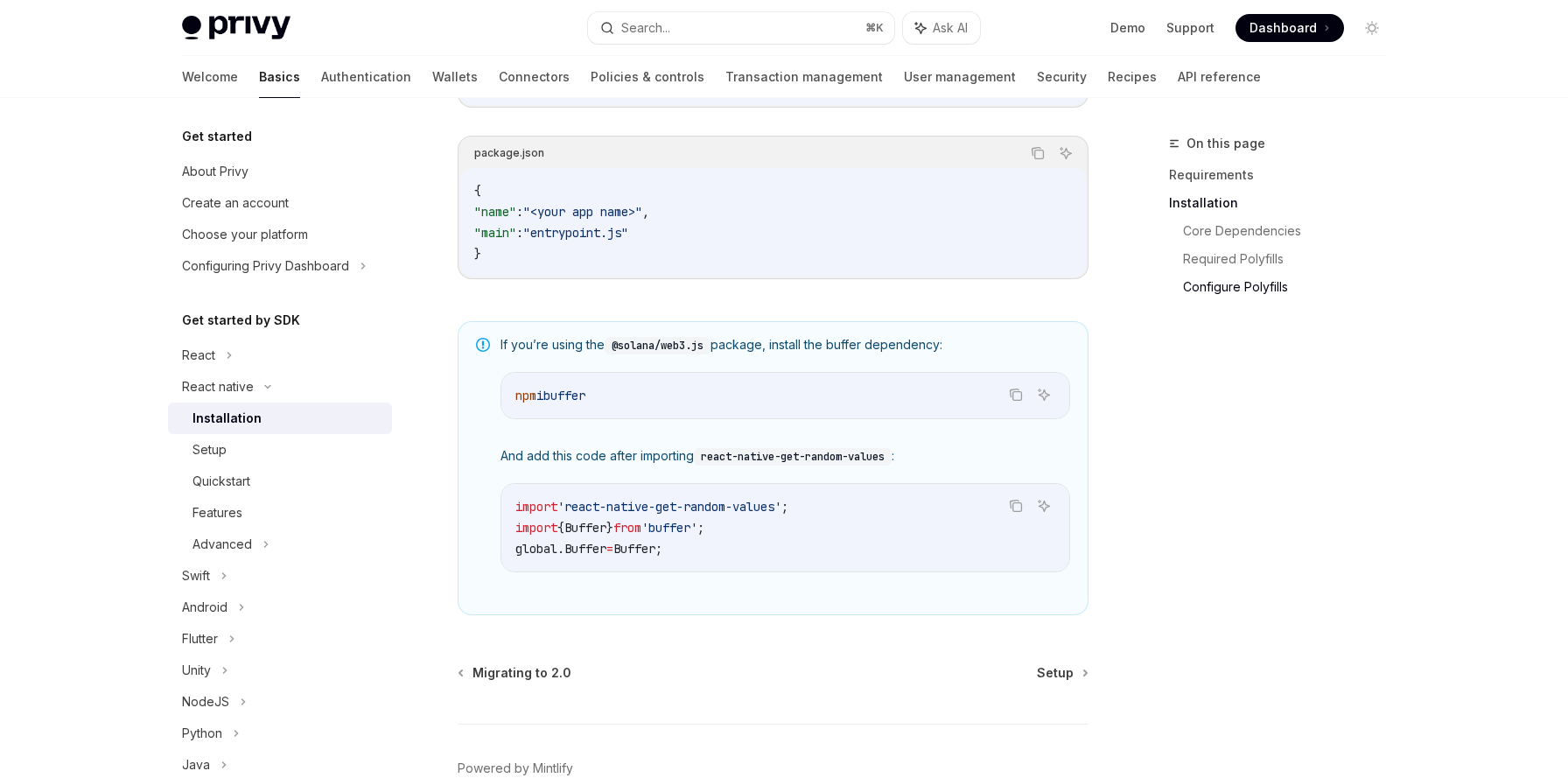
scroll to position [1119, 0]
drag, startPoint x: 517, startPoint y: 536, endPoint x: 695, endPoint y: 558, distance: 179.4
click at [695, 558] on code "import 'react-native-get-random-values' ; import { Buffer } from 'buffer' ; glo…" at bounding box center [785, 529] width 540 height 63
drag, startPoint x: 575, startPoint y: 512, endPoint x: 795, endPoint y: 515, distance: 220.0
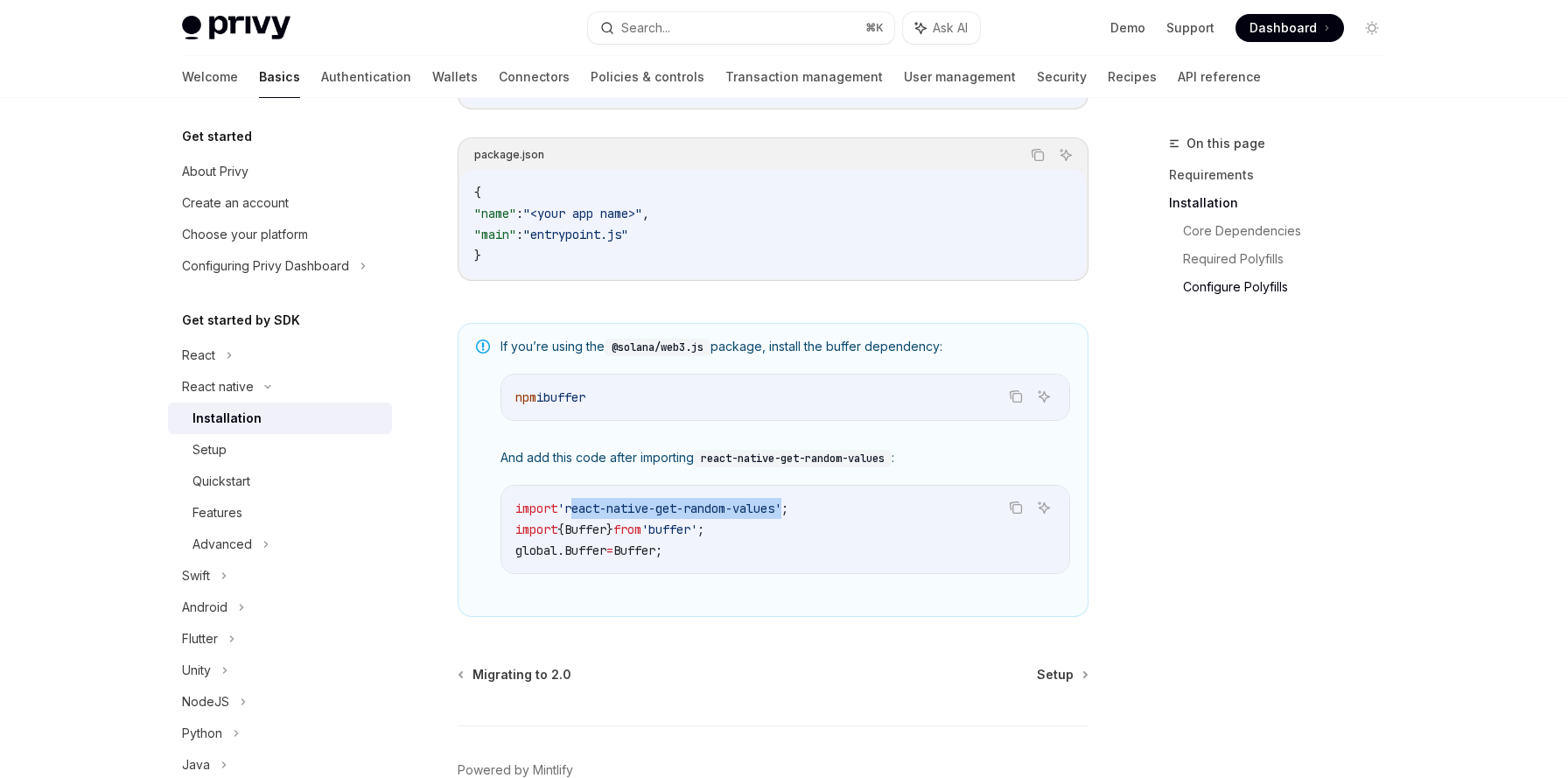
click at [782, 515] on span "'react-native-get-random-values'" at bounding box center [669, 508] width 224 height 16
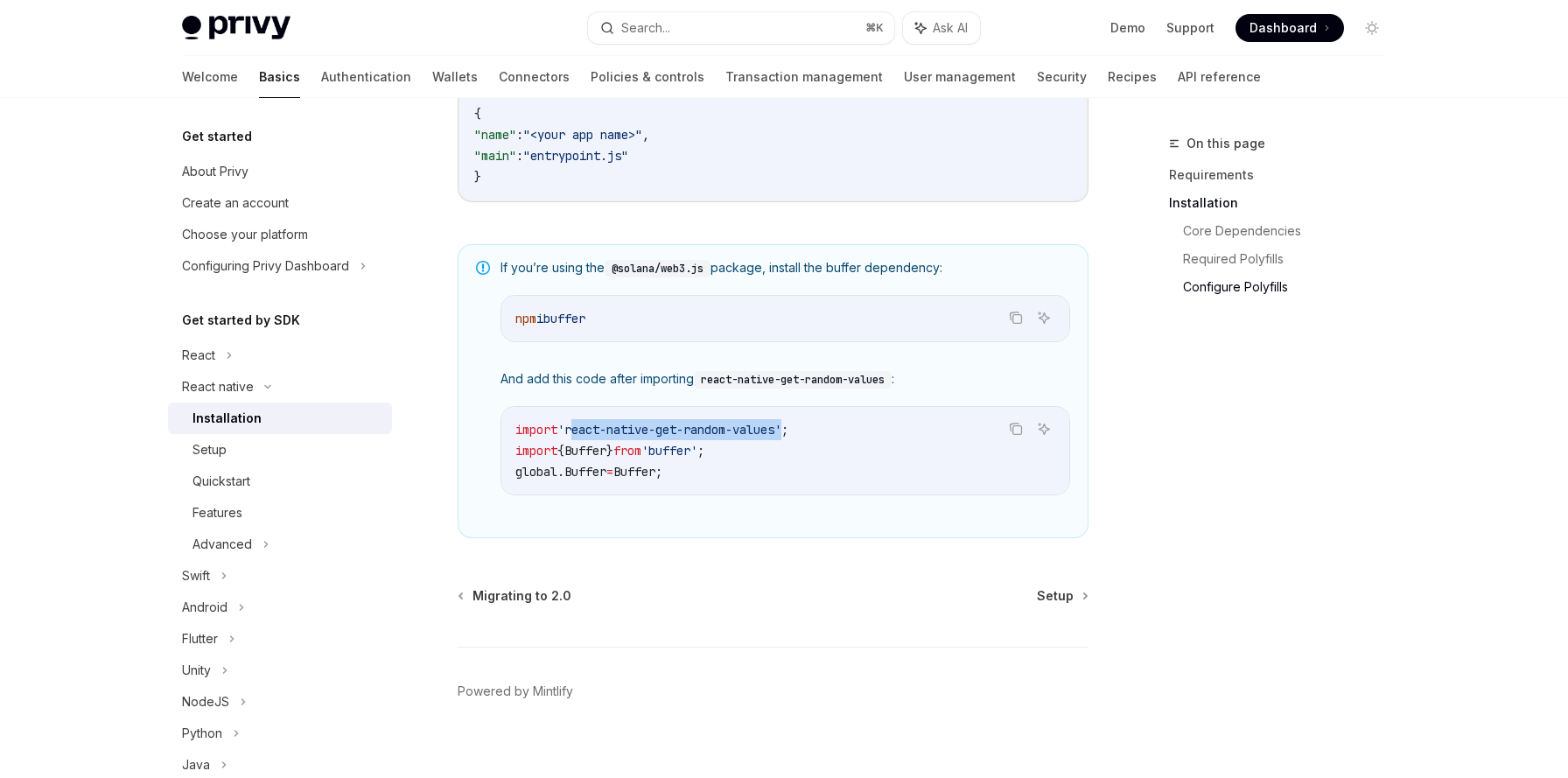
scroll to position [1224, 0]
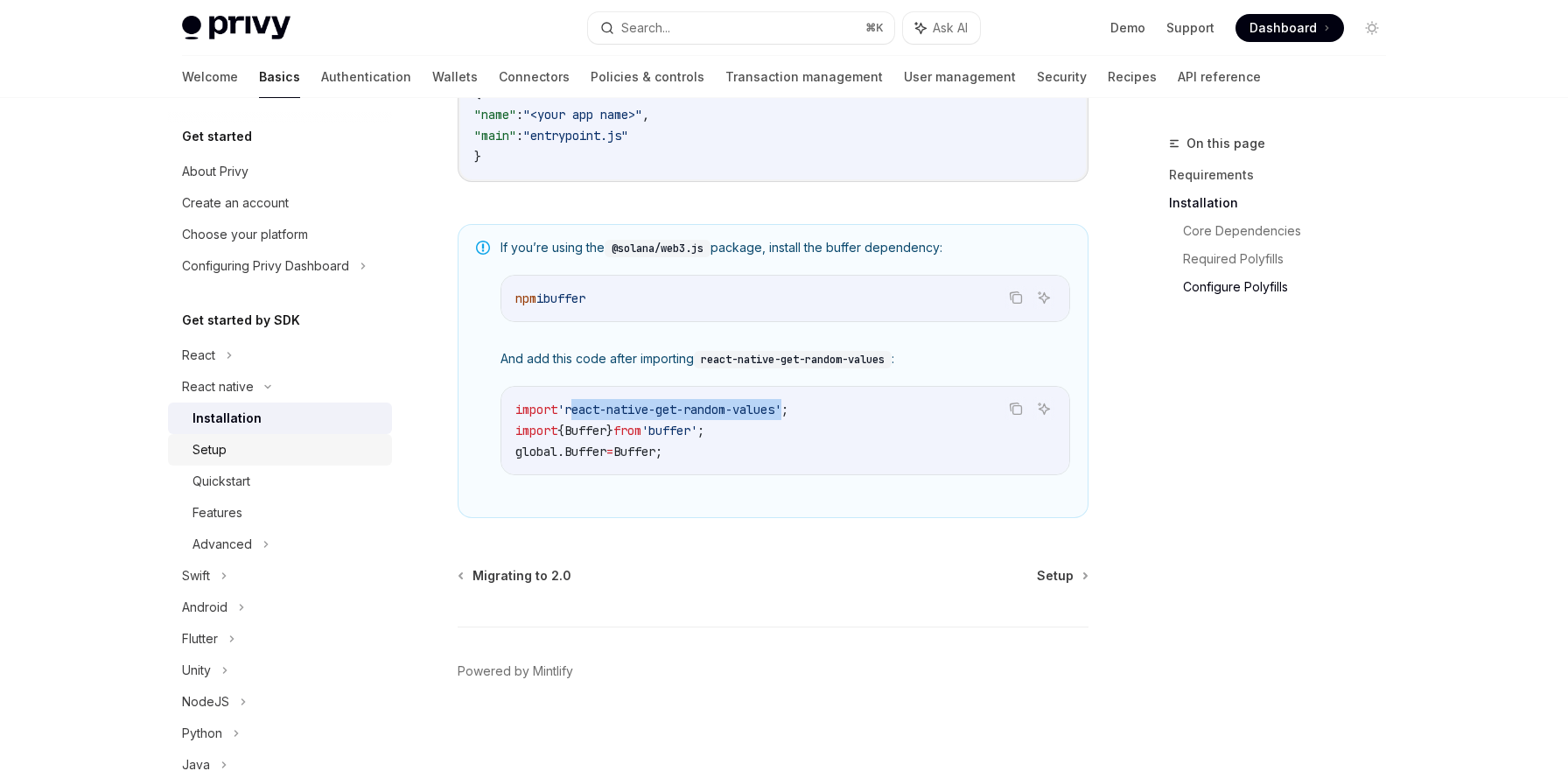
click at [279, 444] on div "Setup" at bounding box center [287, 450] width 189 height 21
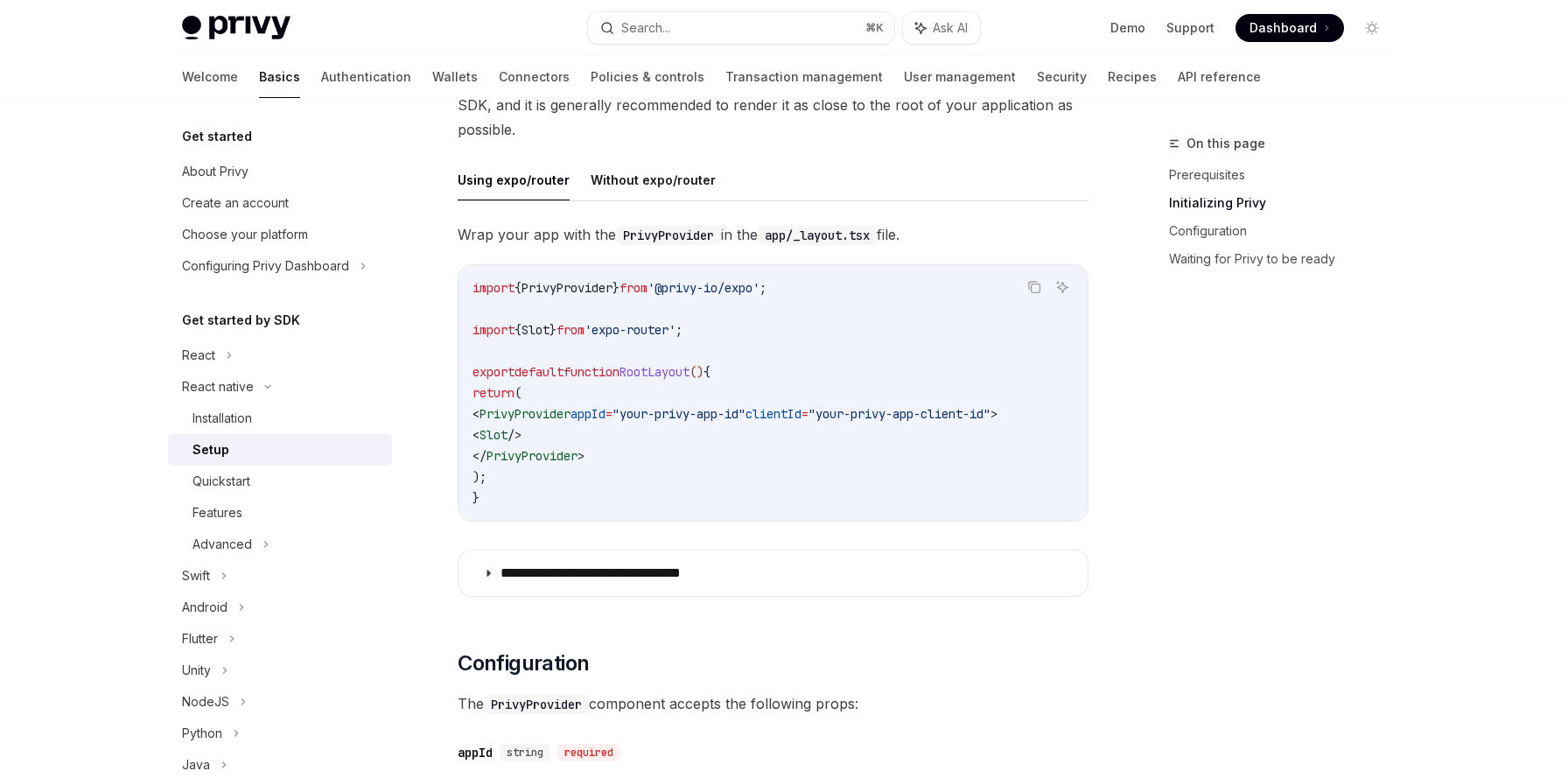
scroll to position [353, 0]
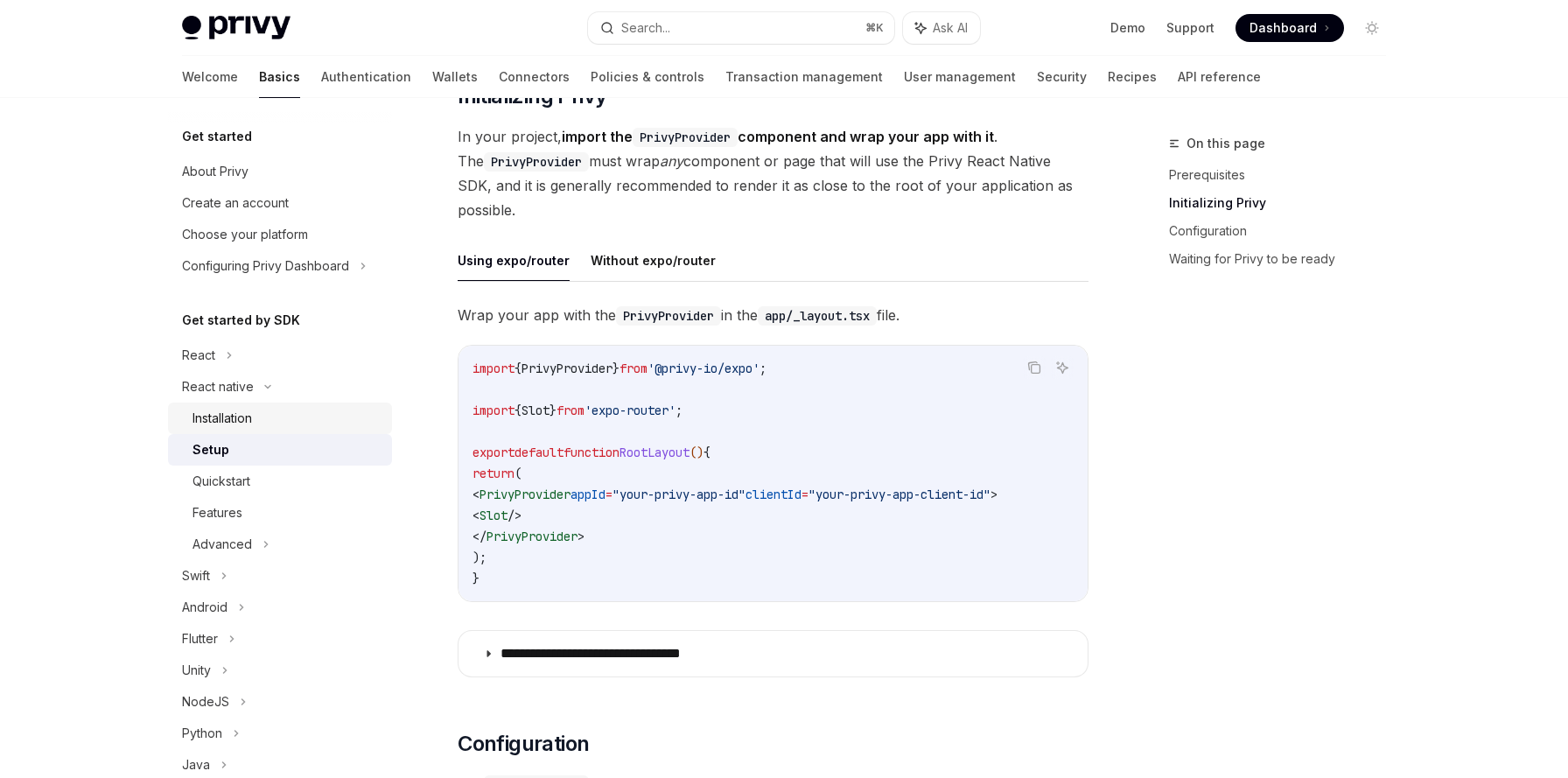
click at [299, 422] on div "Installation" at bounding box center [287, 418] width 189 height 21
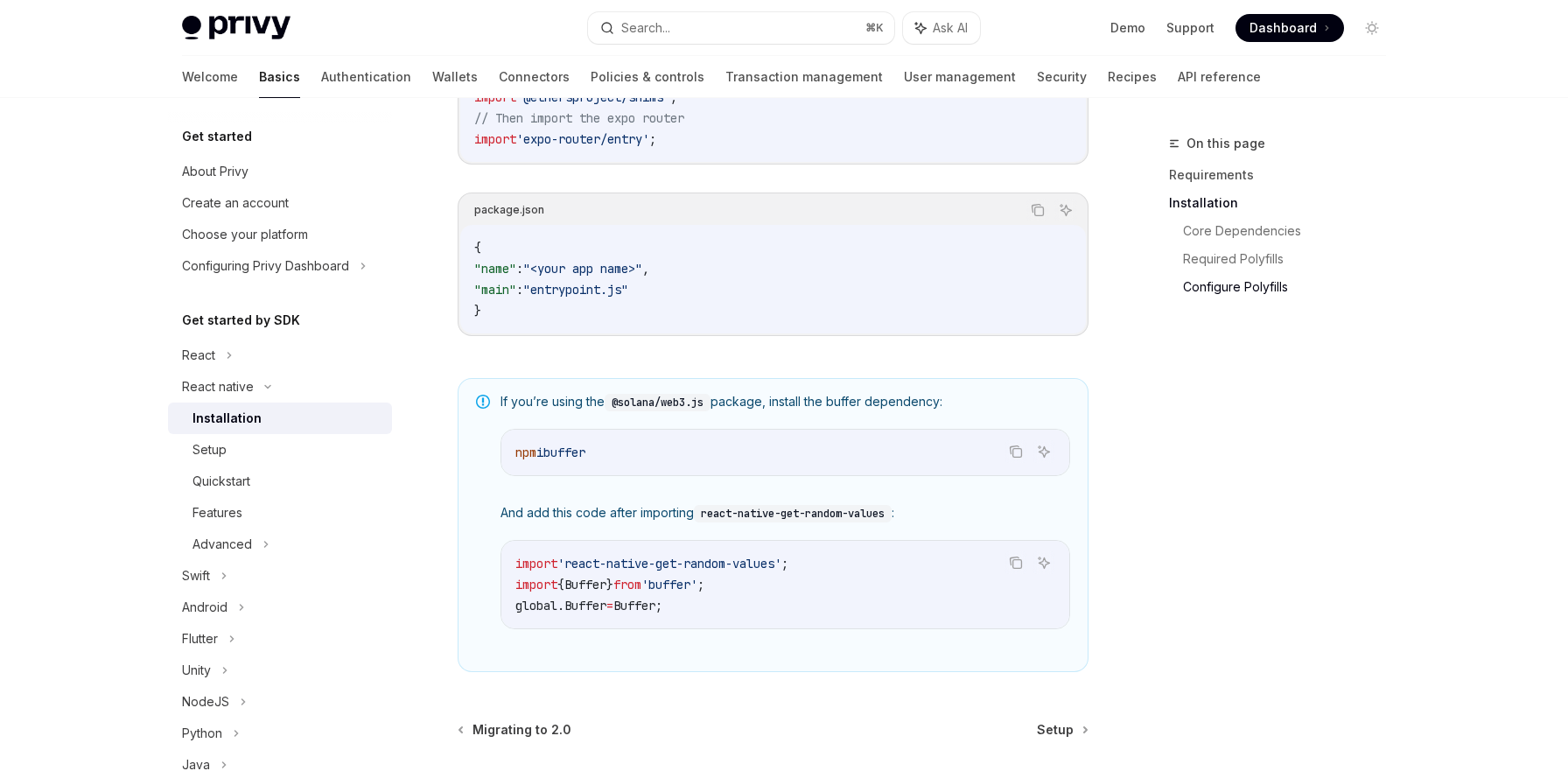
scroll to position [1224, 0]
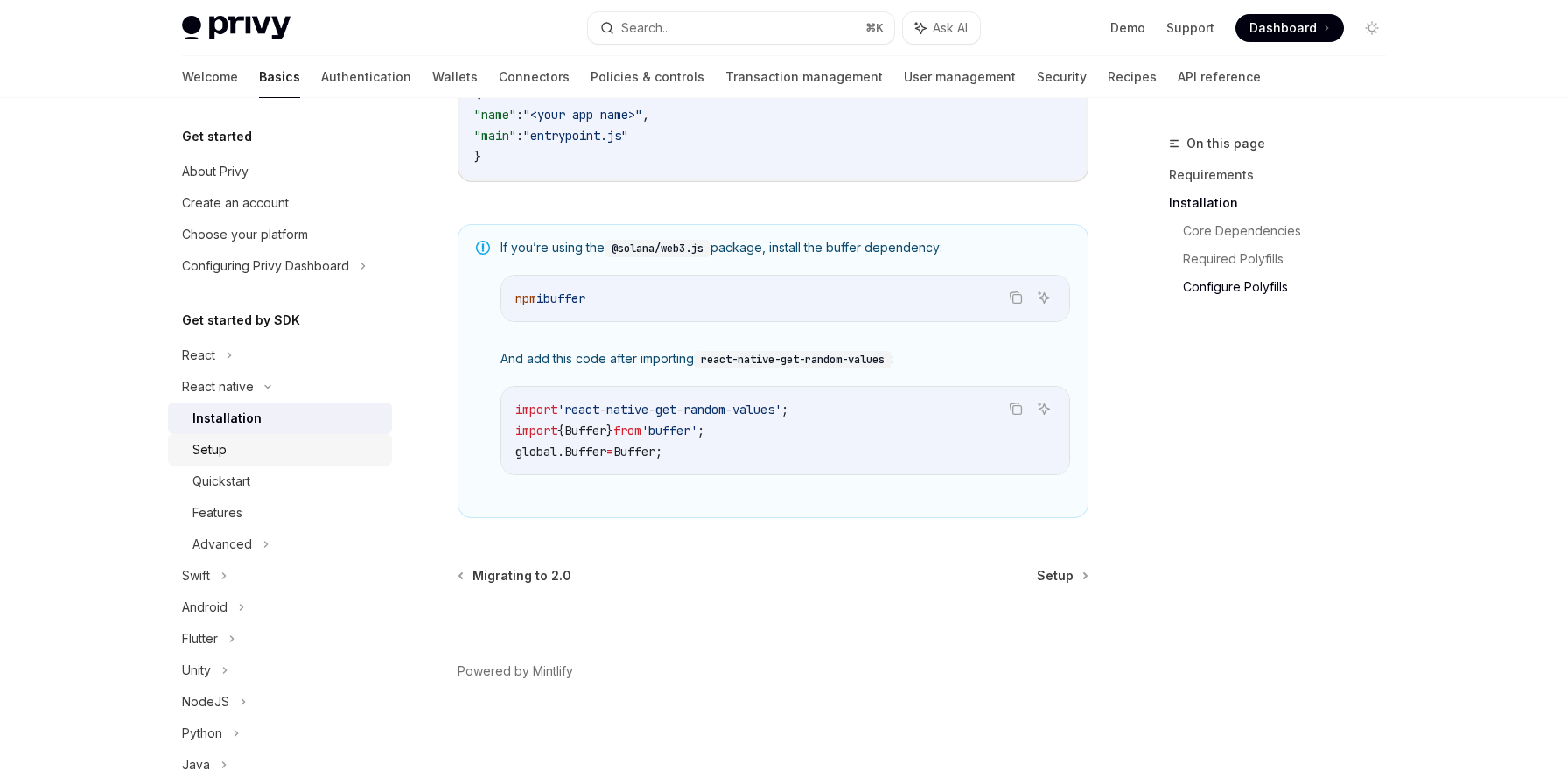
click at [260, 440] on div "Setup" at bounding box center [287, 450] width 189 height 21
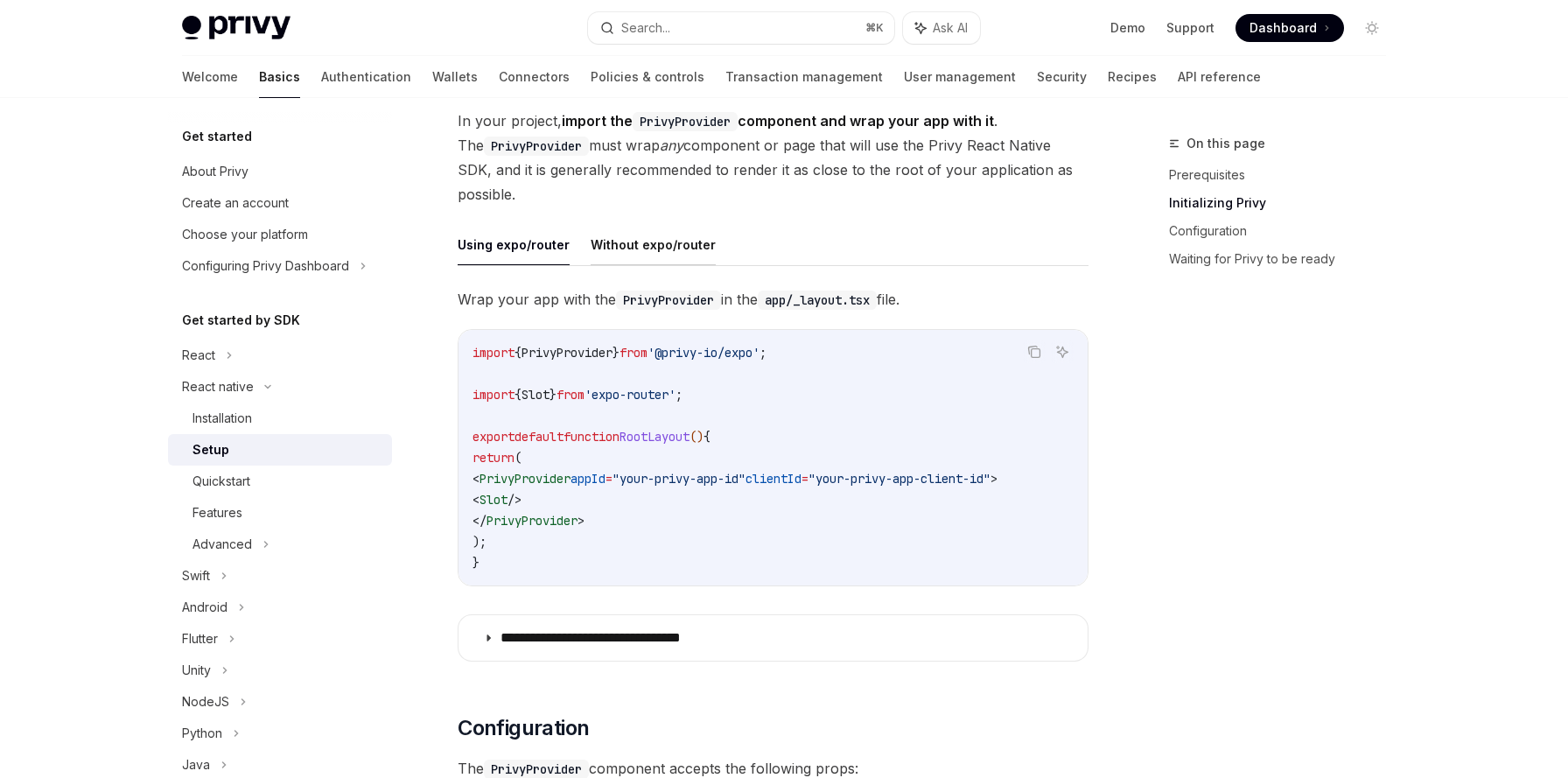
scroll to position [360, 0]
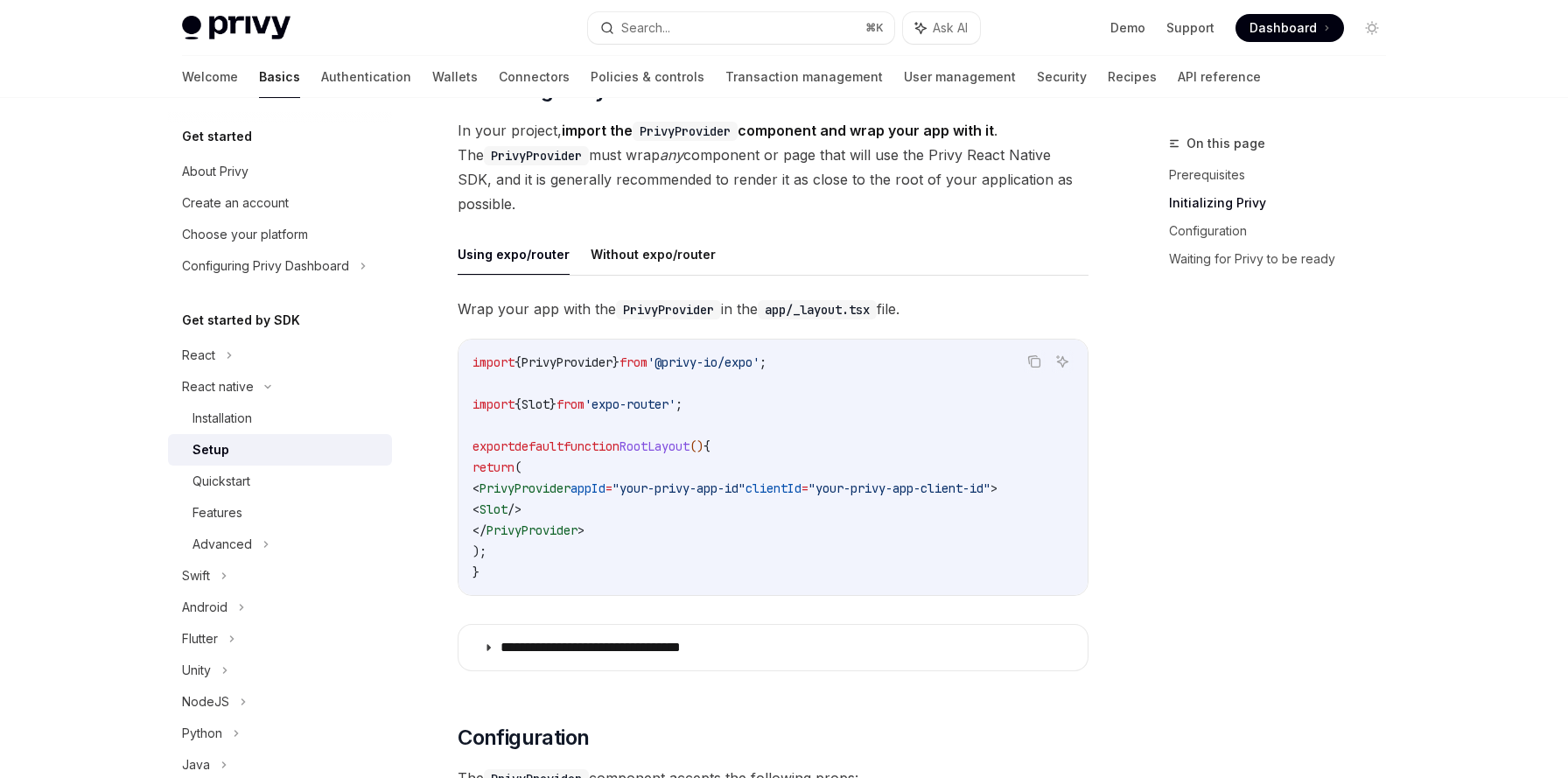
click at [580, 363] on span "PrivyProvider" at bounding box center [567, 362] width 91 height 16
click at [690, 534] on code "import { PrivyProvider } from '@privy-io/expo' ; import { Slot } from 'expo-rou…" at bounding box center [773, 466] width 601 height 231
drag, startPoint x: 472, startPoint y: 362, endPoint x: 734, endPoint y: 407, distance: 265.8
click at [734, 407] on code "import { PrivyProvider } from '@privy-io/expo' ; import { Slot } from 'expo-rou…" at bounding box center [773, 466] width 601 height 231
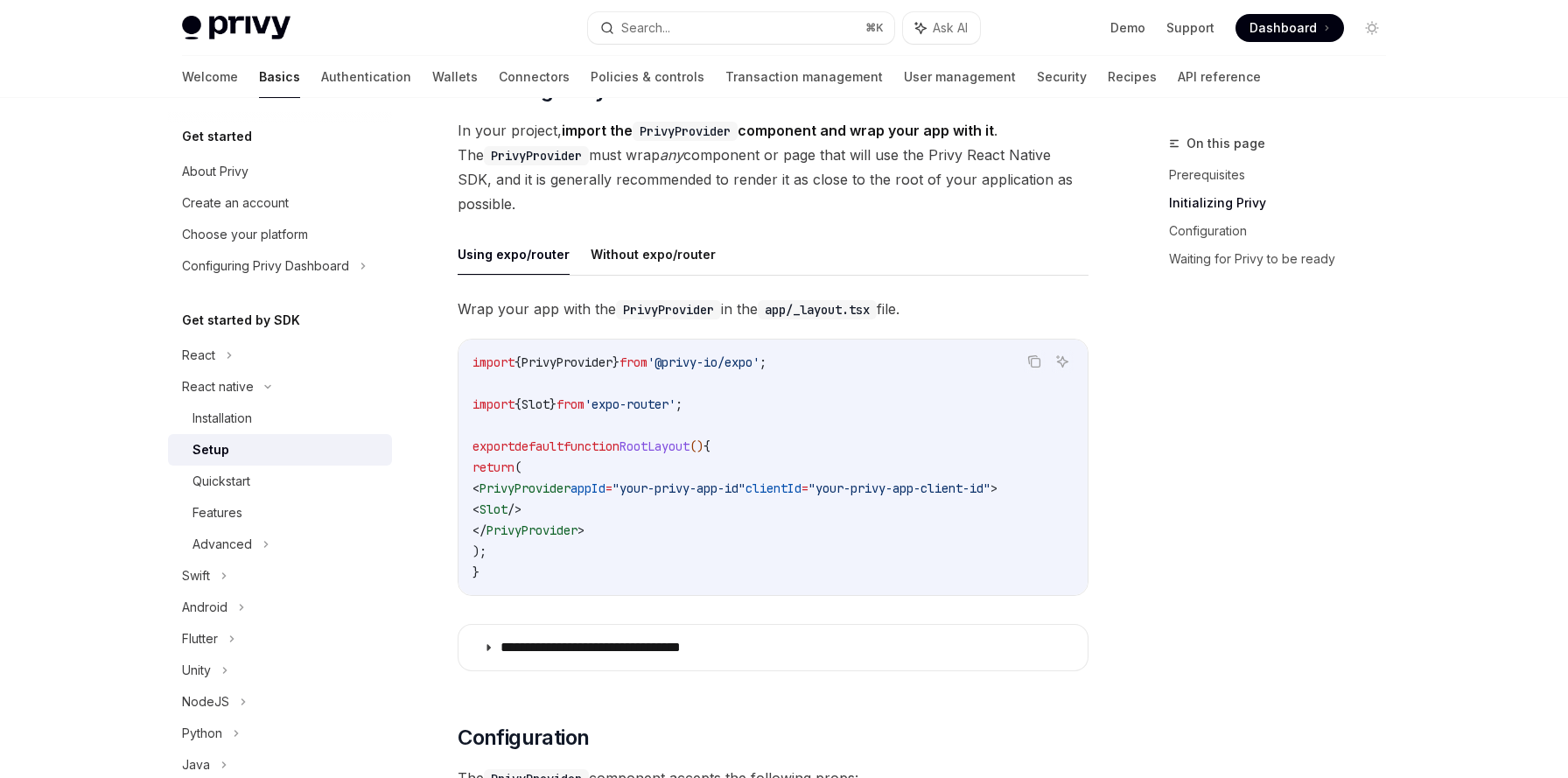
click at [641, 505] on code "import { PrivyProvider } from '@privy-io/expo' ; import { Slot } from 'expo-rou…" at bounding box center [773, 466] width 601 height 231
drag, startPoint x: 473, startPoint y: 361, endPoint x: 723, endPoint y: 404, distance: 253.7
click at [723, 404] on code "import { PrivyProvider } from '@privy-io/expo' ; import { Slot } from 'expo-rou…" at bounding box center [773, 466] width 601 height 231
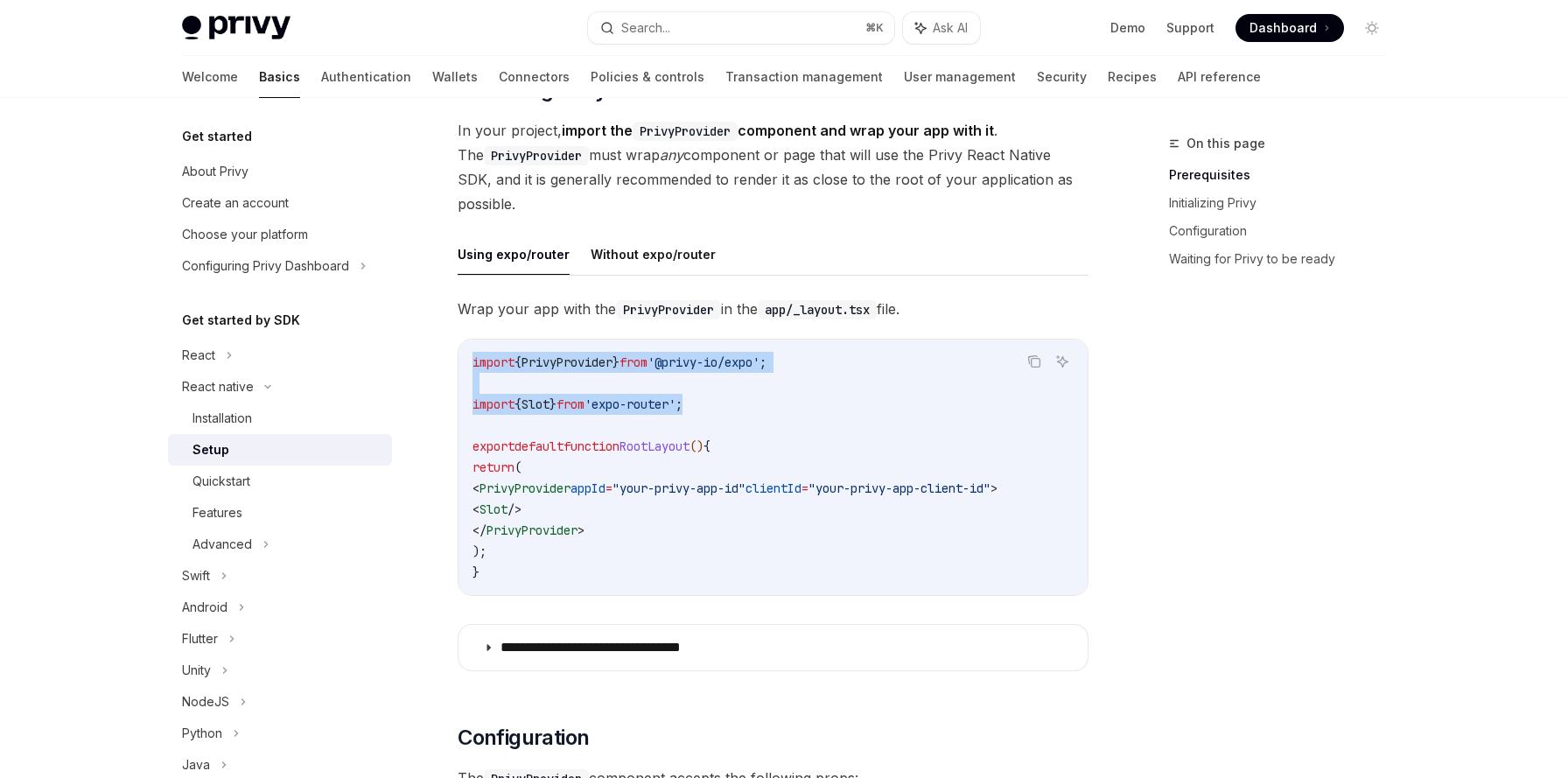
scroll to position [0, 0]
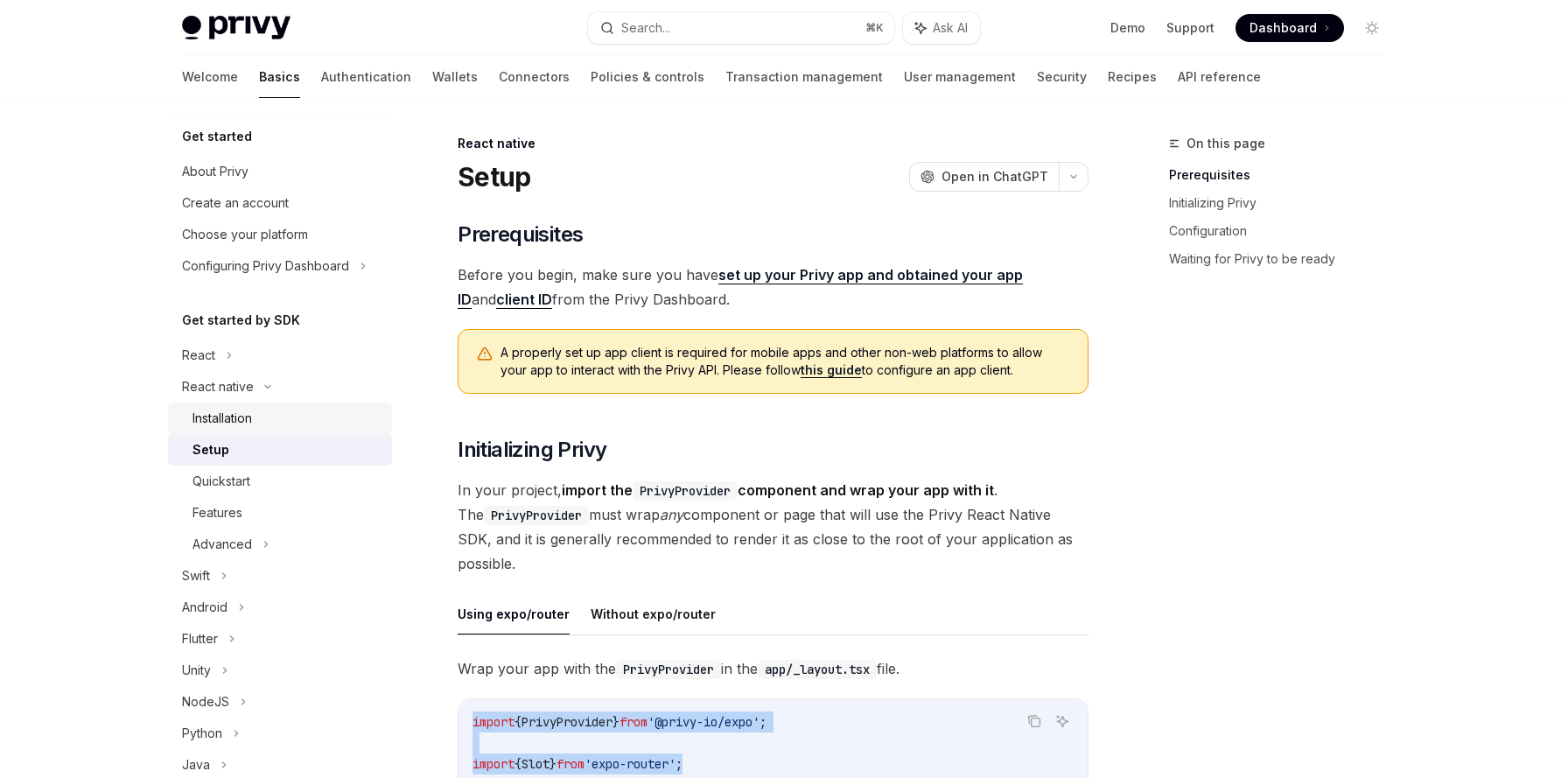
click at [303, 417] on div "Installation" at bounding box center [287, 418] width 189 height 21
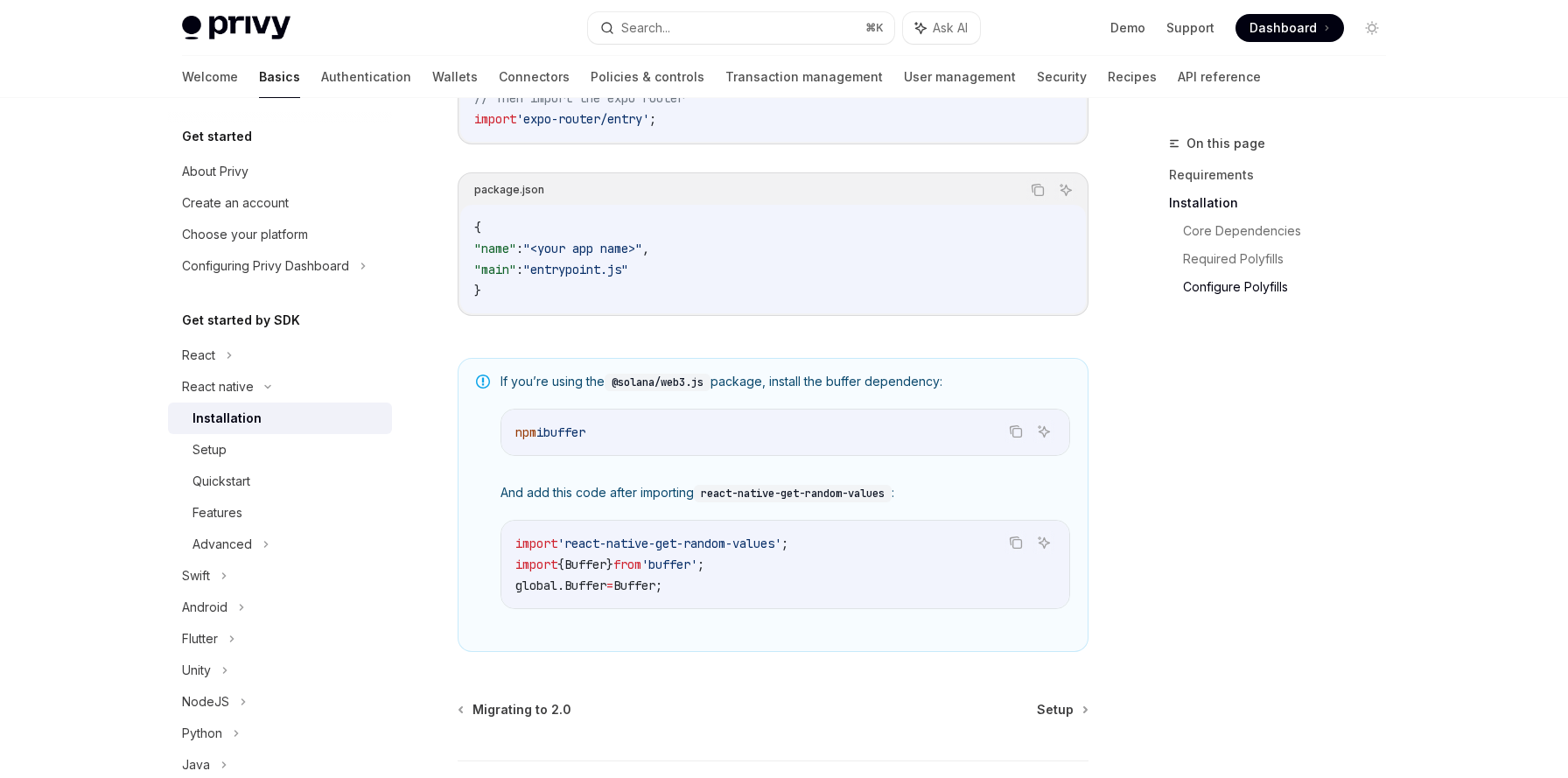
scroll to position [1223, 0]
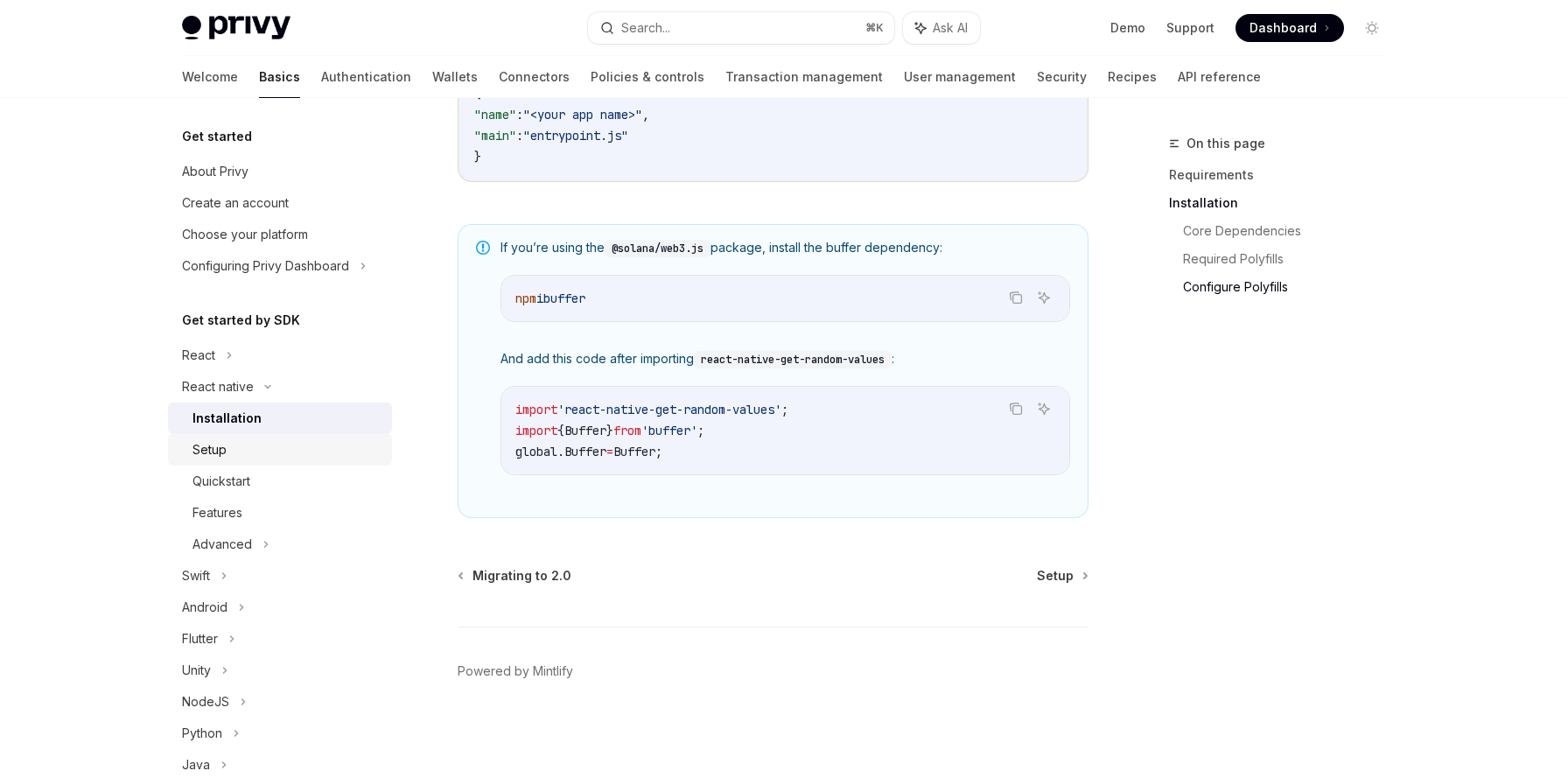
click at [210, 457] on div "Setup" at bounding box center [210, 450] width 34 height 21
type textarea "*"
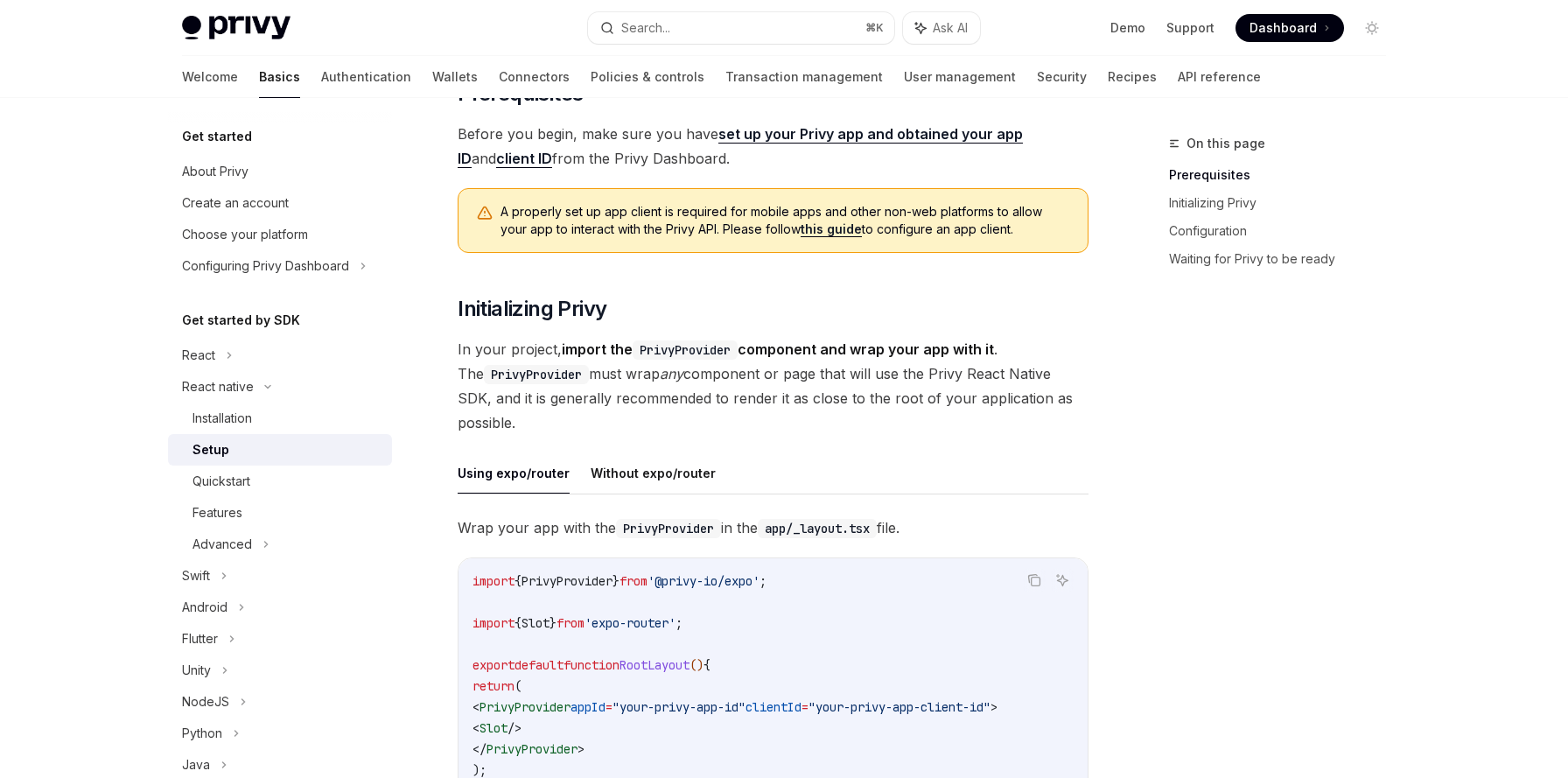
scroll to position [277, 0]
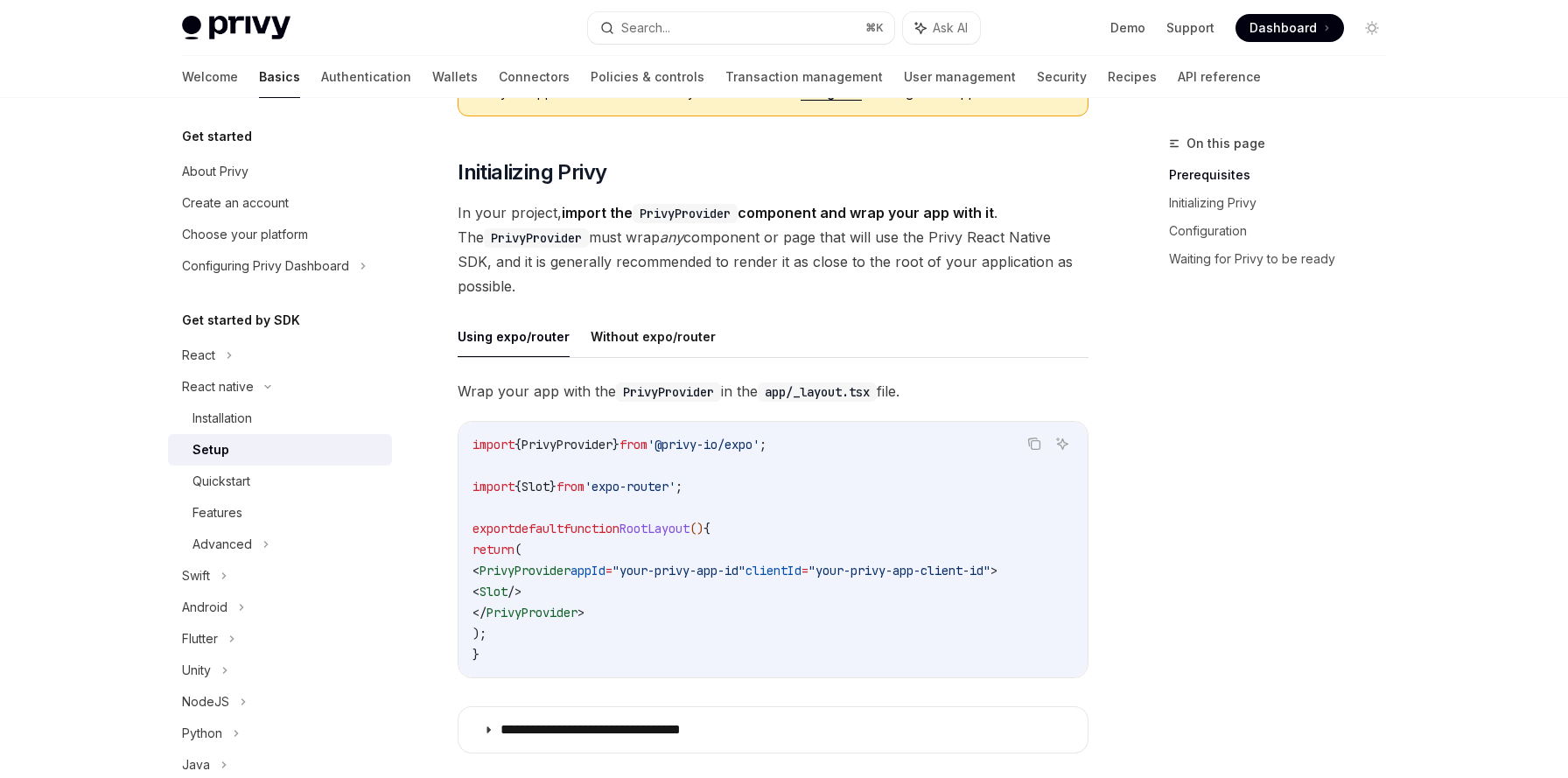
drag, startPoint x: 504, startPoint y: 570, endPoint x: 1077, endPoint y: 579, distance: 573.1
click at [1074, 579] on code "import { PrivyProvider } from '@privy-io/expo' ; import { Slot } from 'expo-rou…" at bounding box center [773, 549] width 601 height 231
drag, startPoint x: 475, startPoint y: 488, endPoint x: 758, endPoint y: 489, distance: 283.0
click at [758, 489] on code "import { PrivyProvider } from '@privy-io/expo' ; import { Slot } from 'expo-rou…" at bounding box center [773, 549] width 601 height 231
drag, startPoint x: 517, startPoint y: 590, endPoint x: 581, endPoint y: 590, distance: 64.0
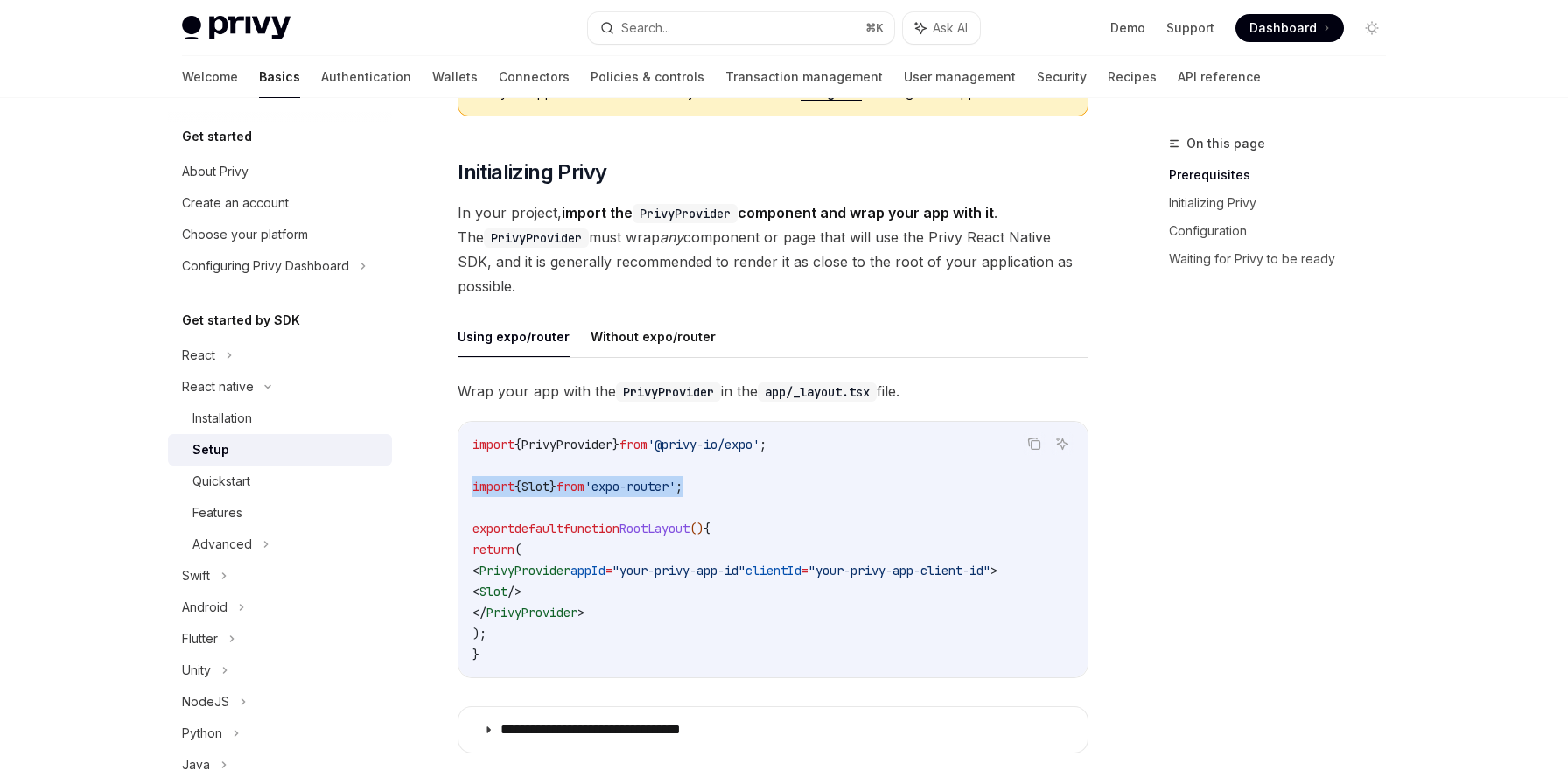
click at [581, 590] on code "import { PrivyProvider } from '@privy-io/expo' ; import { Slot } from 'expo-rou…" at bounding box center [773, 549] width 601 height 231
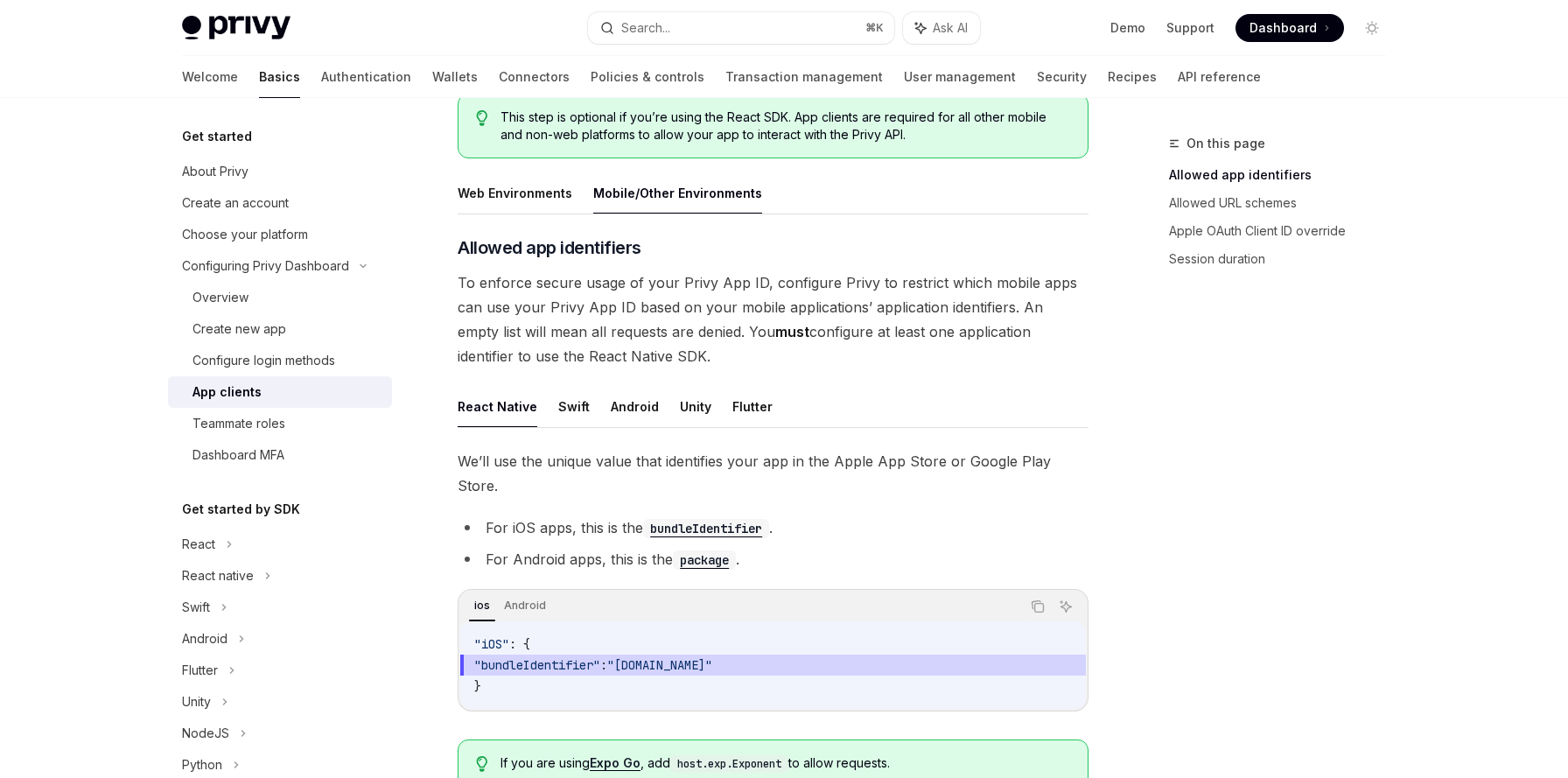
scroll to position [393, 0]
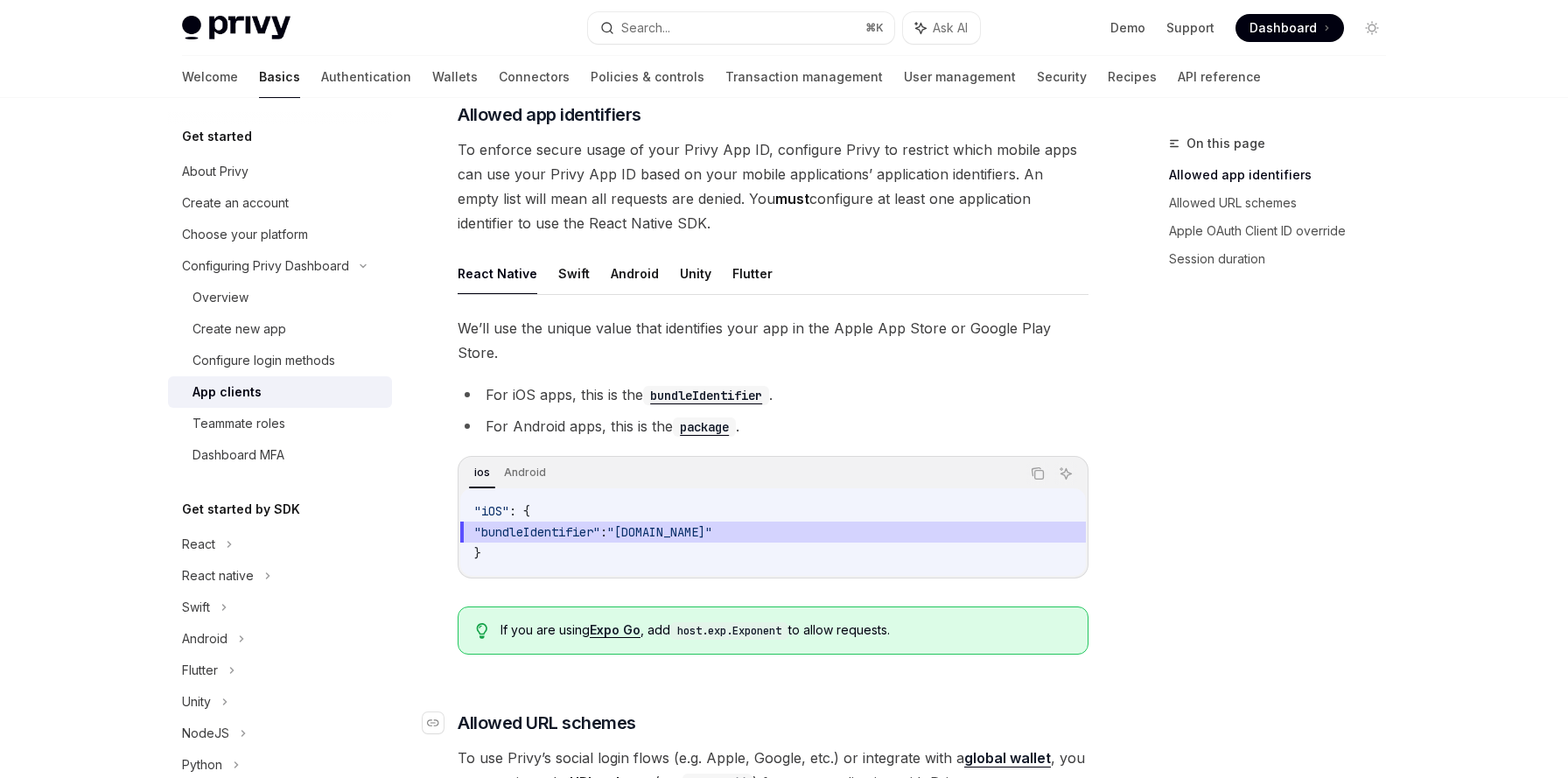
click at [870, 710] on h3 "​ Allowed URL schemes" at bounding box center [772, 722] width 631 height 24
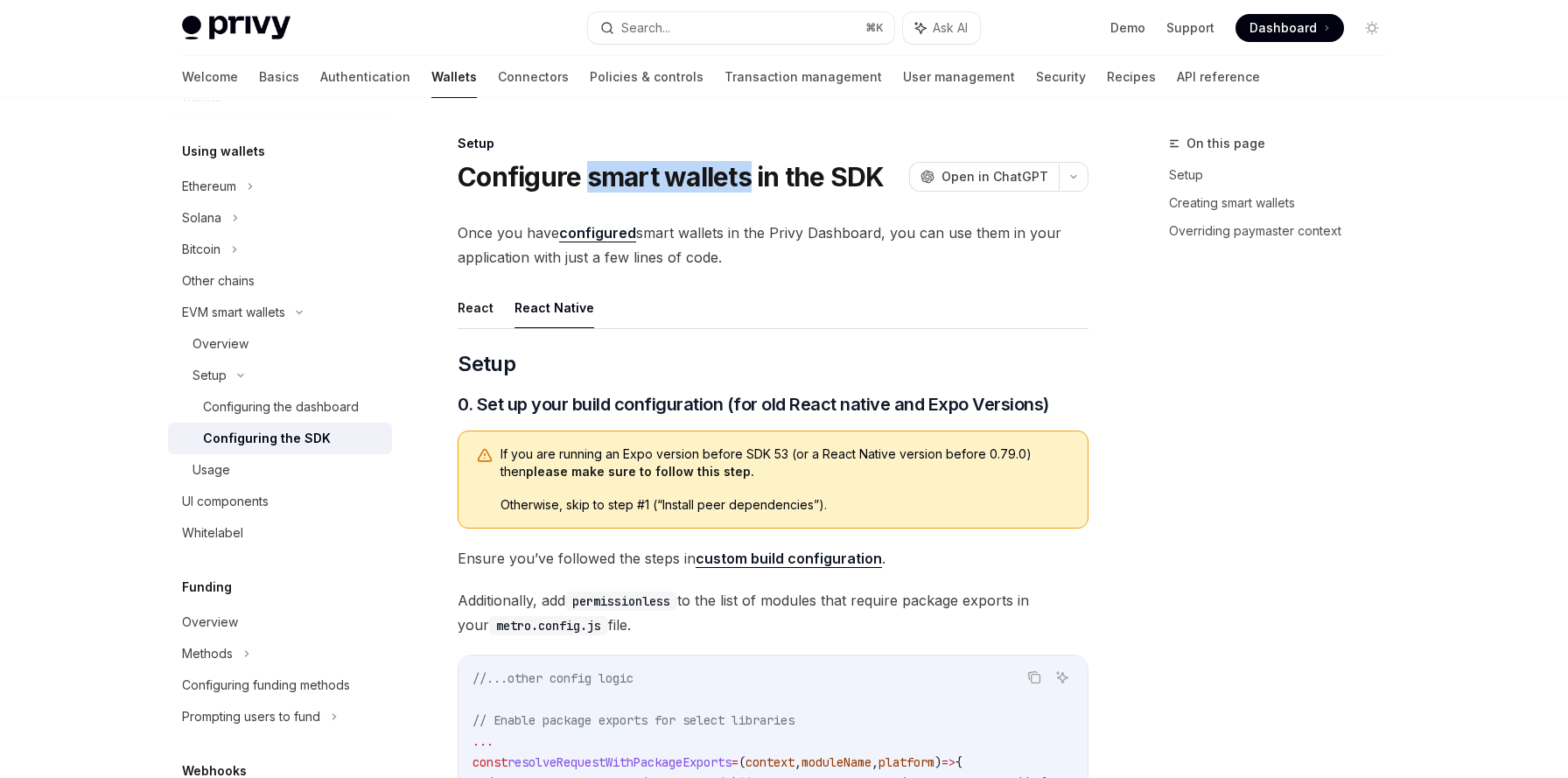
drag, startPoint x: 590, startPoint y: 179, endPoint x: 751, endPoint y: 179, distance: 161.0
click at [751, 179] on h1 "Configure smart wallets in the SDK" at bounding box center [670, 177] width 427 height 32
copy h1 "smart wallets"
click at [1015, 305] on ul "React React Native" at bounding box center [772, 307] width 631 height 42
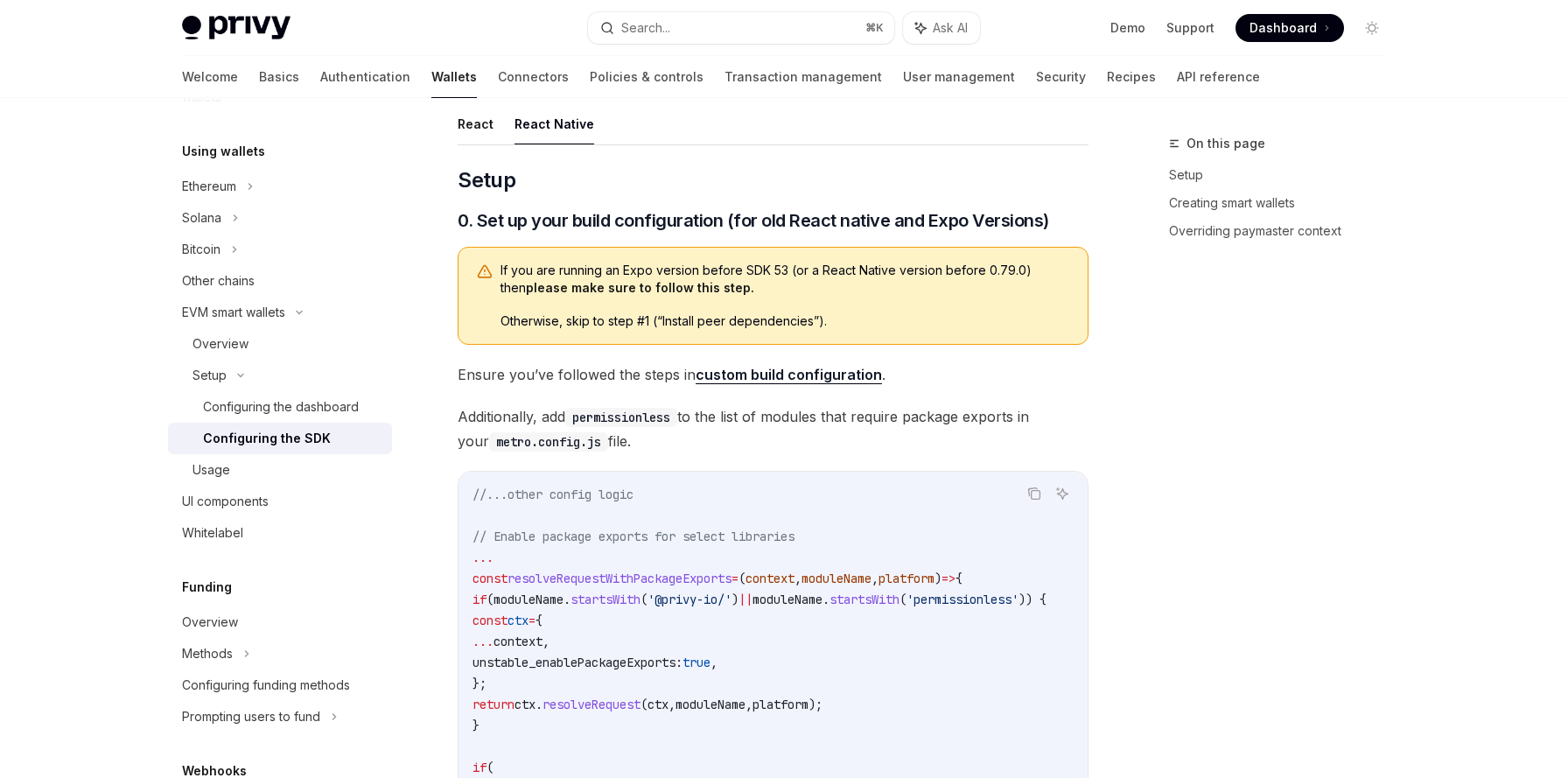
scroll to position [307, 0]
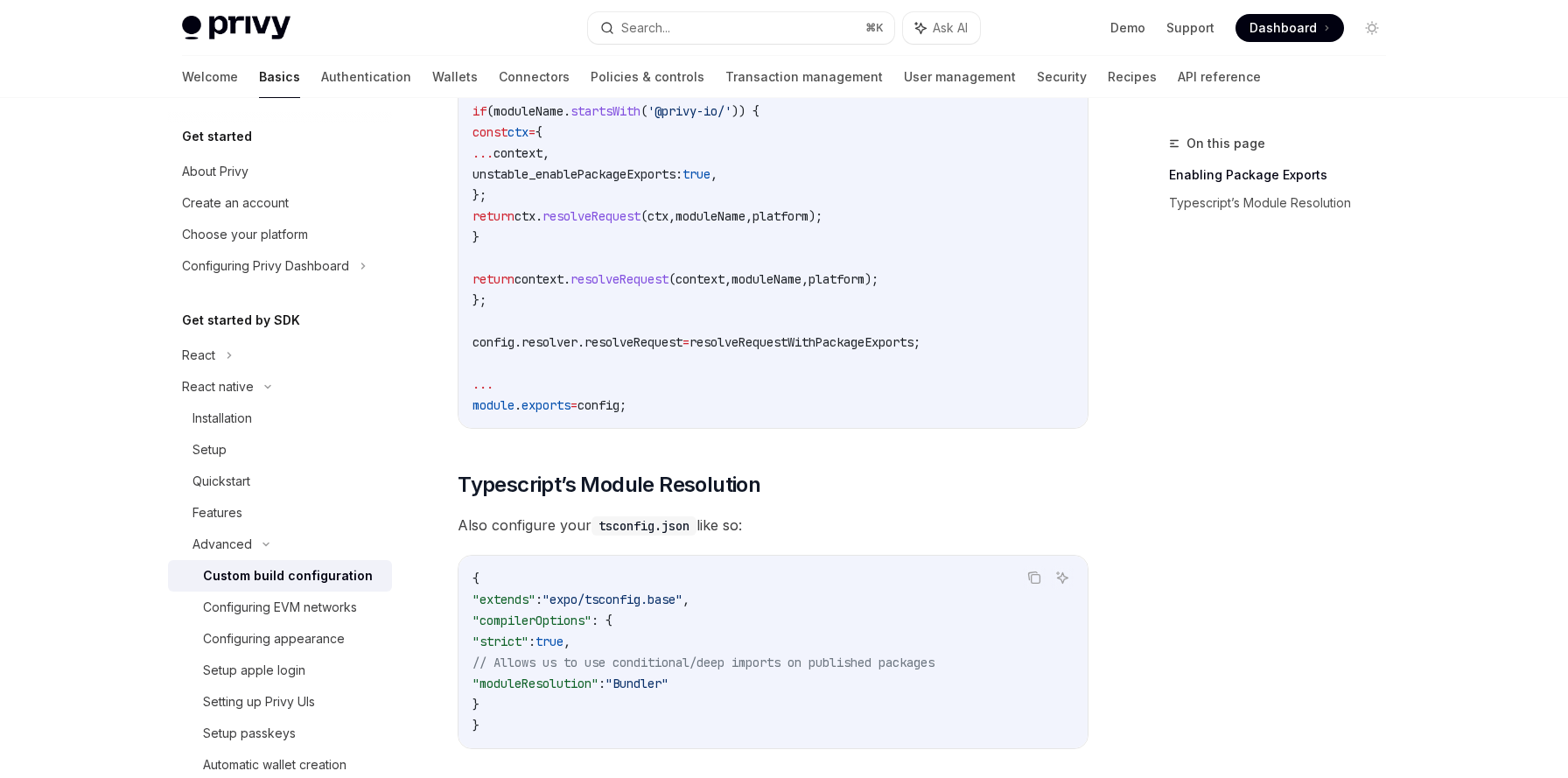
scroll to position [1571, 0]
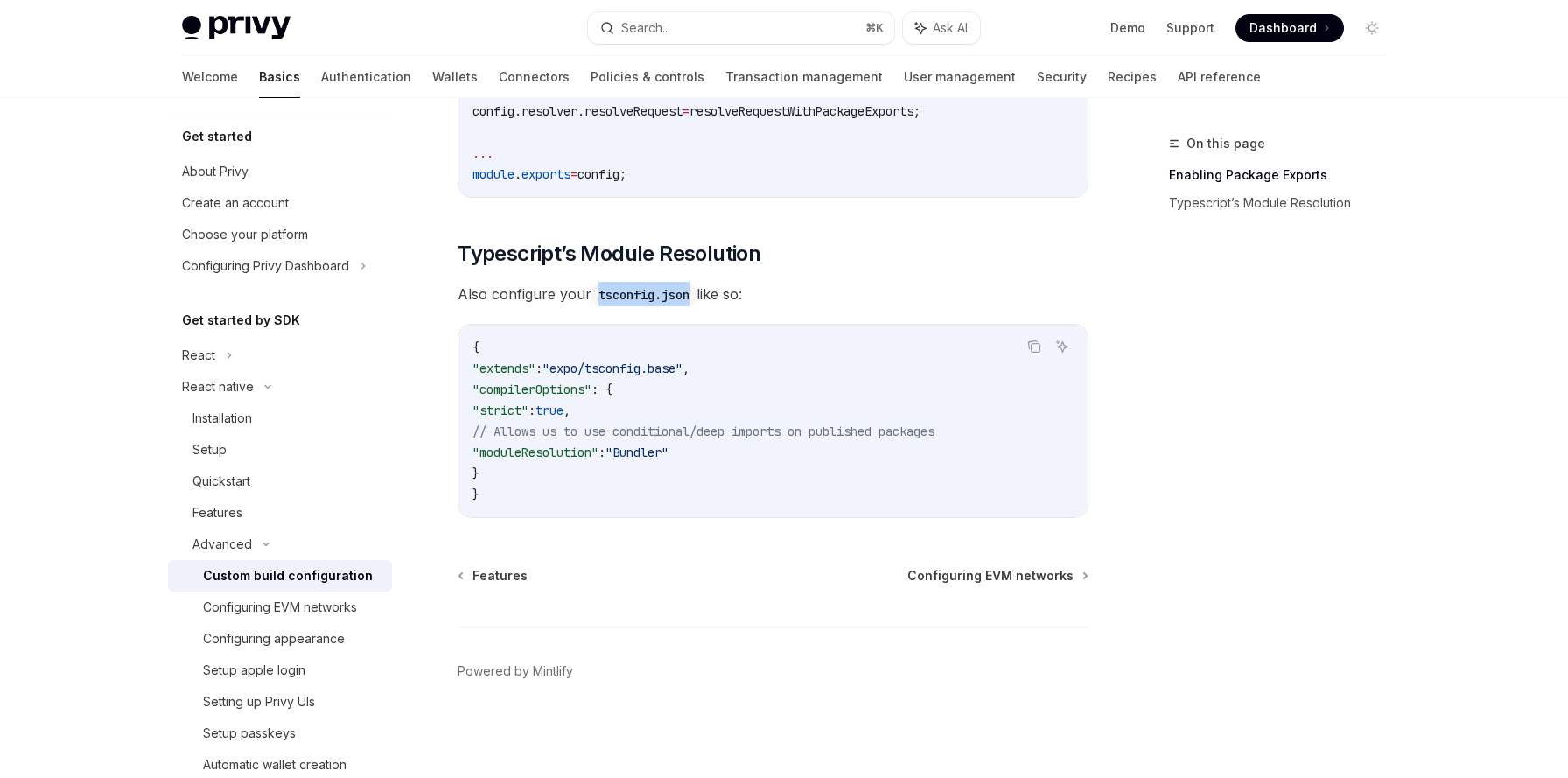
drag, startPoint x: 600, startPoint y: 298, endPoint x: 698, endPoint y: 298, distance: 98.0
click at [696, 298] on code "tsconfig.json" at bounding box center [644, 295] width 105 height 19
copy code "tsconfig.json"
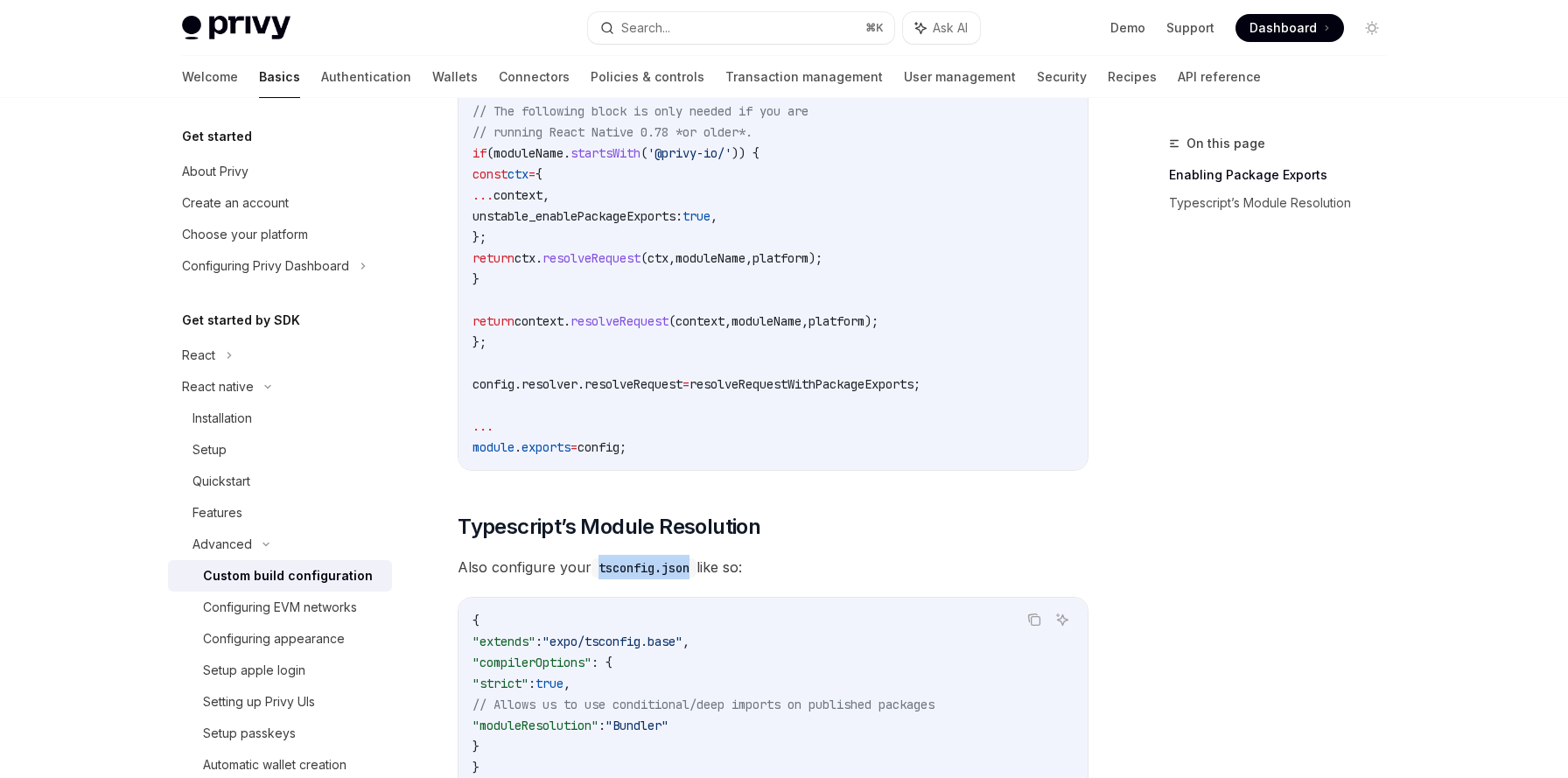
scroll to position [1141, 0]
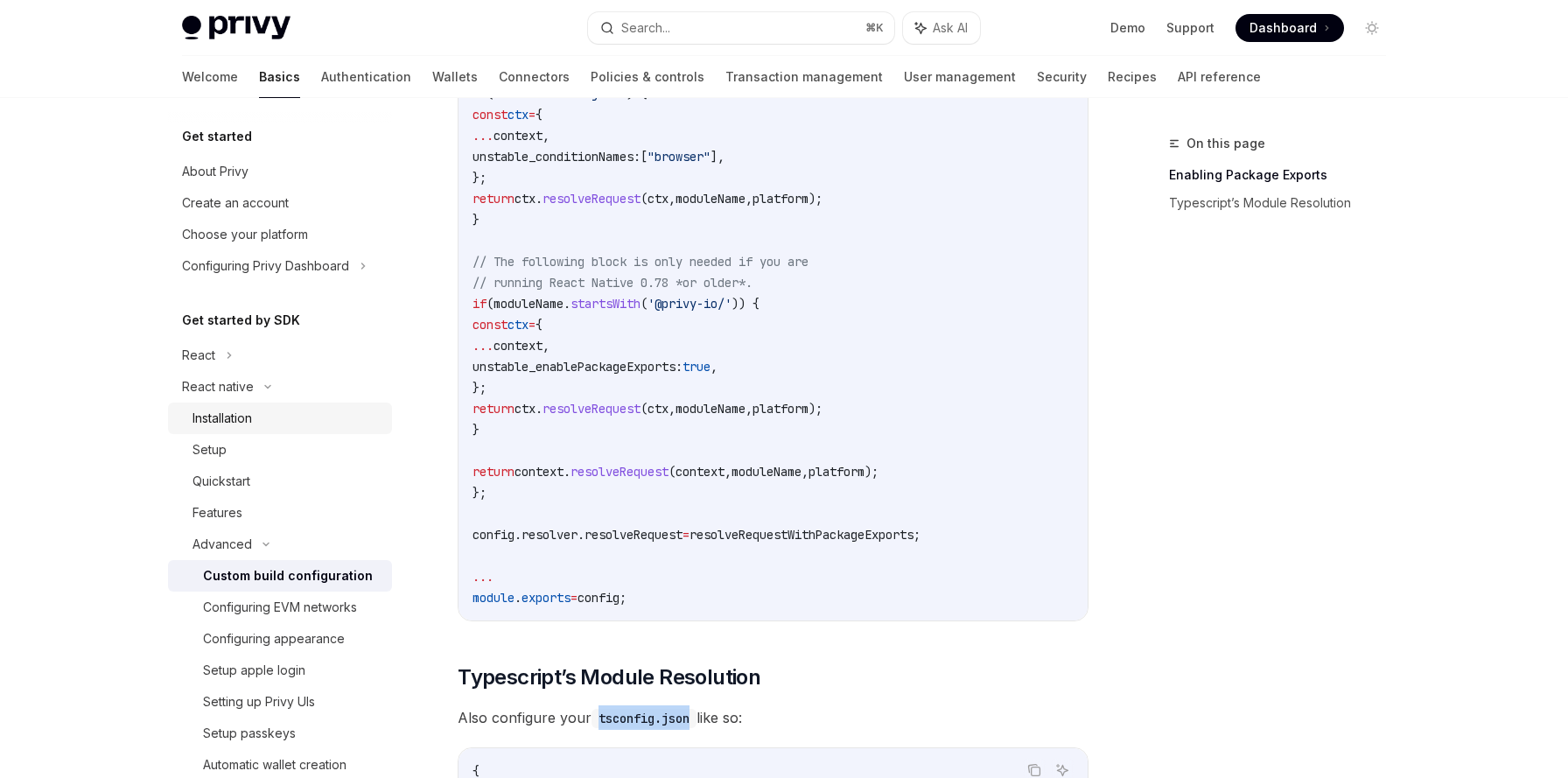
click at [252, 425] on div "Installation" at bounding box center [223, 418] width 59 height 21
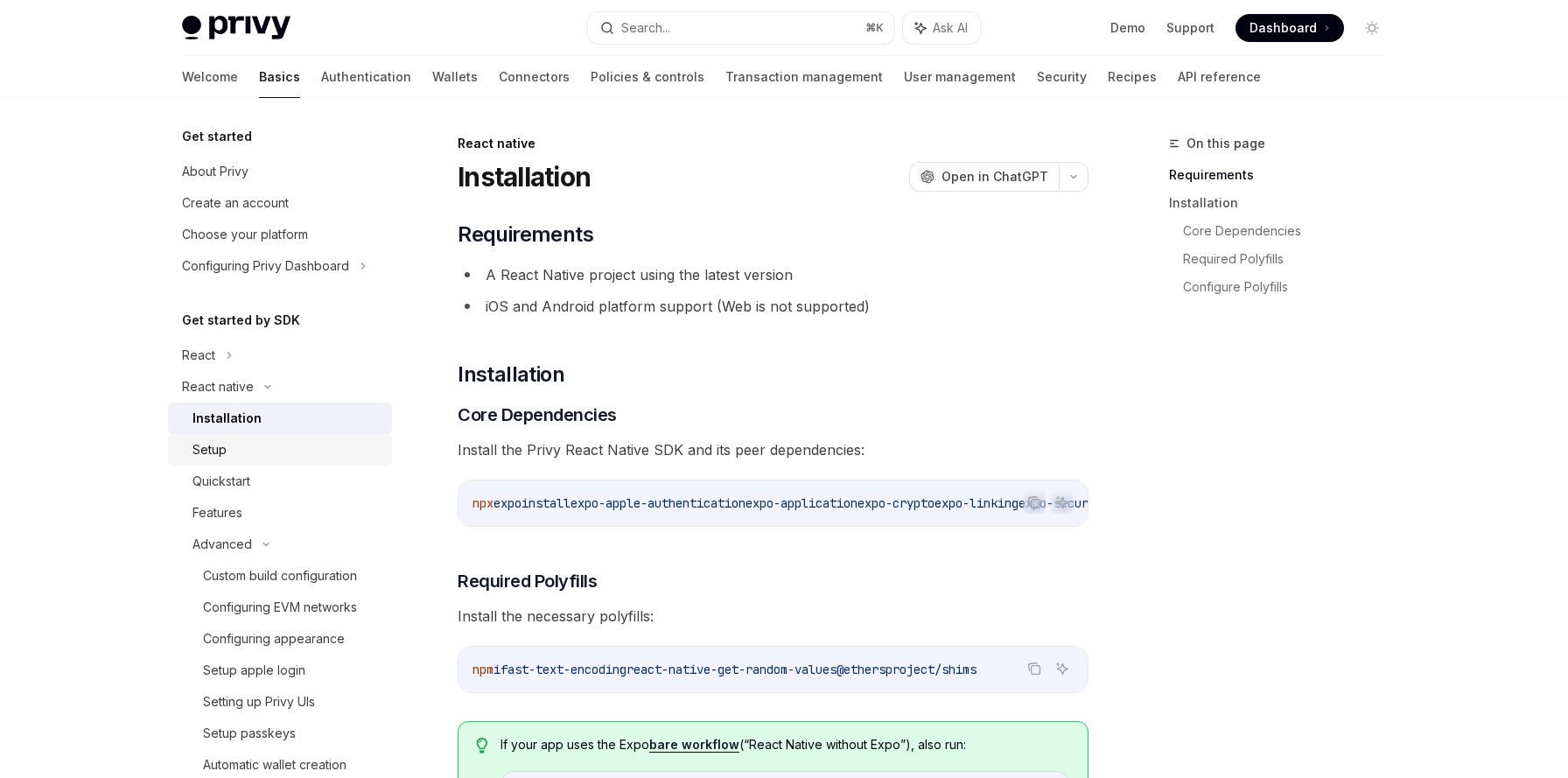
click at [246, 451] on div "Setup" at bounding box center [287, 450] width 189 height 21
type textarea "*"
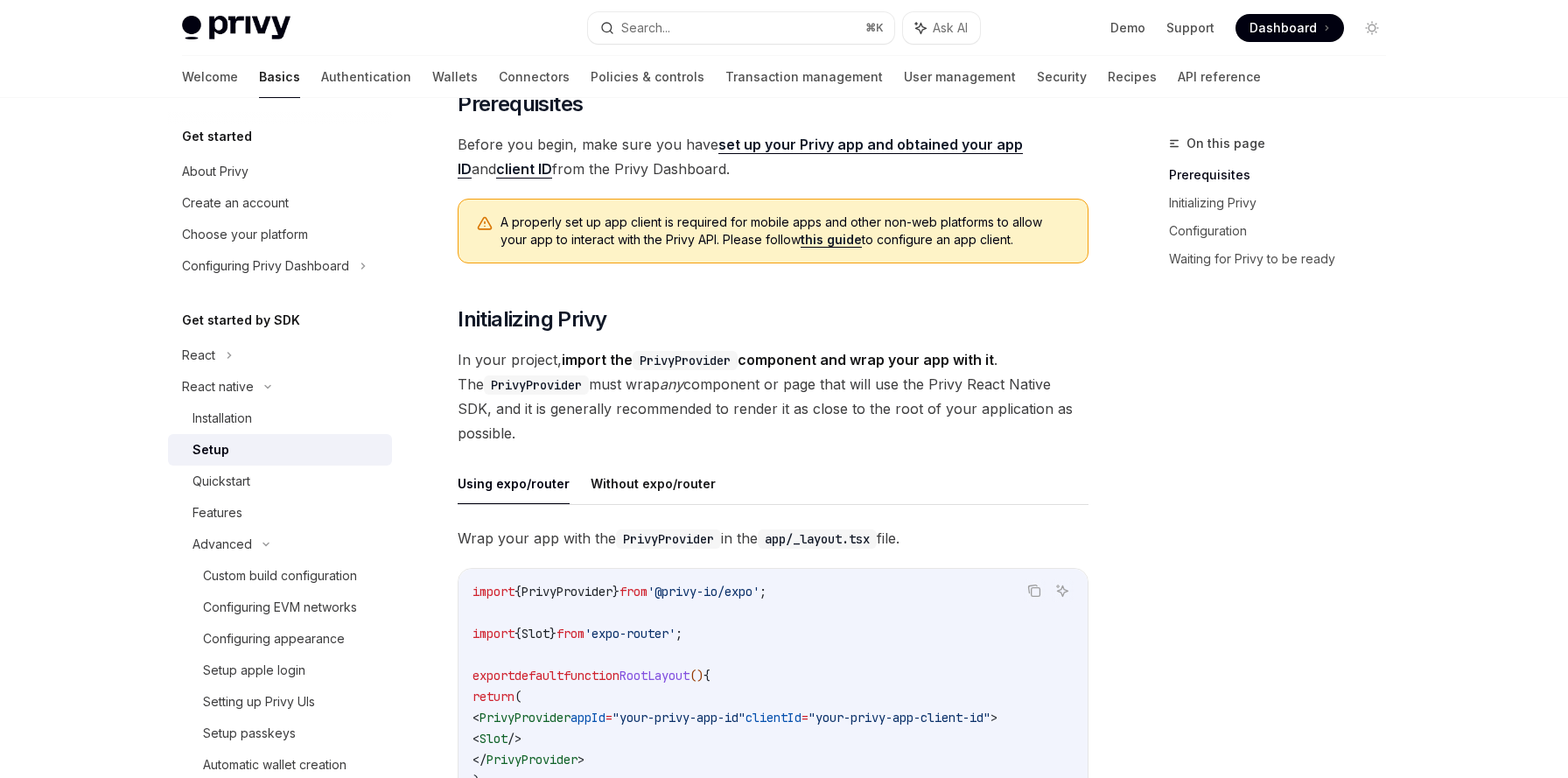
scroll to position [156, 0]
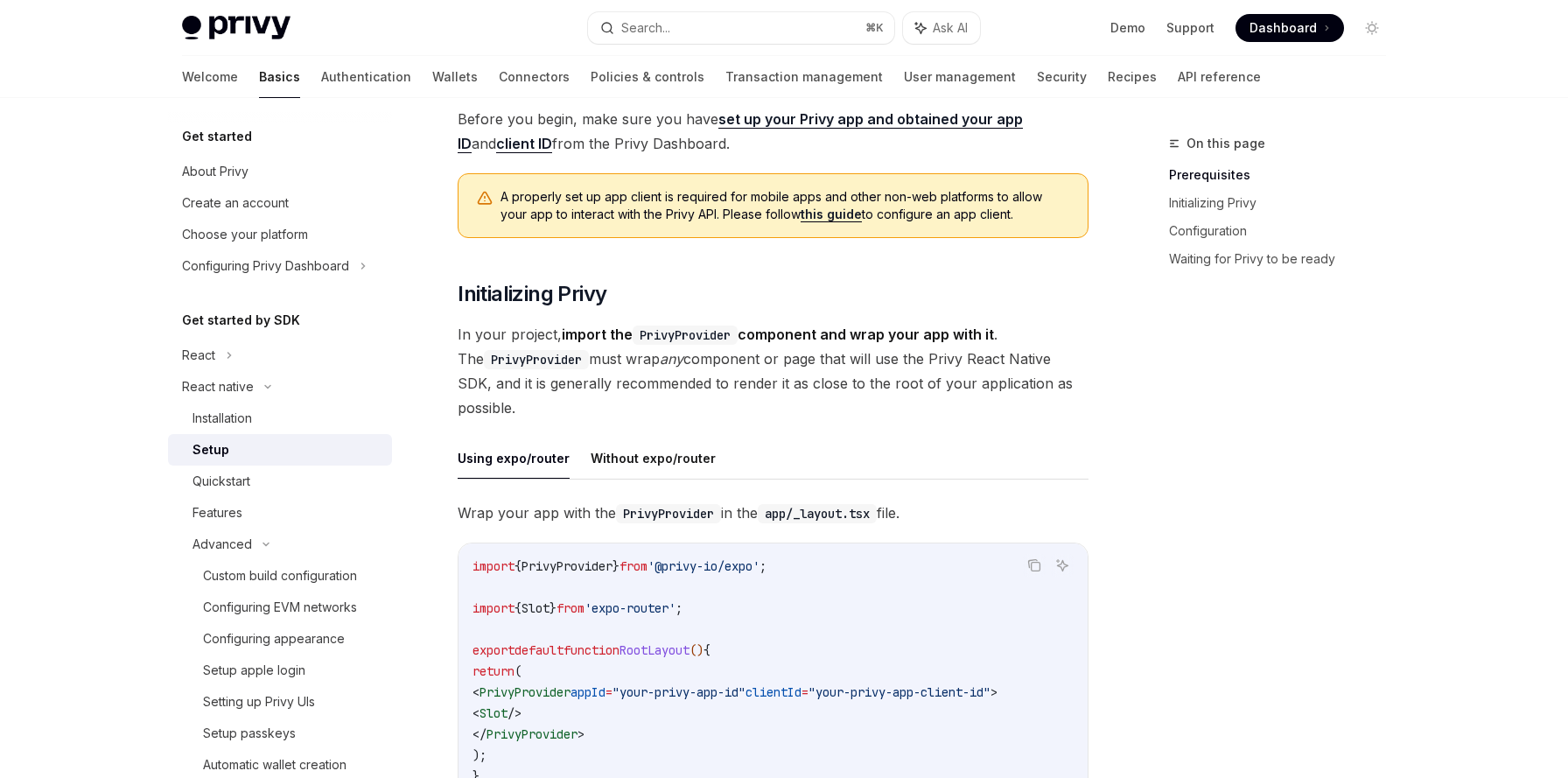
click at [553, 484] on div "**********" at bounding box center [772, 661] width 631 height 448
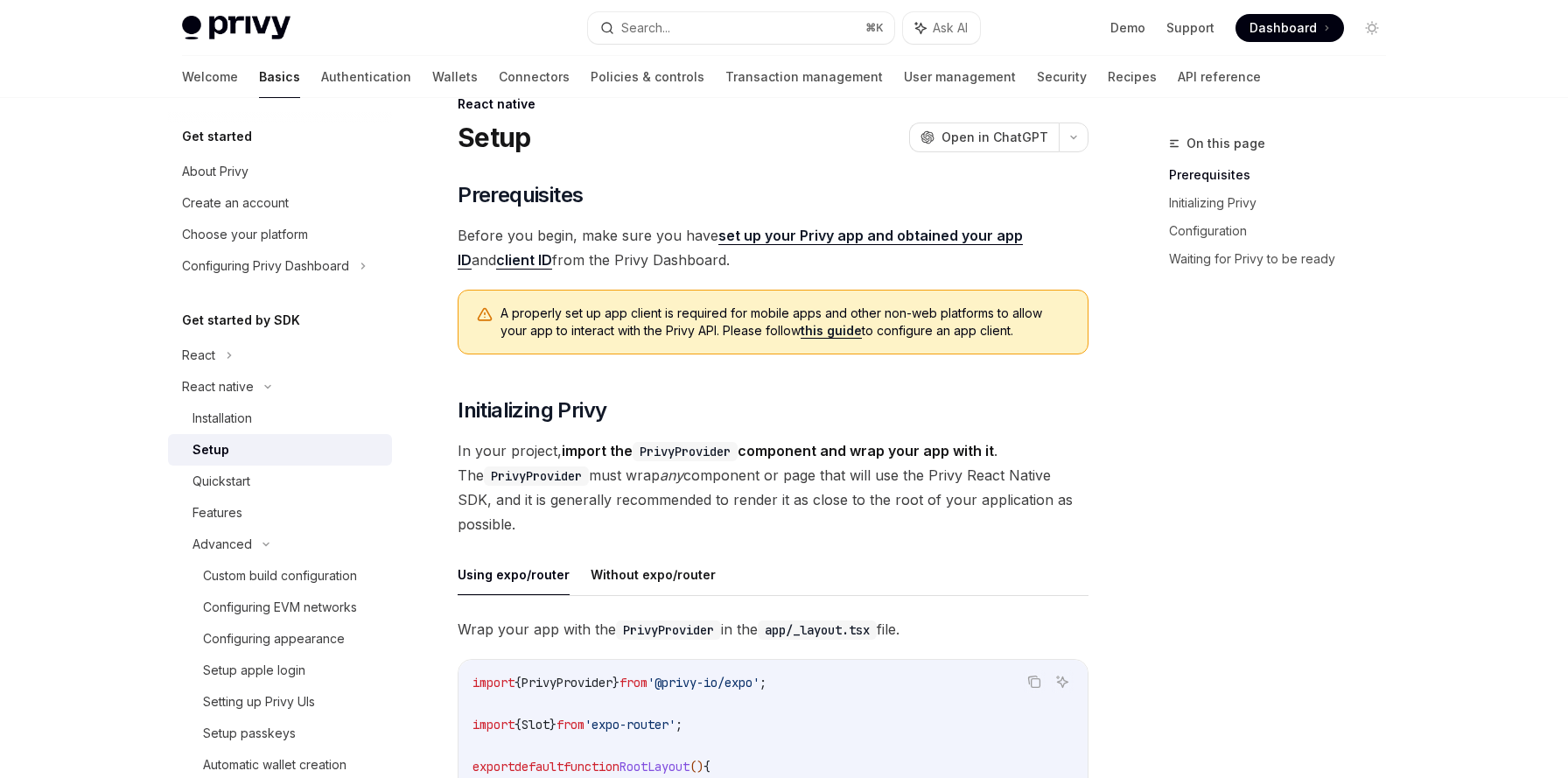
scroll to position [0, 0]
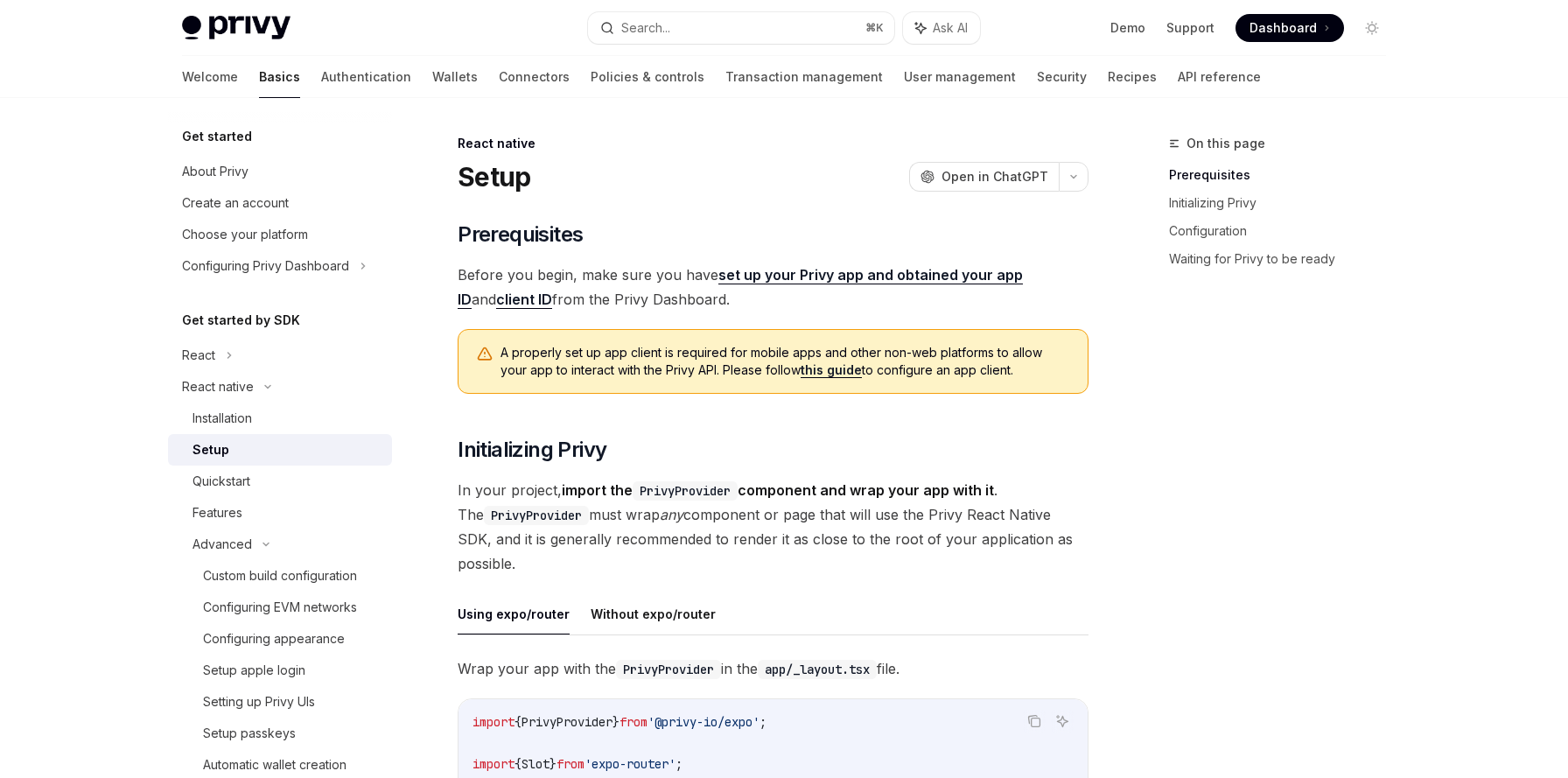
click at [756, 304] on span "Before you begin, make sure you have set up your Privy app and obtained your ap…" at bounding box center [772, 287] width 631 height 49
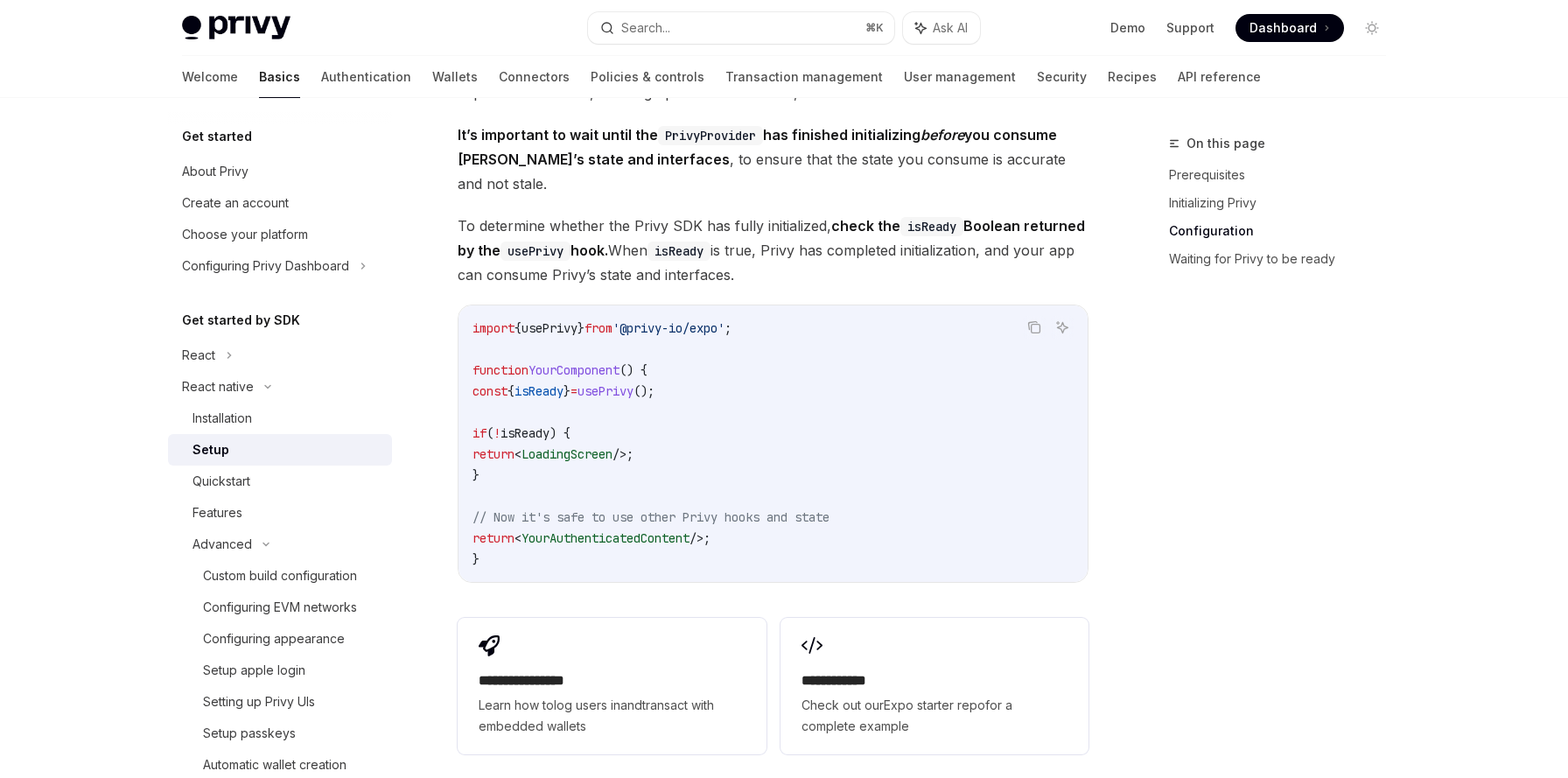
scroll to position [1564, 0]
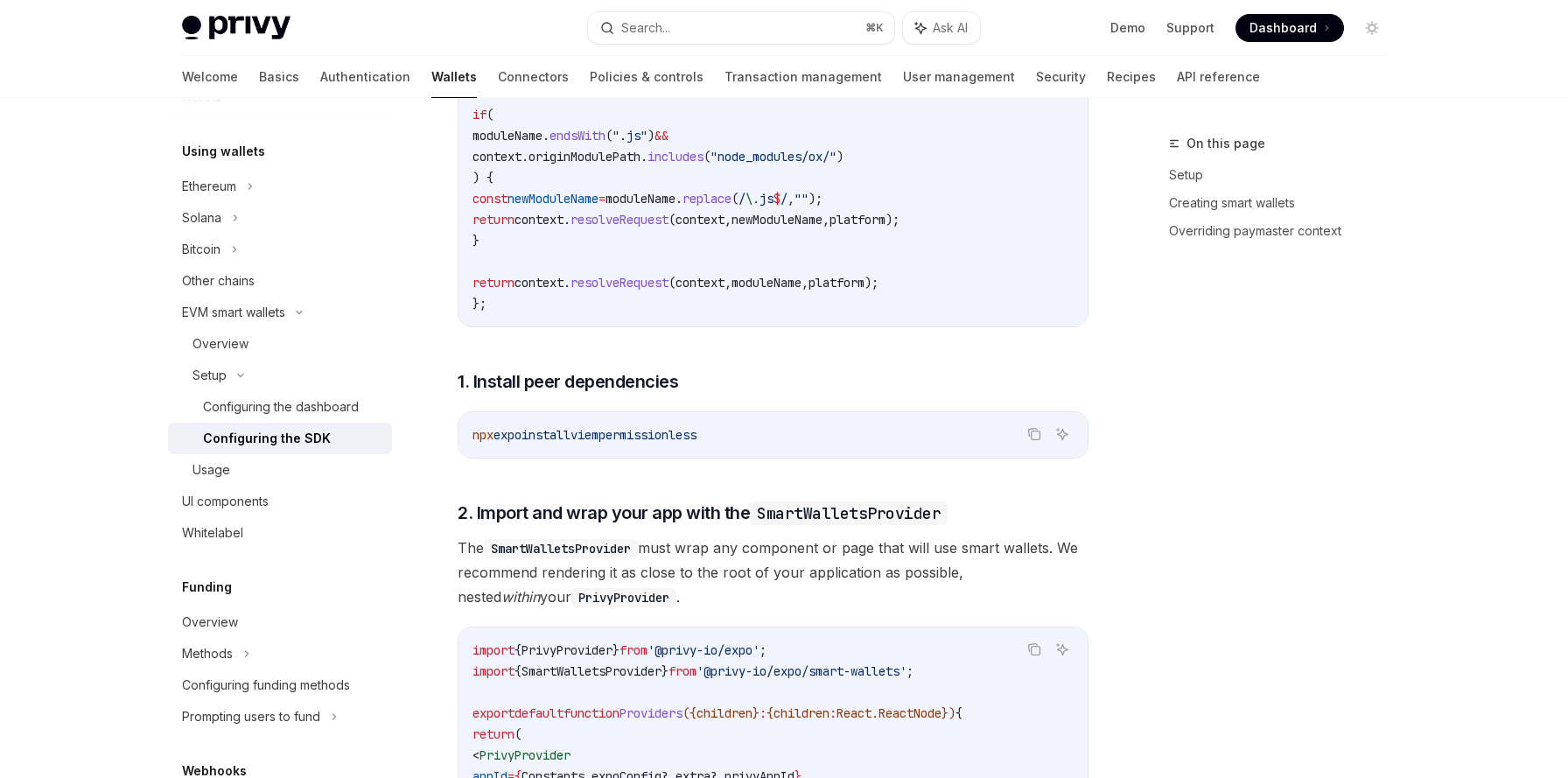
scroll to position [132, 0]
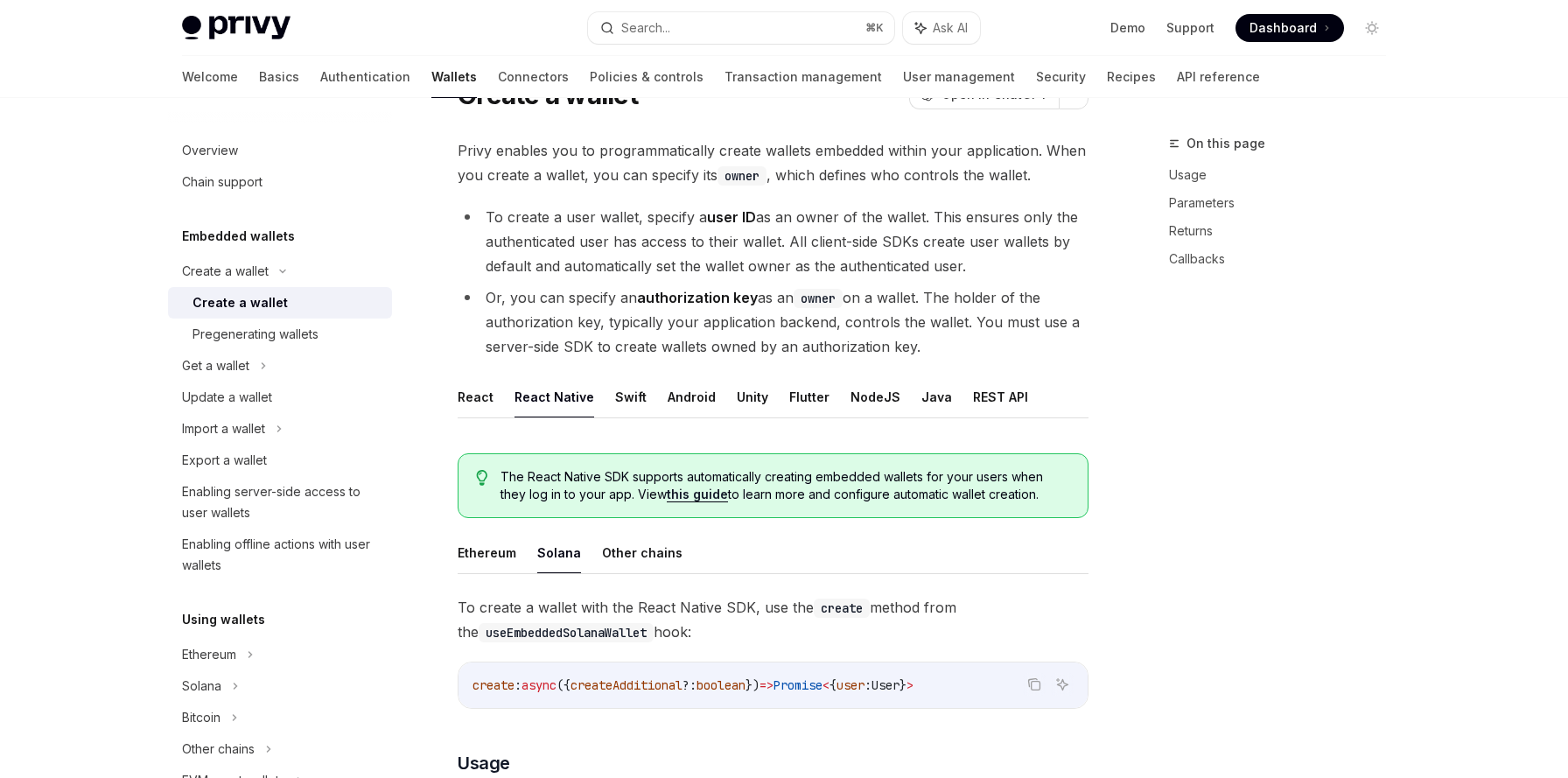
scroll to position [79, 0]
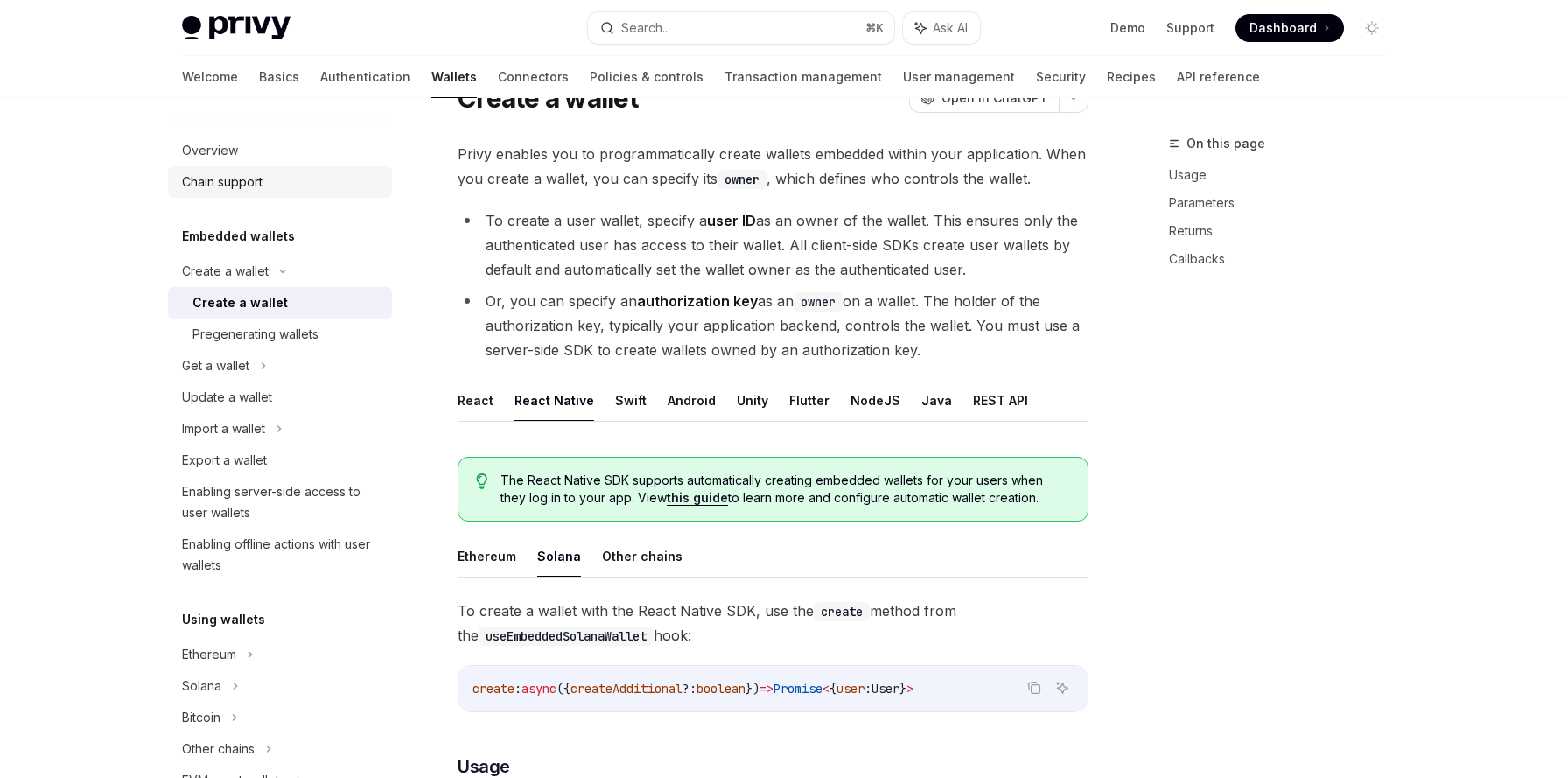
click at [244, 182] on div "Chain support" at bounding box center [222, 182] width 81 height 21
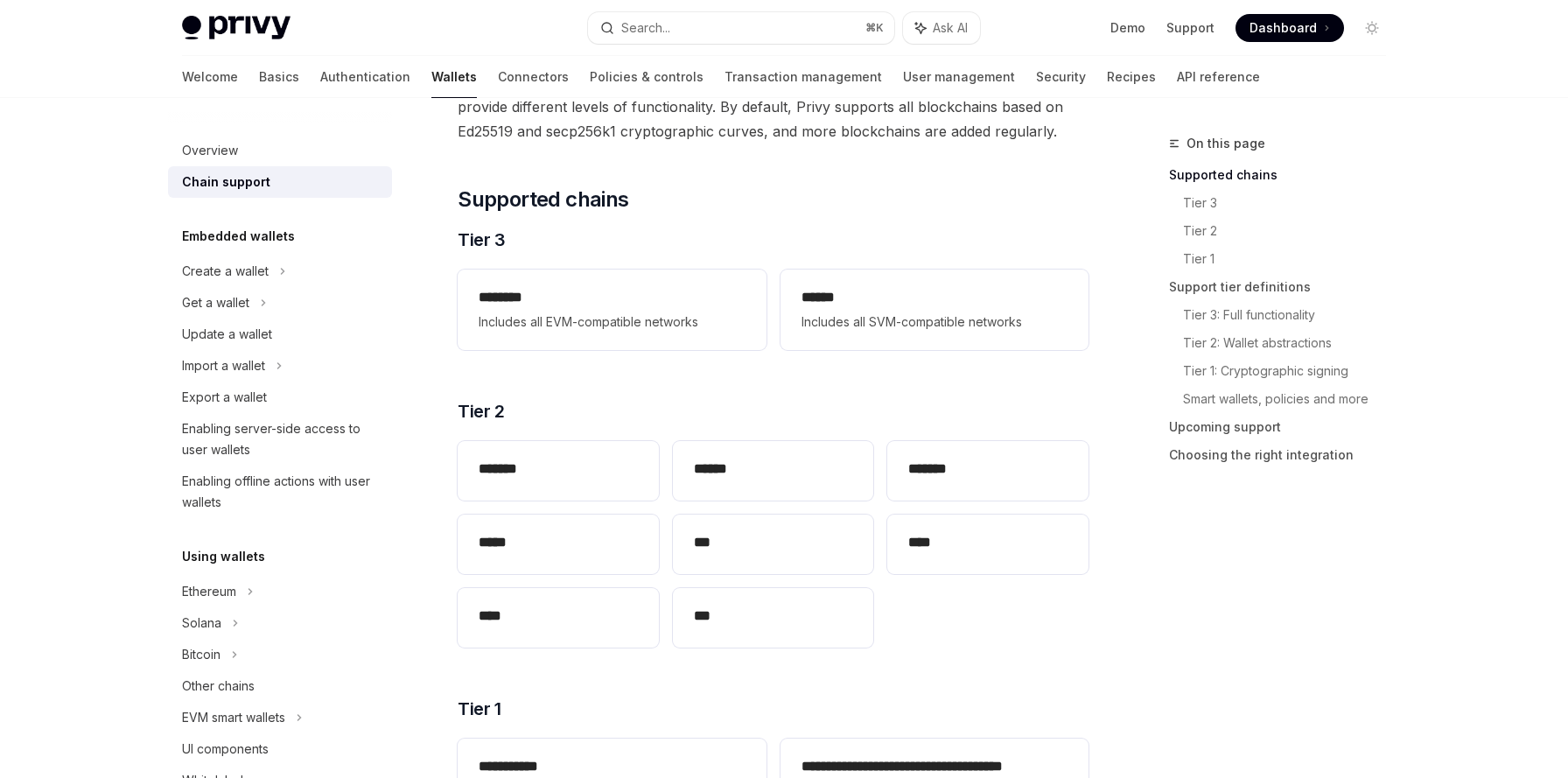
scroll to position [151, 0]
click at [883, 291] on h2 "******" at bounding box center [934, 297] width 266 height 21
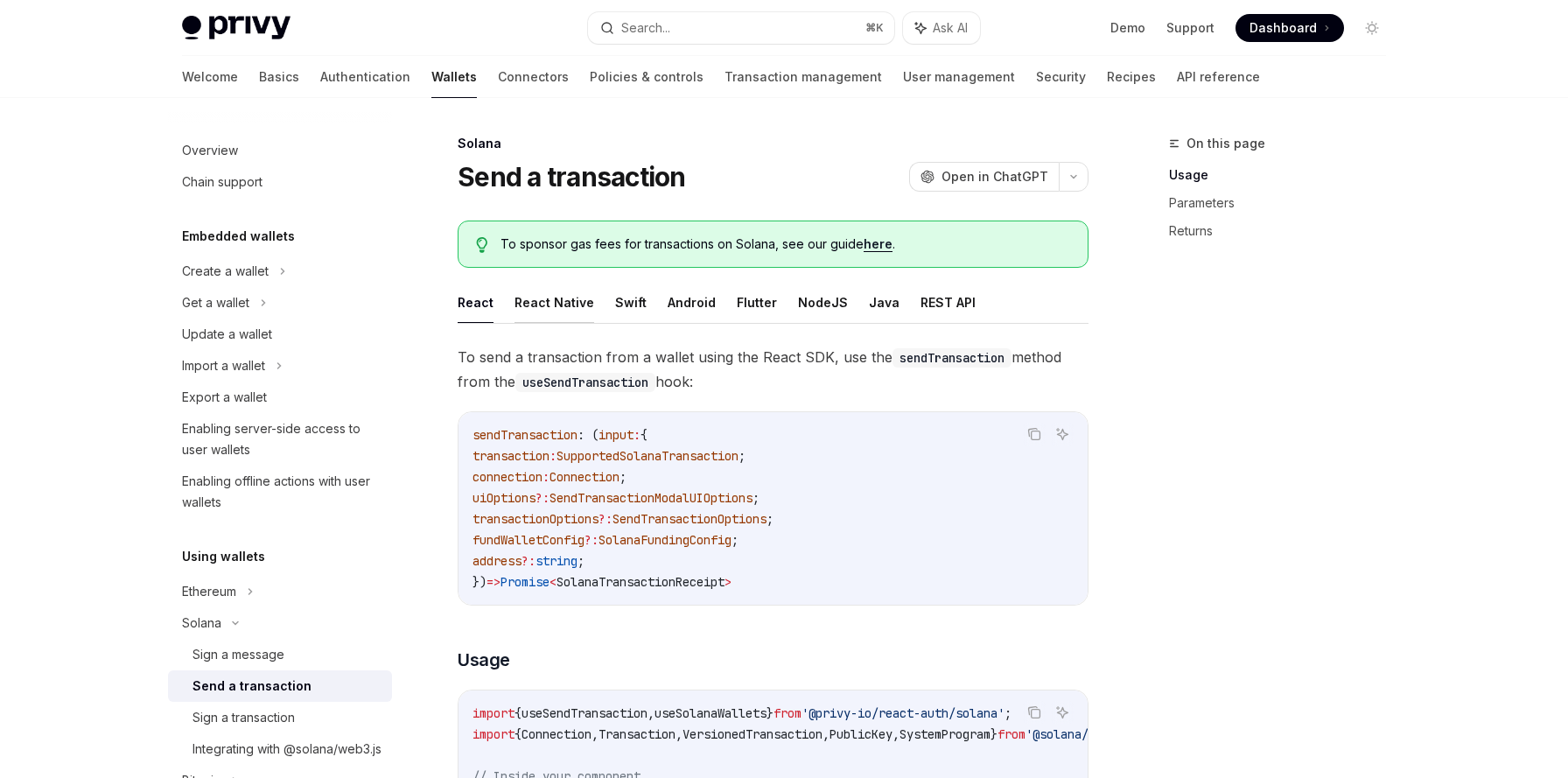
click at [526, 307] on button "React Native" at bounding box center [555, 302] width 80 height 41
type textarea "*"
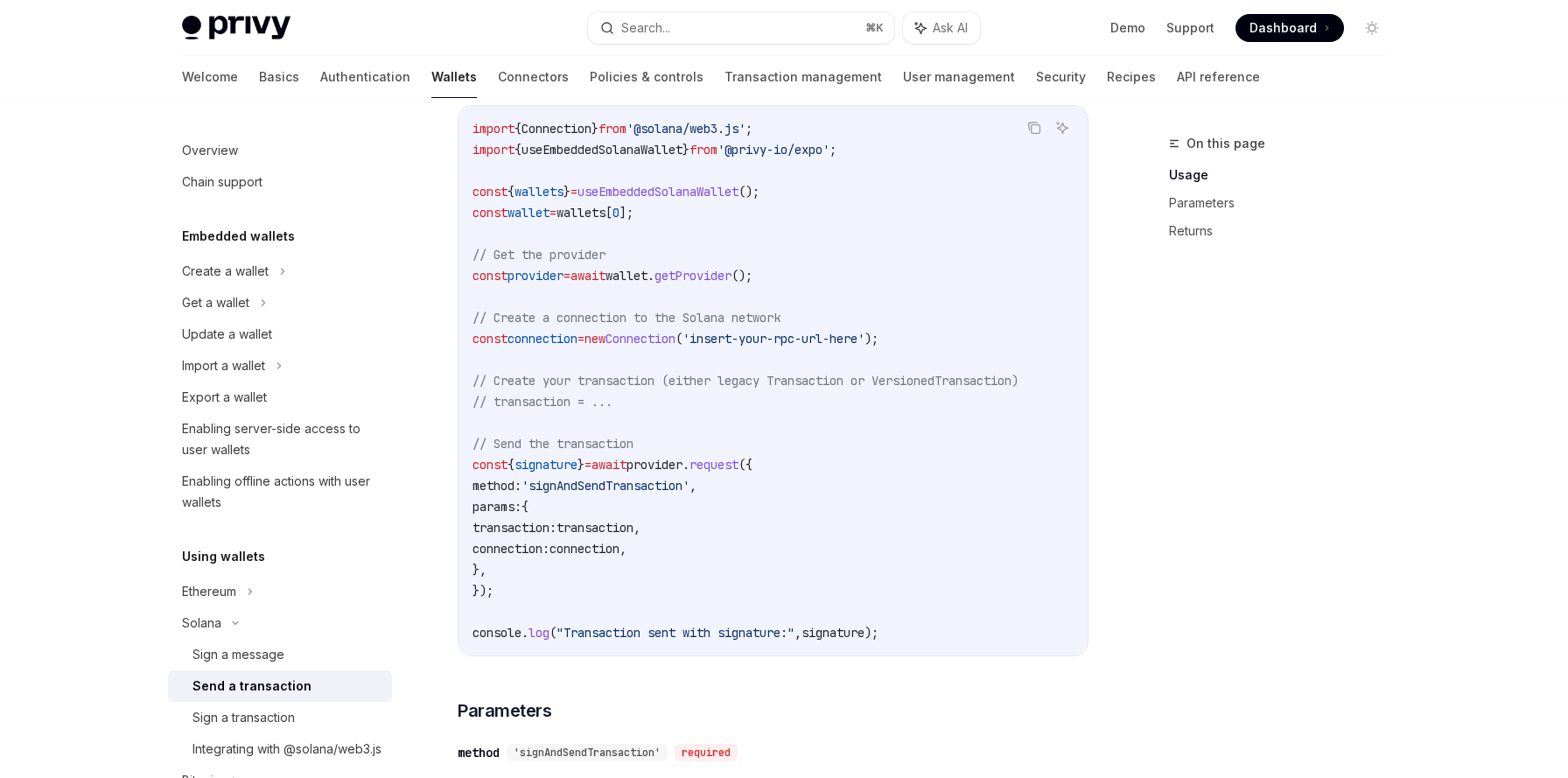
scroll to position [521, 0]
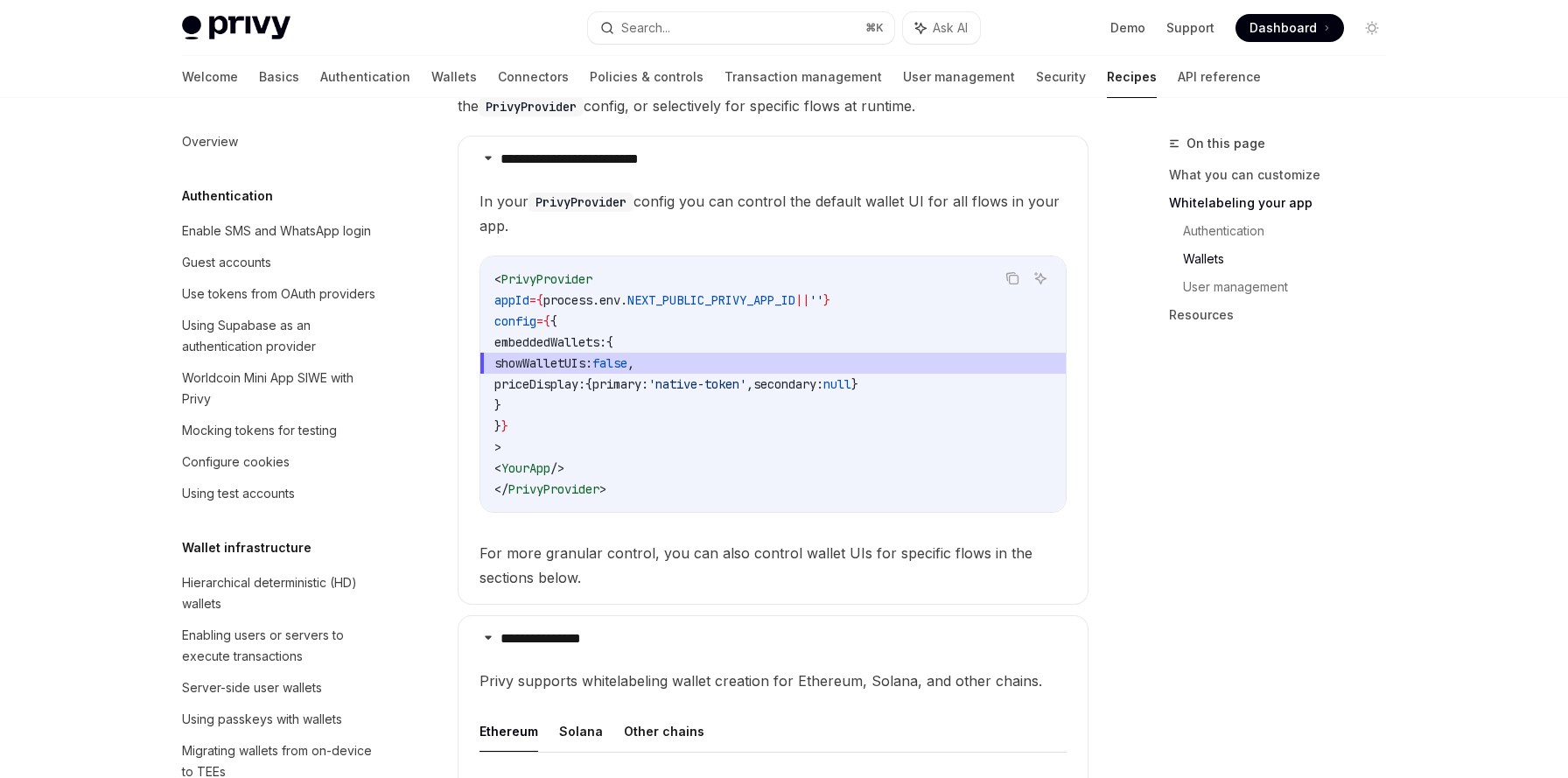
scroll to position [643, 0]
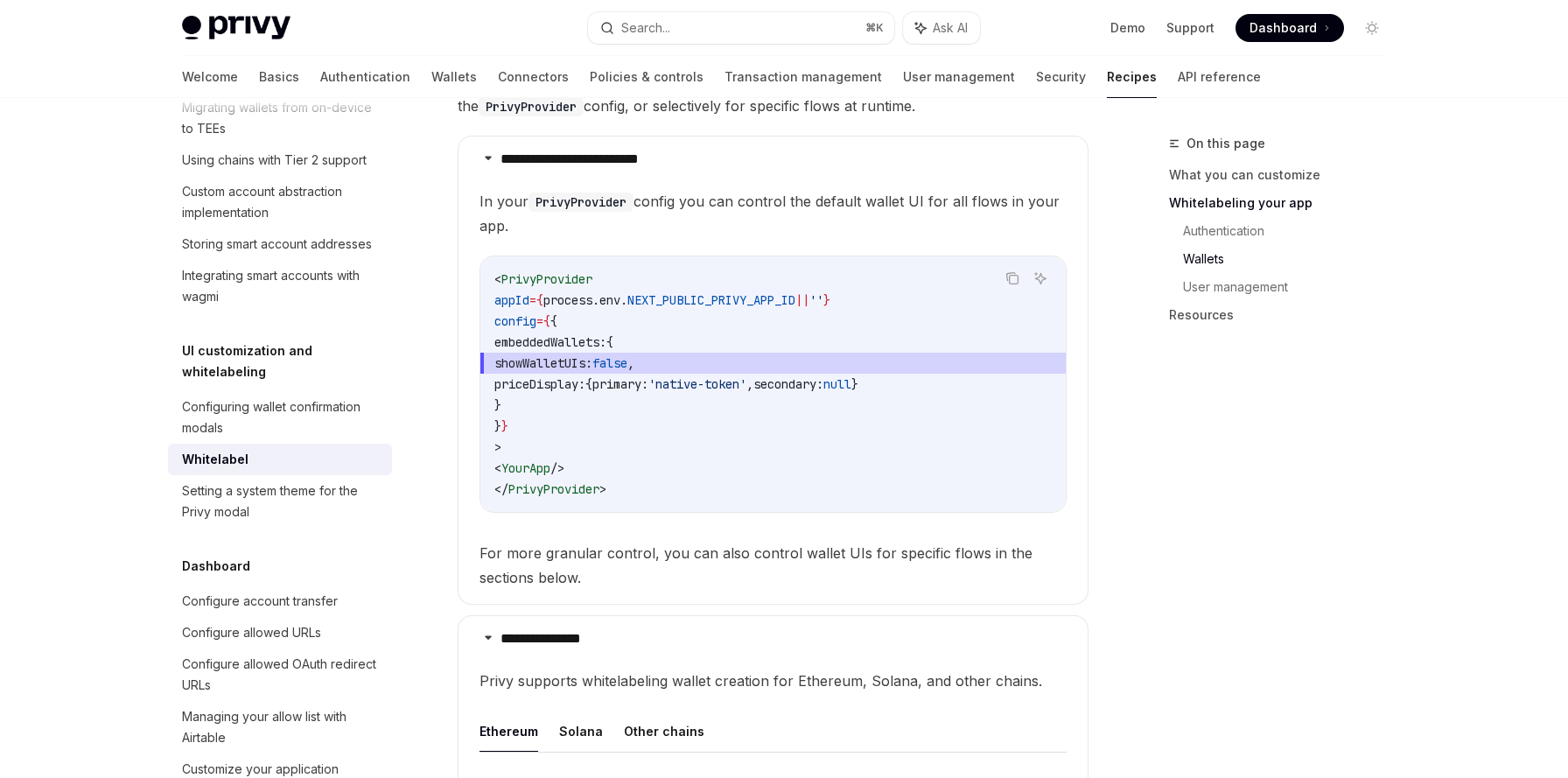
click at [698, 349] on code "< PrivyProvider appId = { process . env . NEXT_PUBLIC_PRIVY_APP_ID || '' } conf…" at bounding box center [772, 384] width 557 height 231
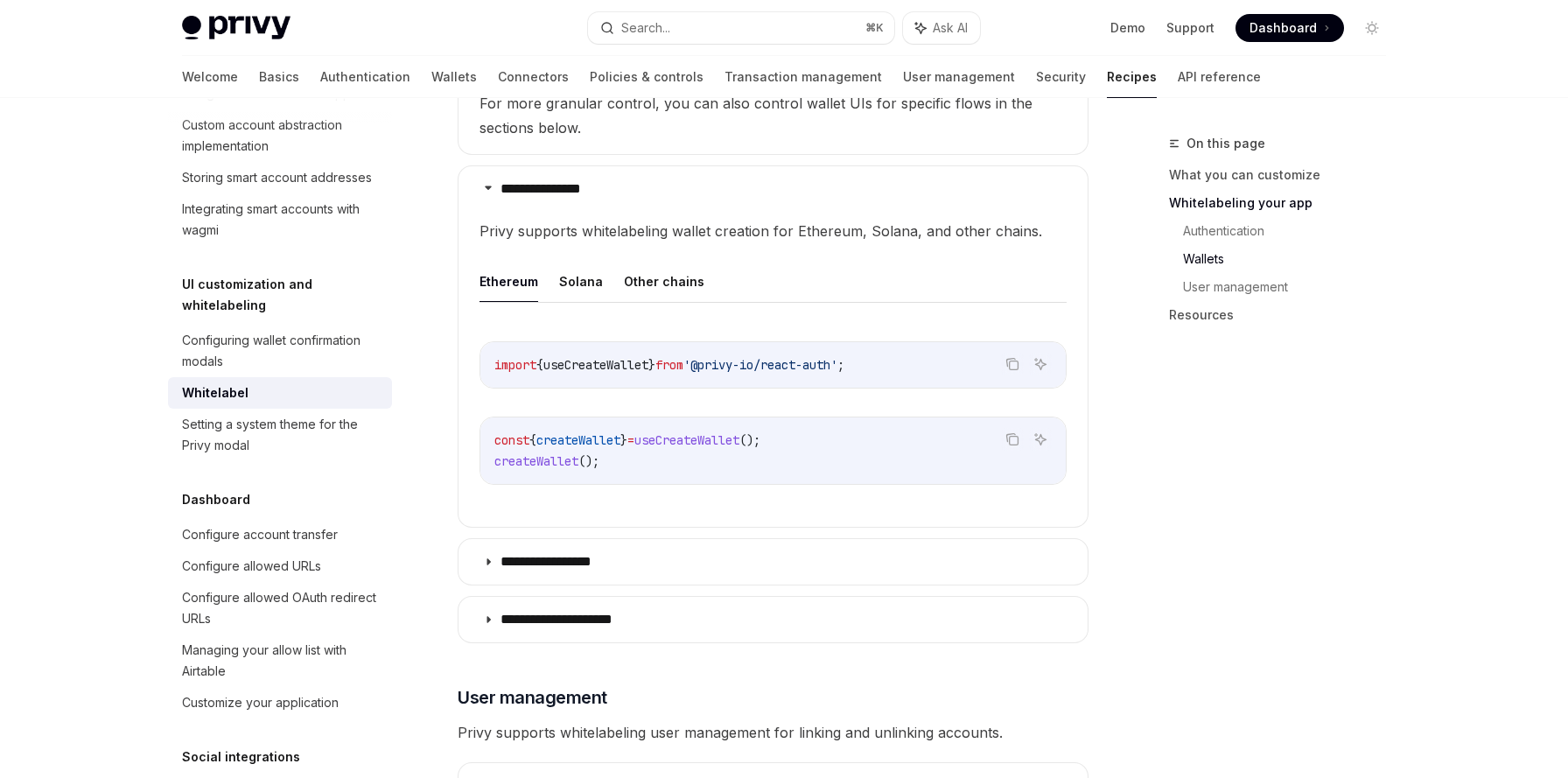
scroll to position [2148, 0]
click at [578, 262] on button "Solana" at bounding box center [580, 283] width 44 height 41
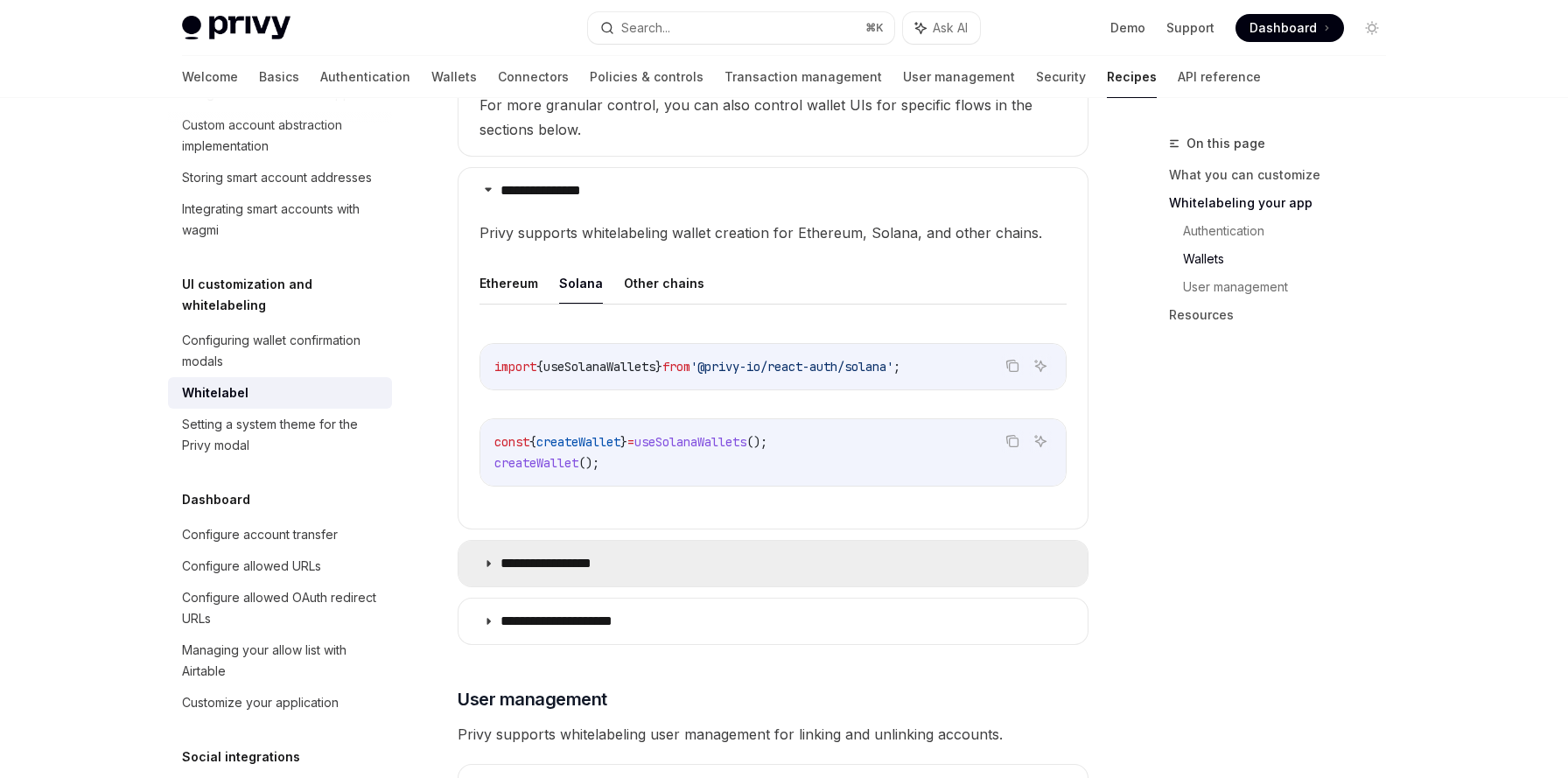
click at [591, 549] on summary "**********" at bounding box center [772, 563] width 629 height 45
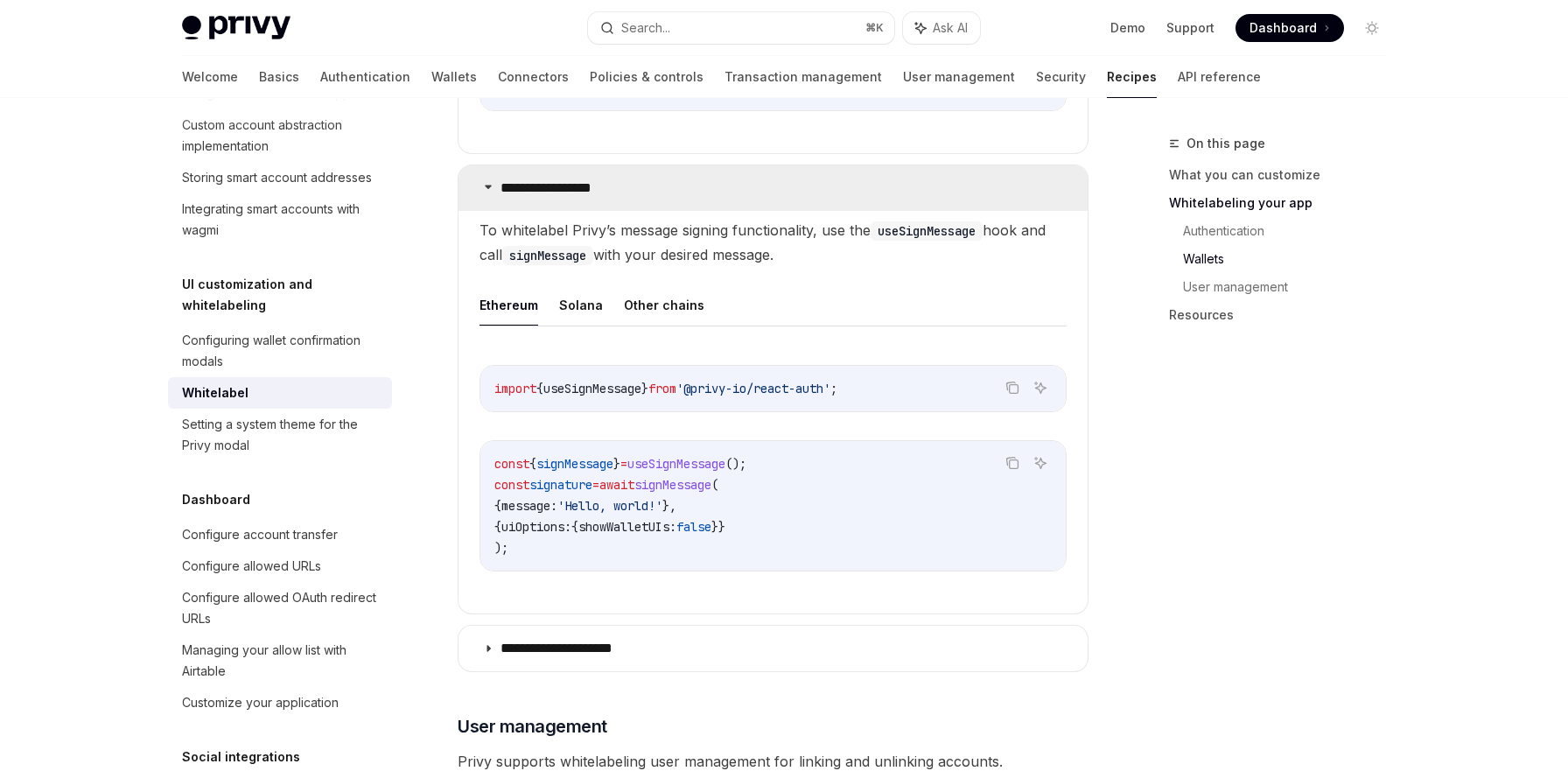
scroll to position [2558, 0]
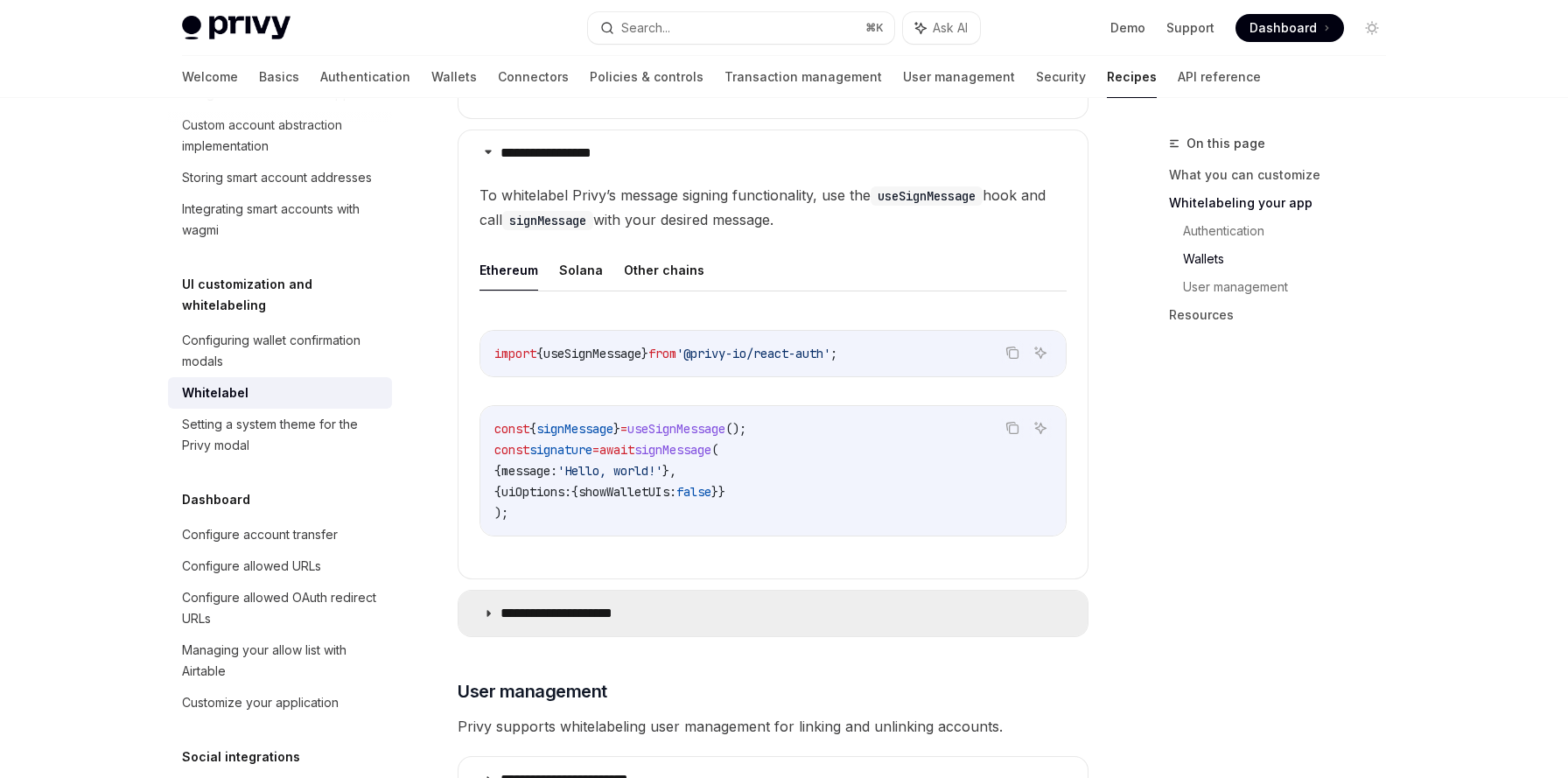
click at [592, 599] on summary "**********" at bounding box center [772, 613] width 629 height 45
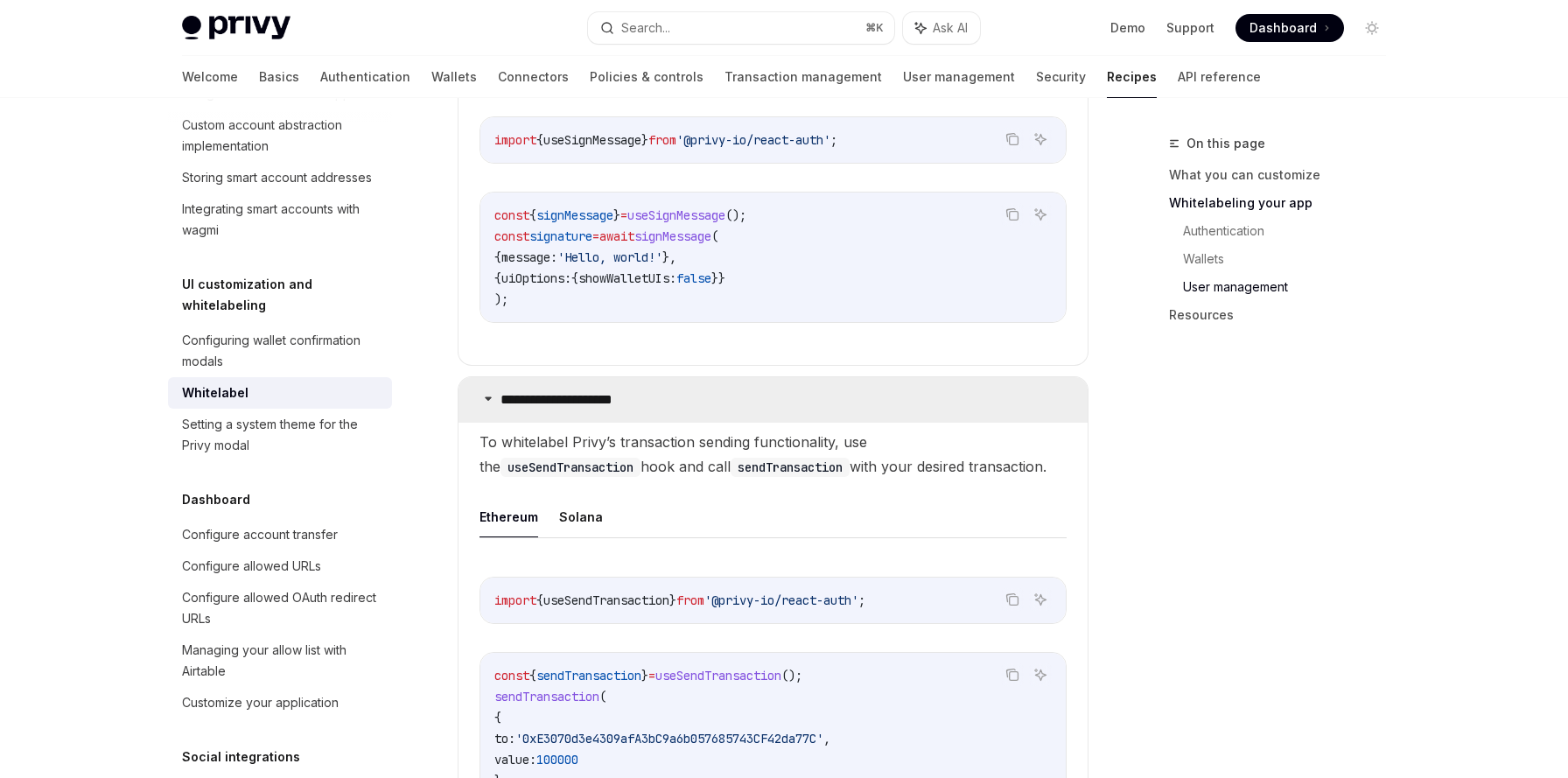
scroll to position [2777, 0]
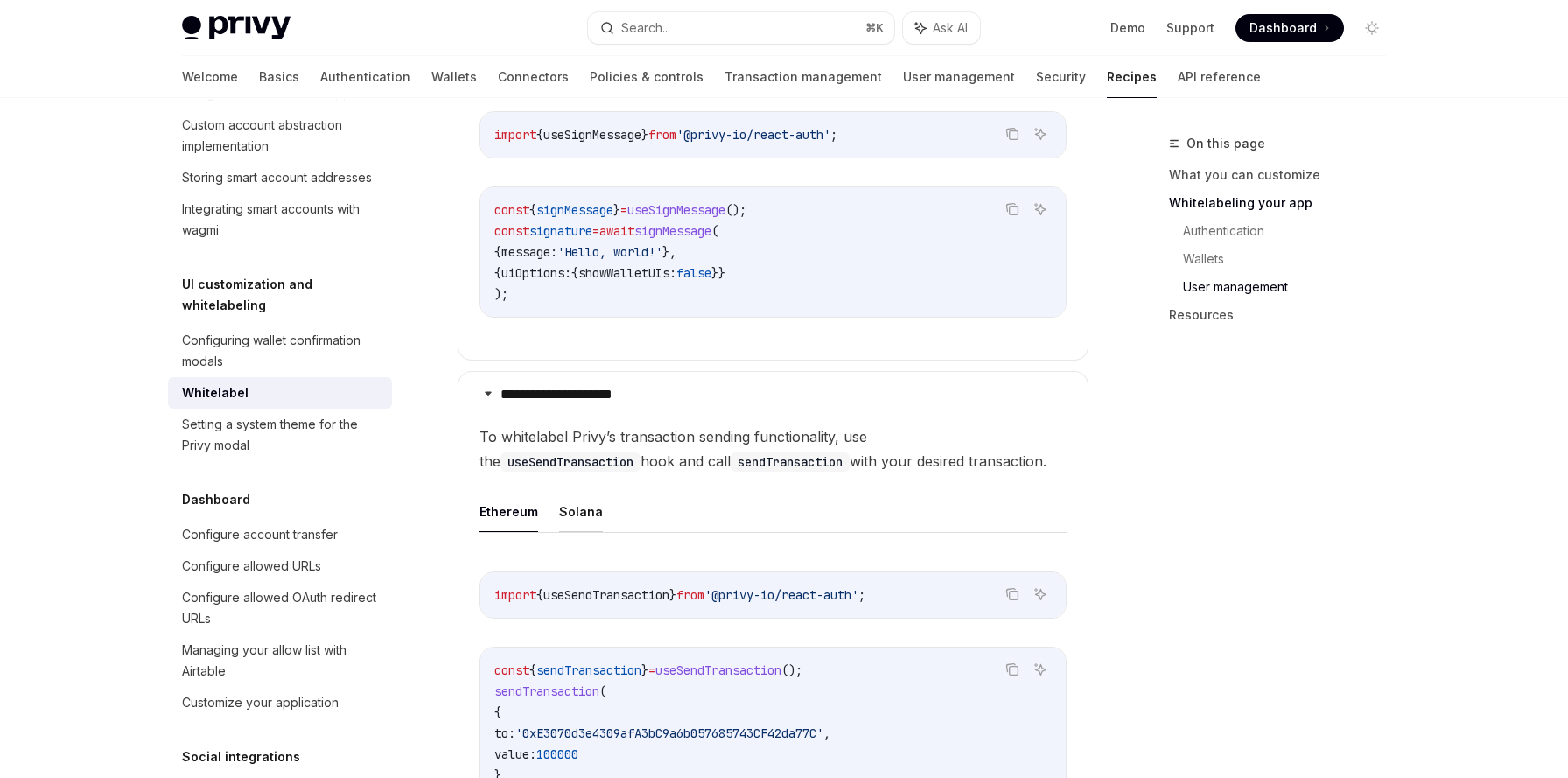
click at [583, 491] on button "Solana" at bounding box center [580, 511] width 44 height 41
type textarea "*"
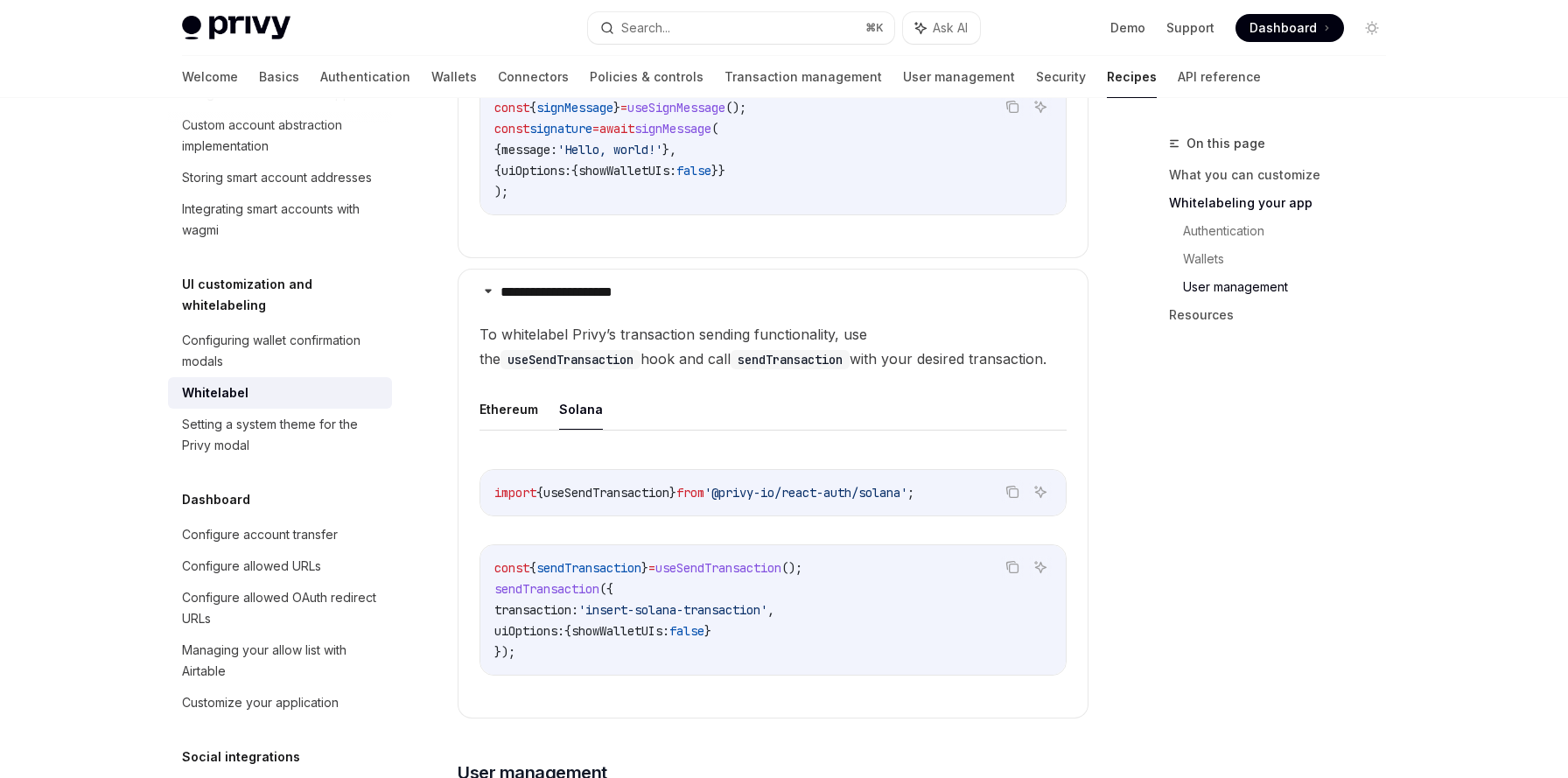
scroll to position [2916, 0]
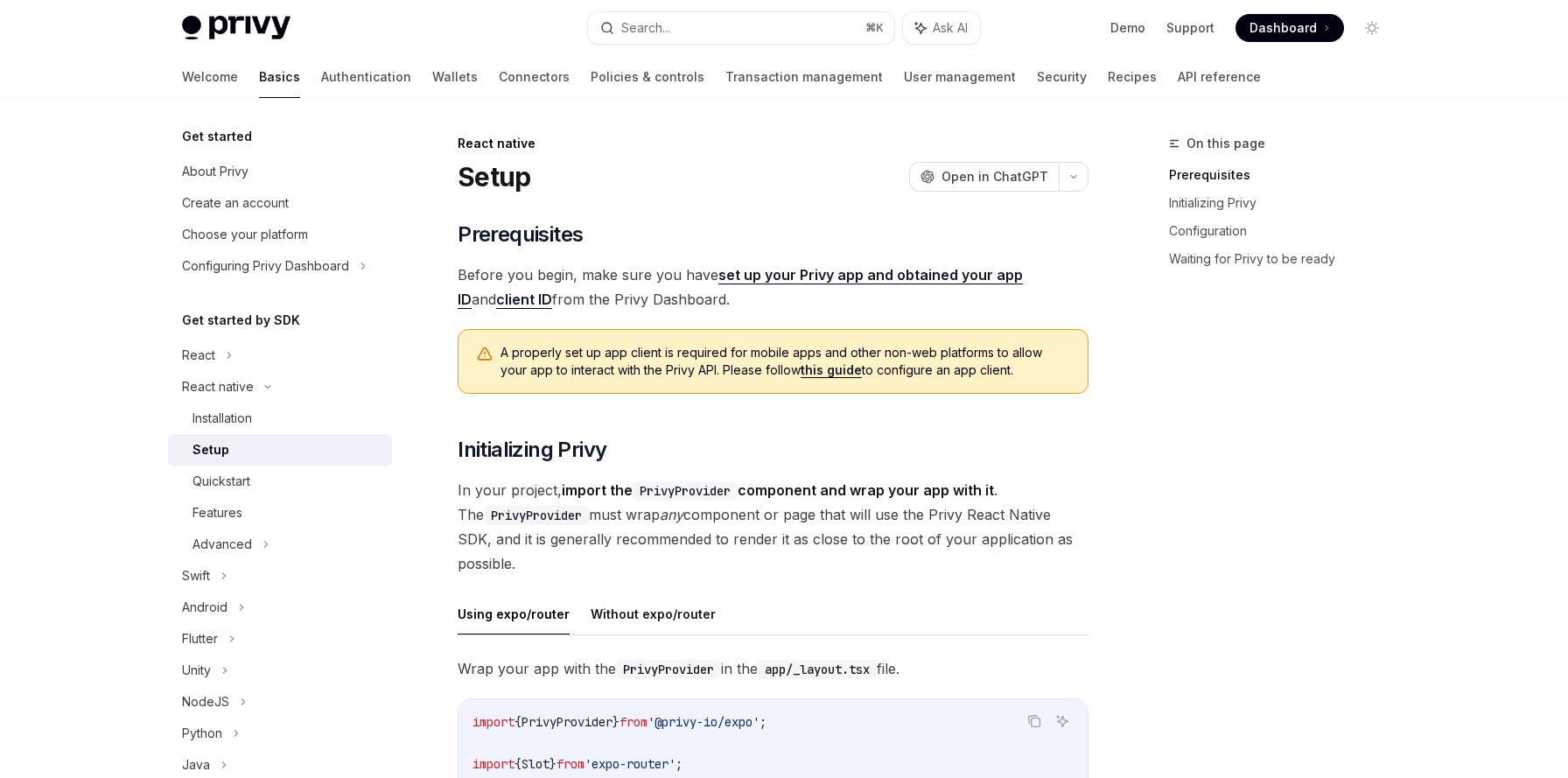
scroll to position [277, 0]
